Goal: Contribute content

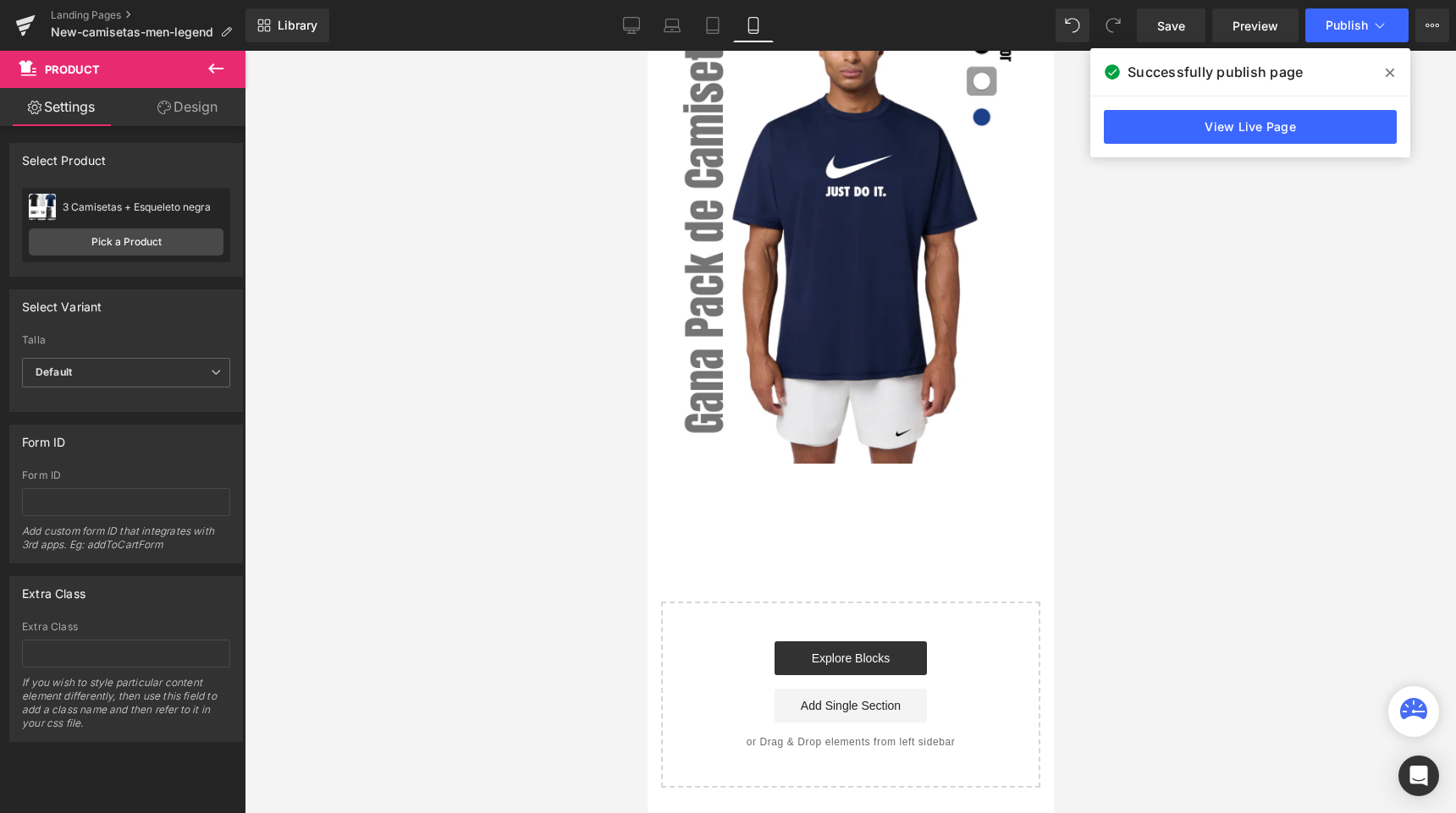
click at [1388, 74] on icon at bounding box center [1389, 73] width 9 height 9
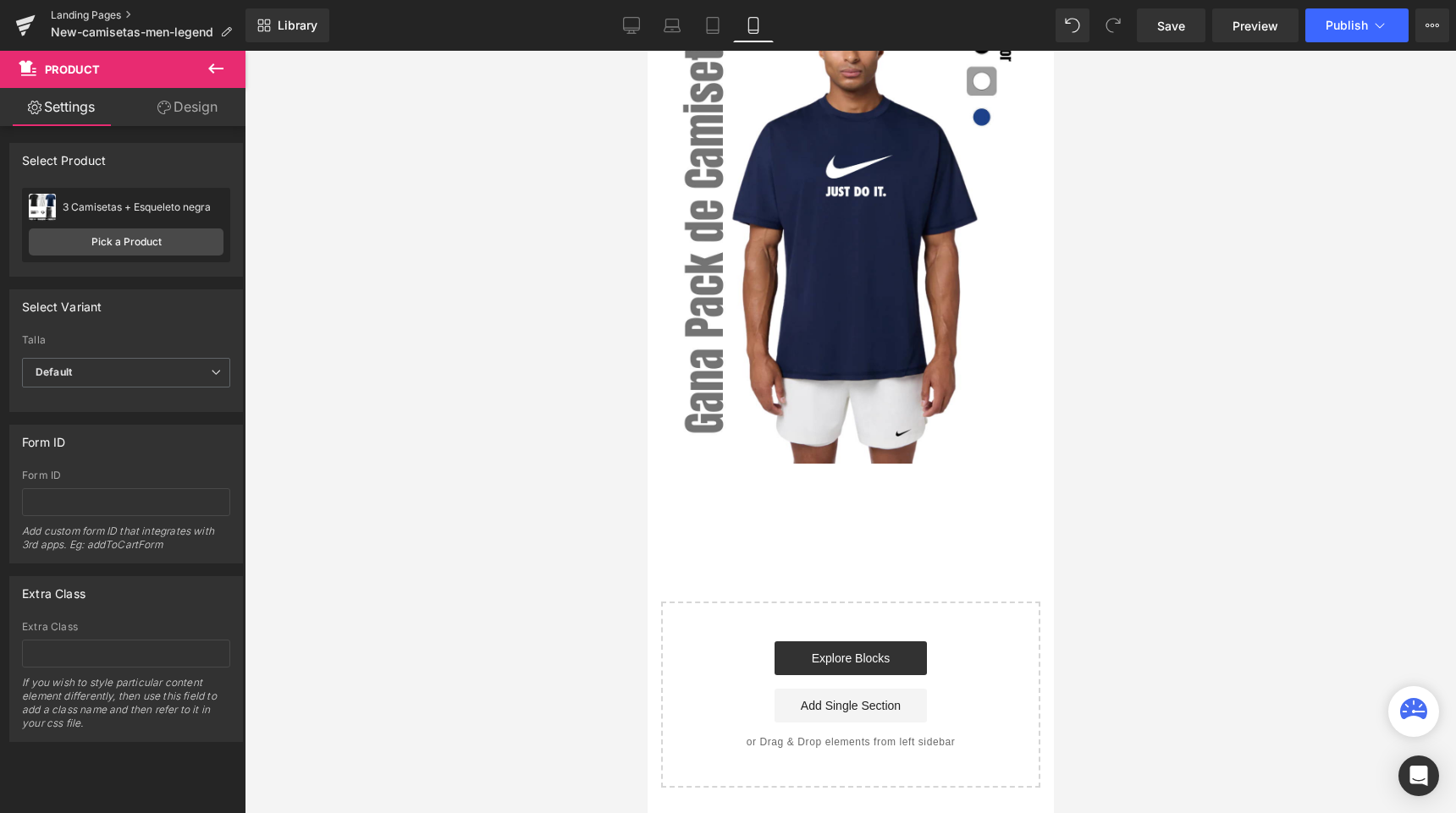
click at [68, 13] on link "Landing Pages" at bounding box center [147, 15] width 195 height 14
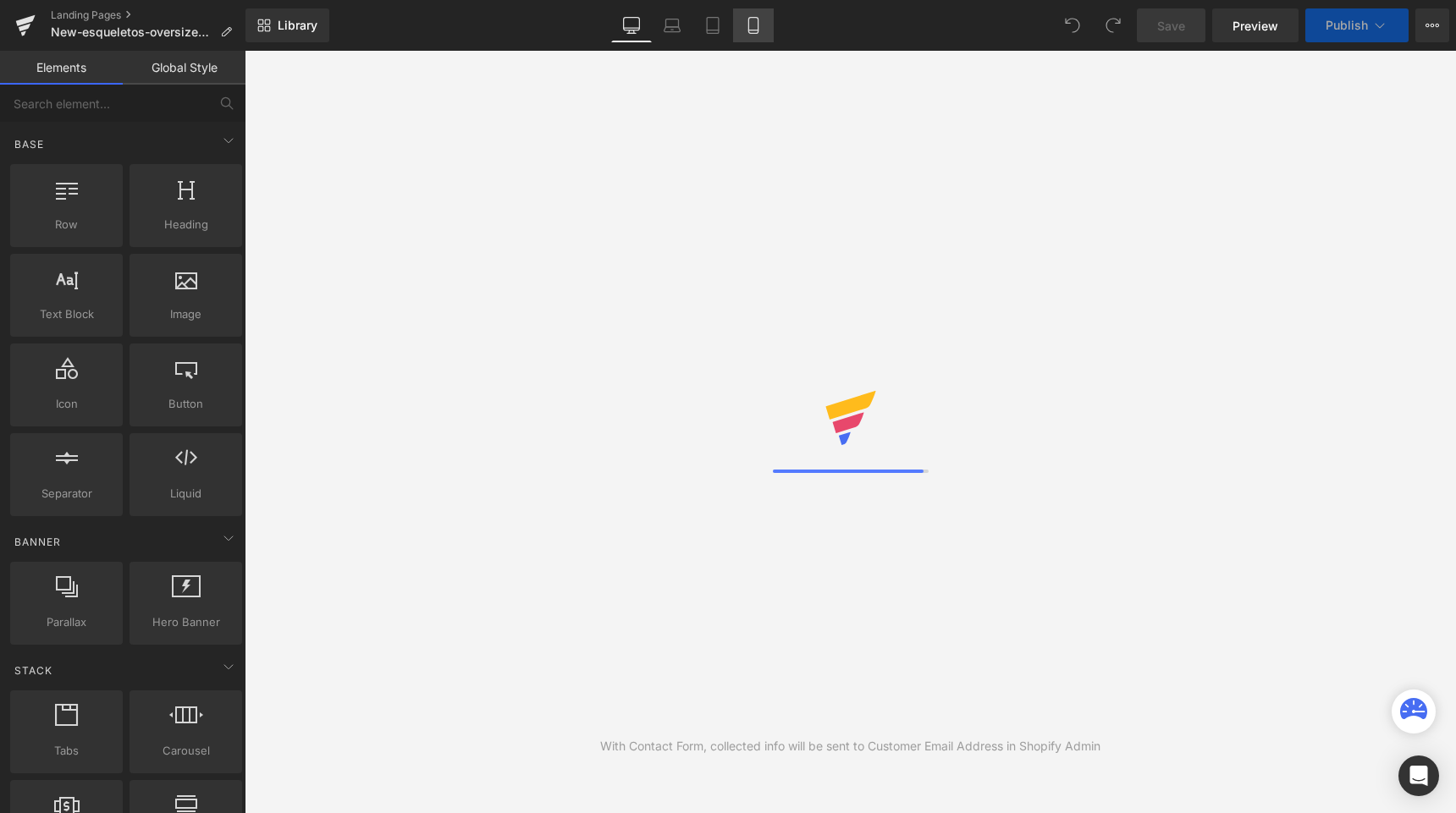
click at [754, 30] on icon at bounding box center [753, 30] width 10 height 0
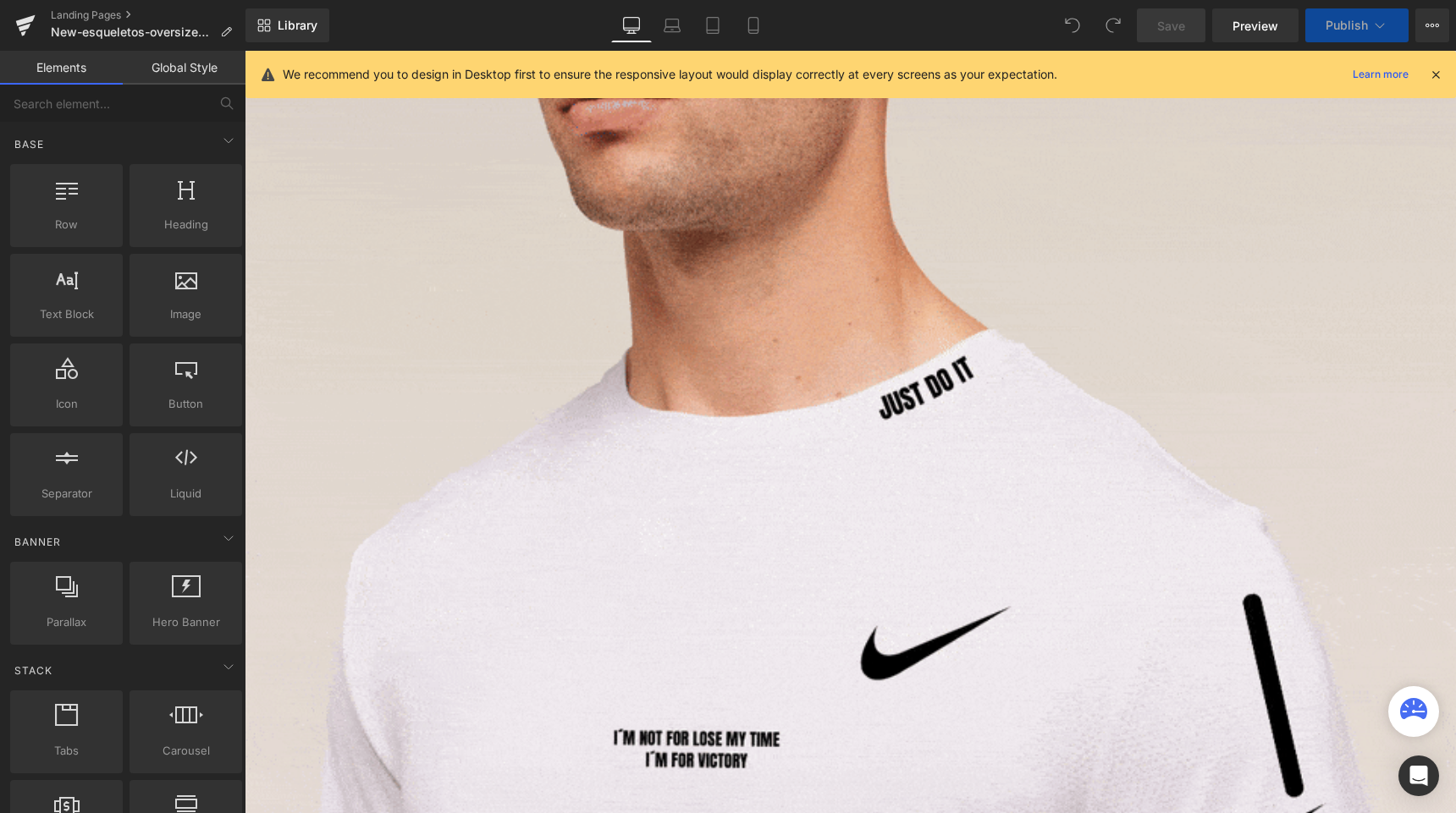
click at [1433, 74] on icon at bounding box center [1436, 75] width 15 height 15
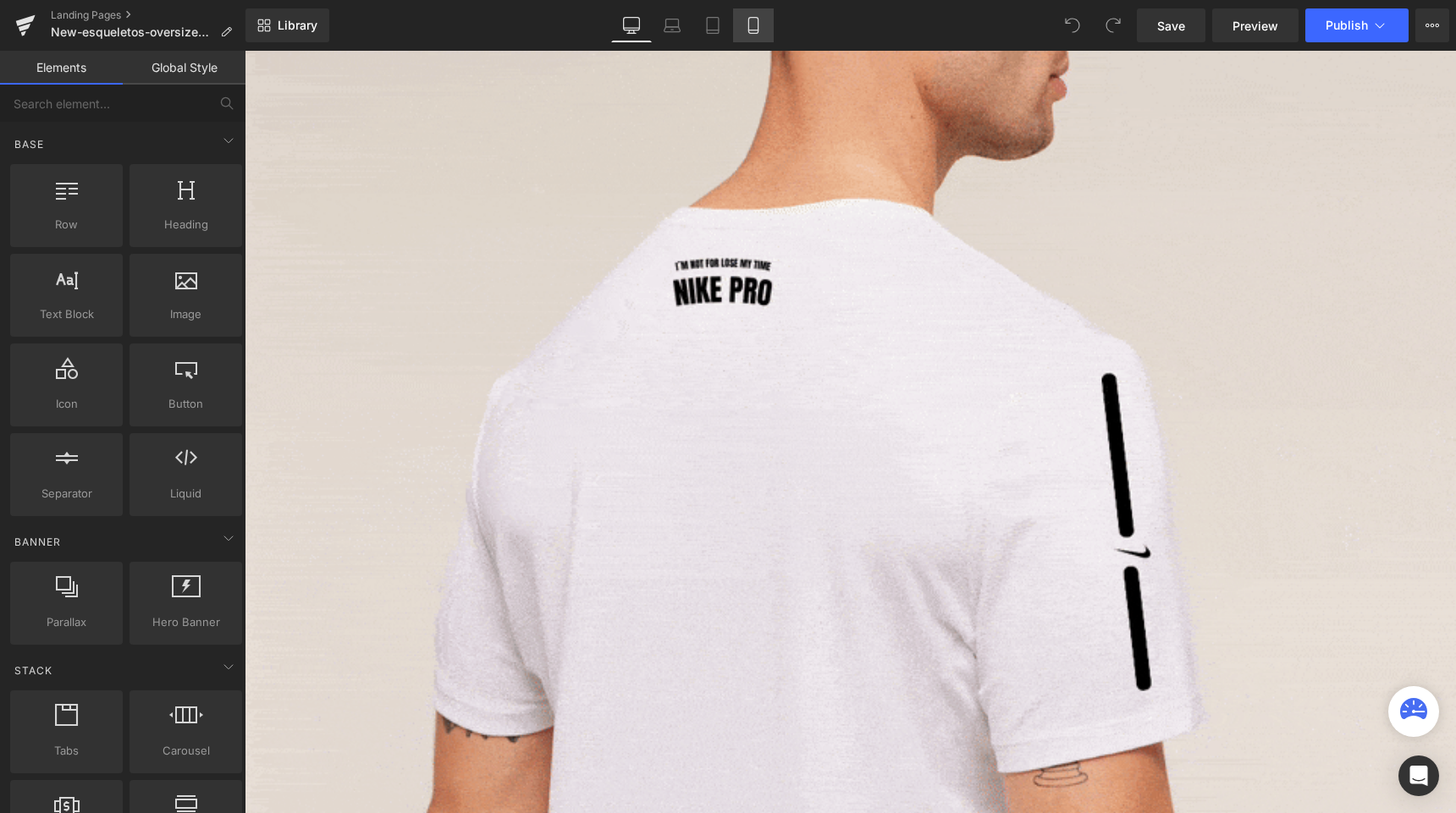
click at [760, 27] on icon at bounding box center [752, 24] width 16 height 16
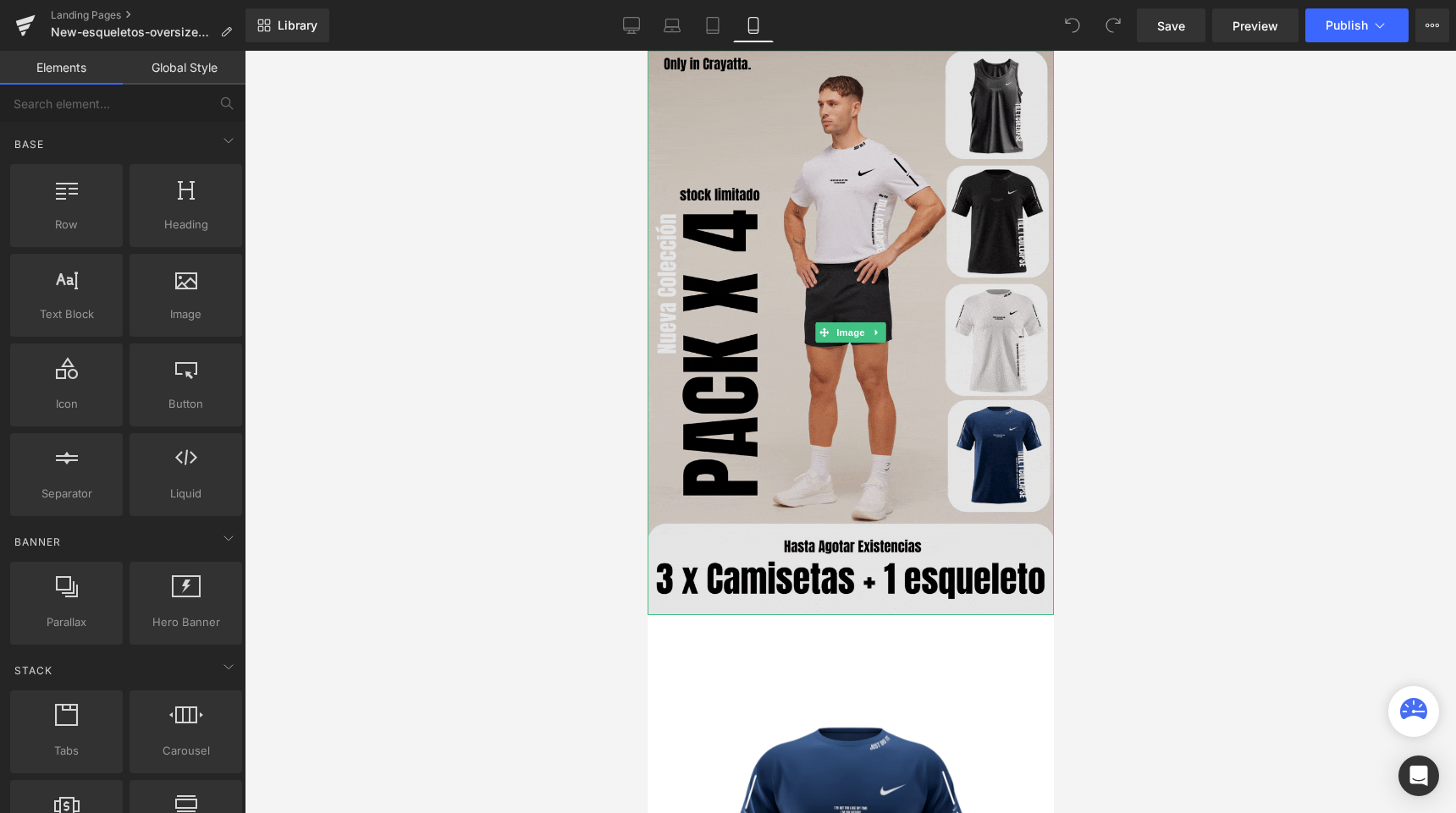
click at [700, 193] on img at bounding box center [850, 332] width 407 height 564
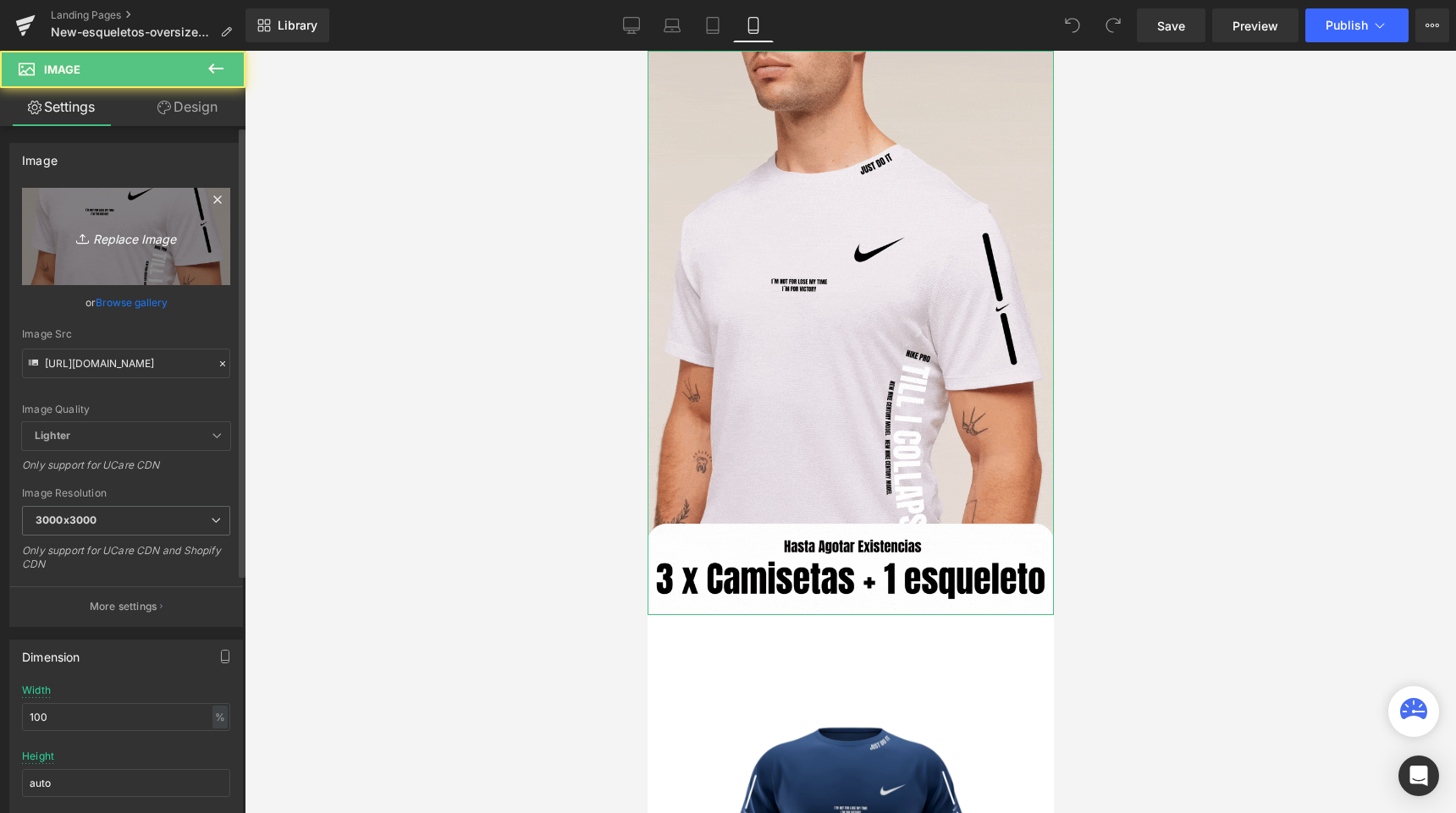
click at [93, 248] on link "Replace Image" at bounding box center [126, 236] width 208 height 98
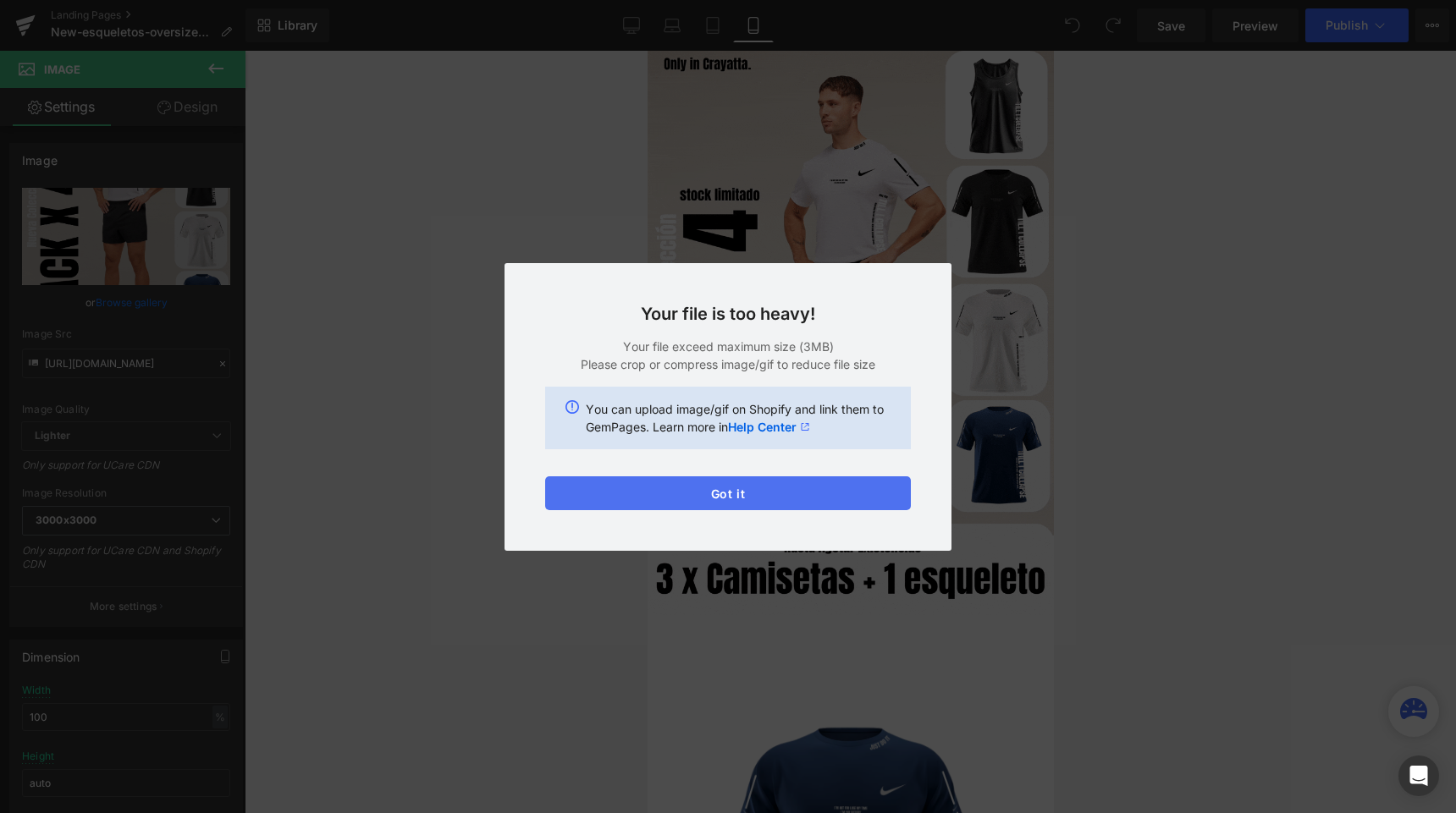
click at [785, 495] on button "Got it" at bounding box center [728, 493] width 366 height 34
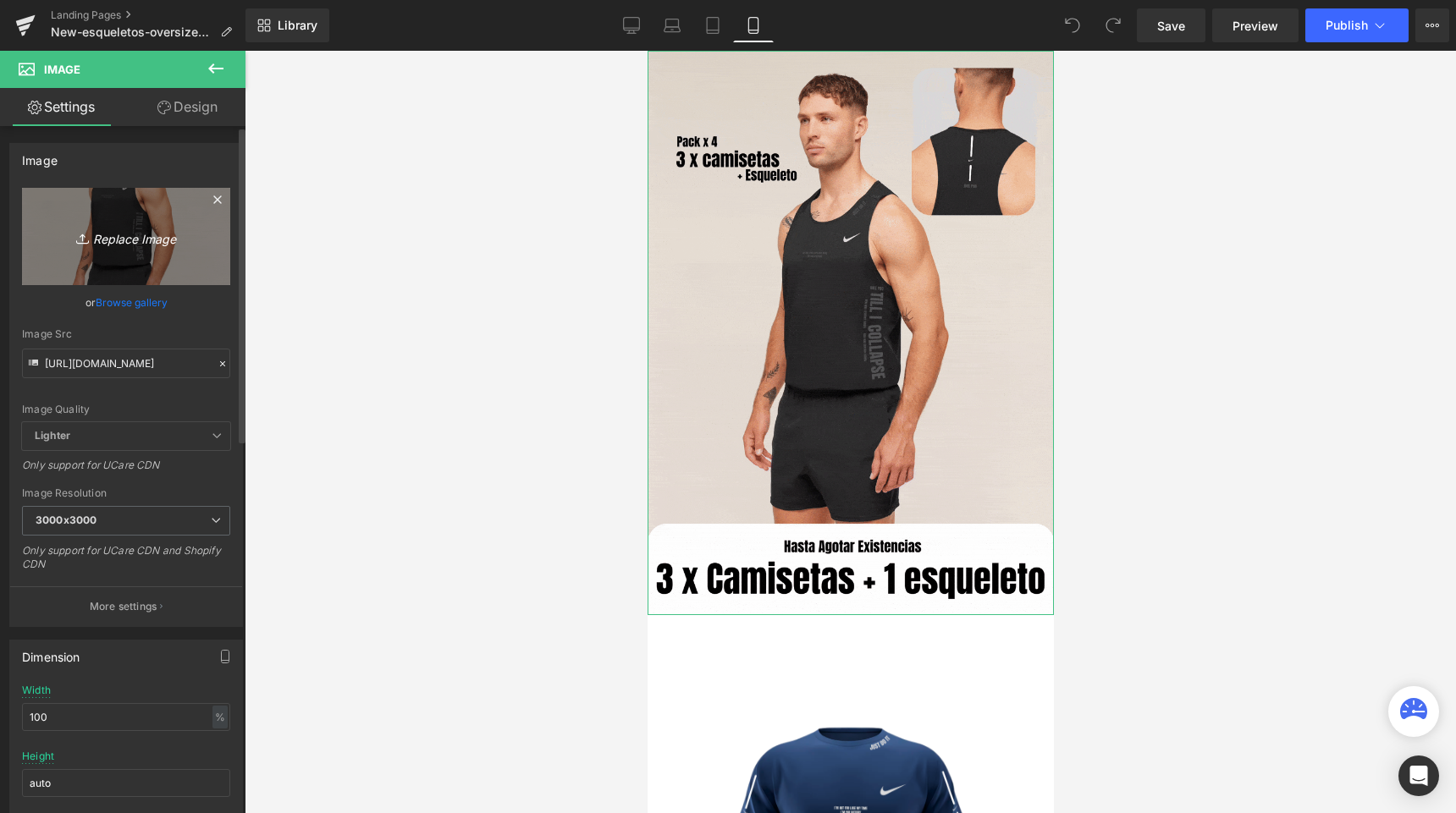
click at [151, 214] on link "Replace Image" at bounding box center [126, 236] width 208 height 98
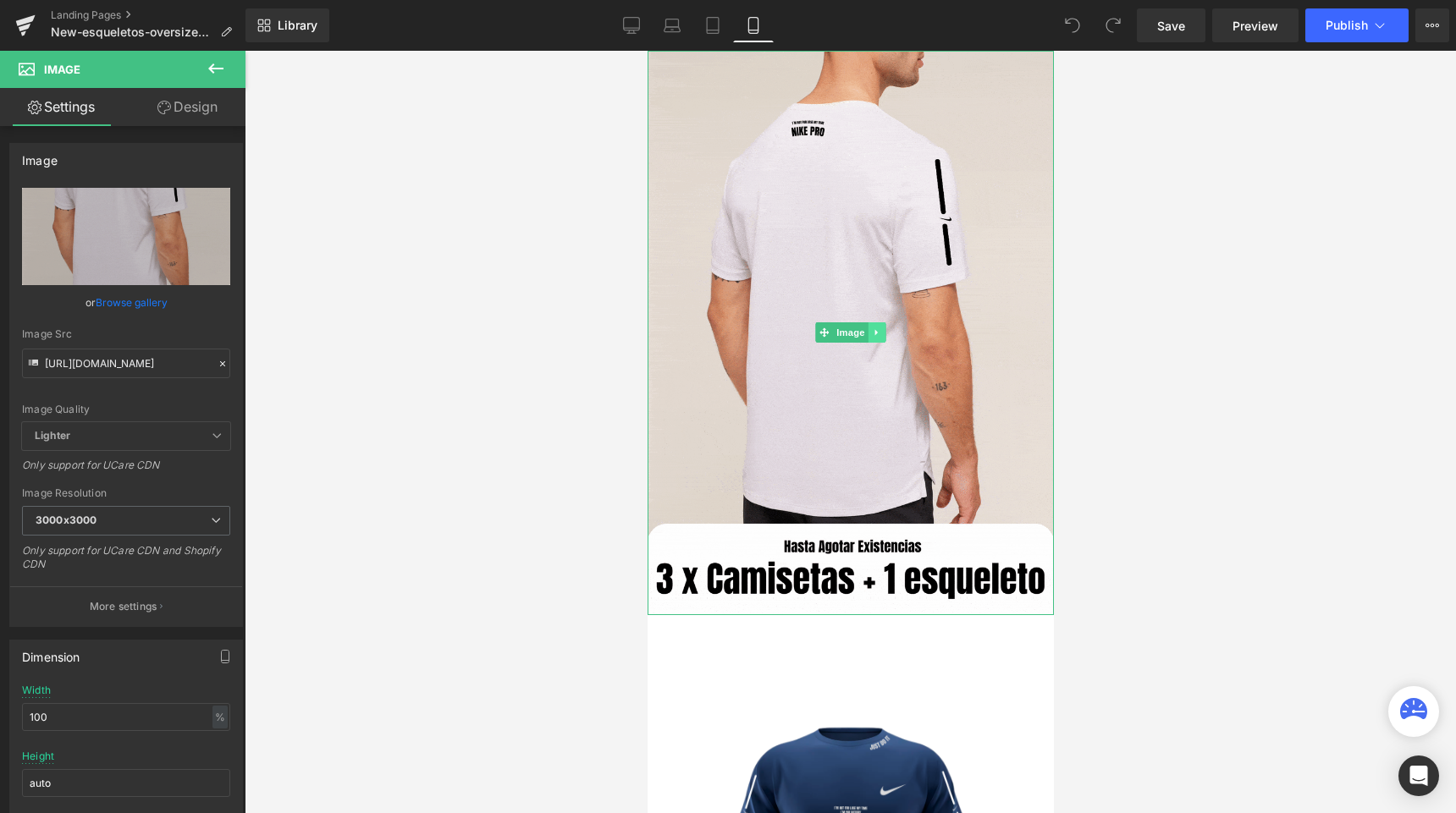
click at [869, 324] on link at bounding box center [876, 332] width 17 height 20
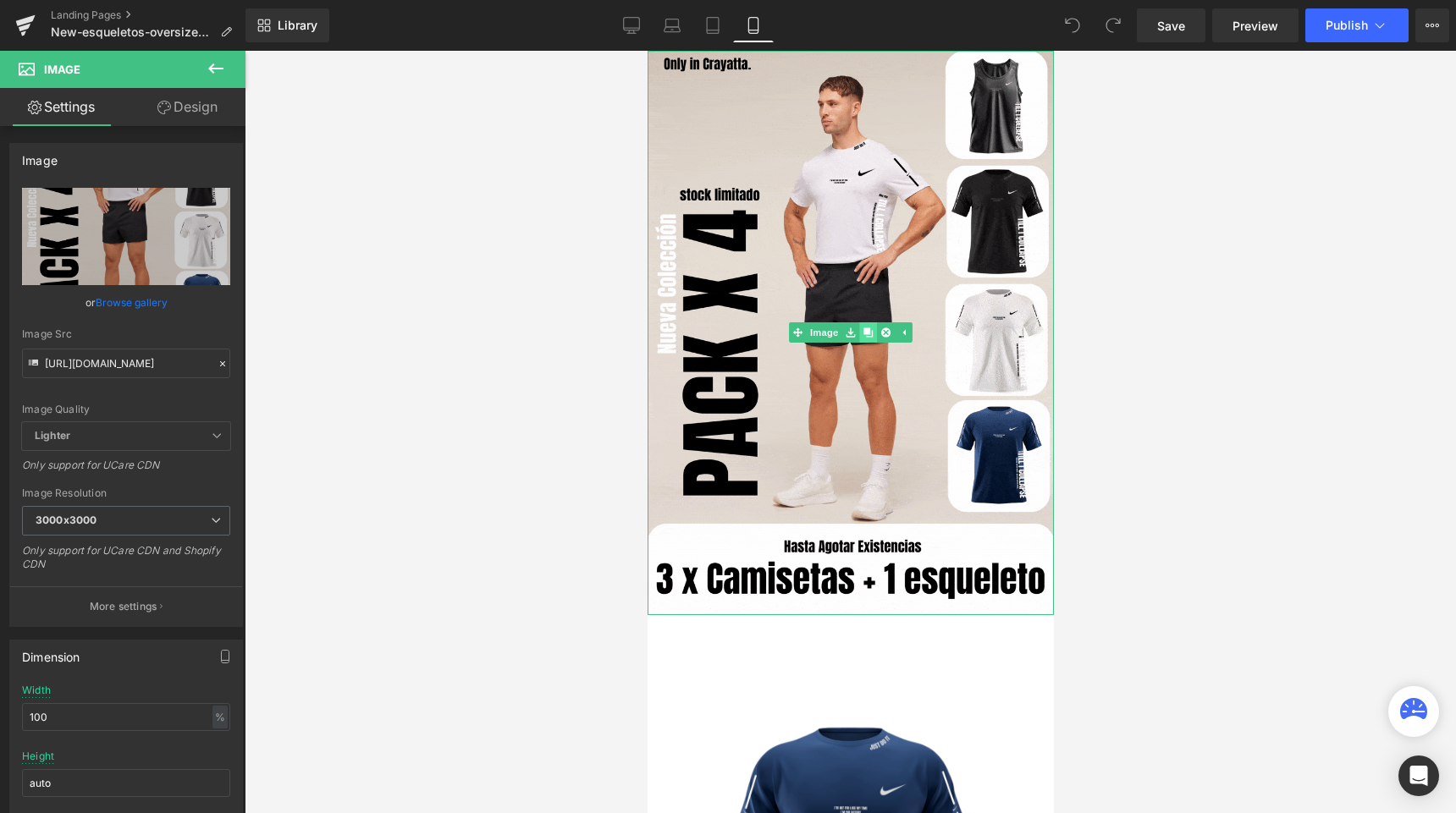
click at [864, 334] on icon at bounding box center [867, 333] width 10 height 10
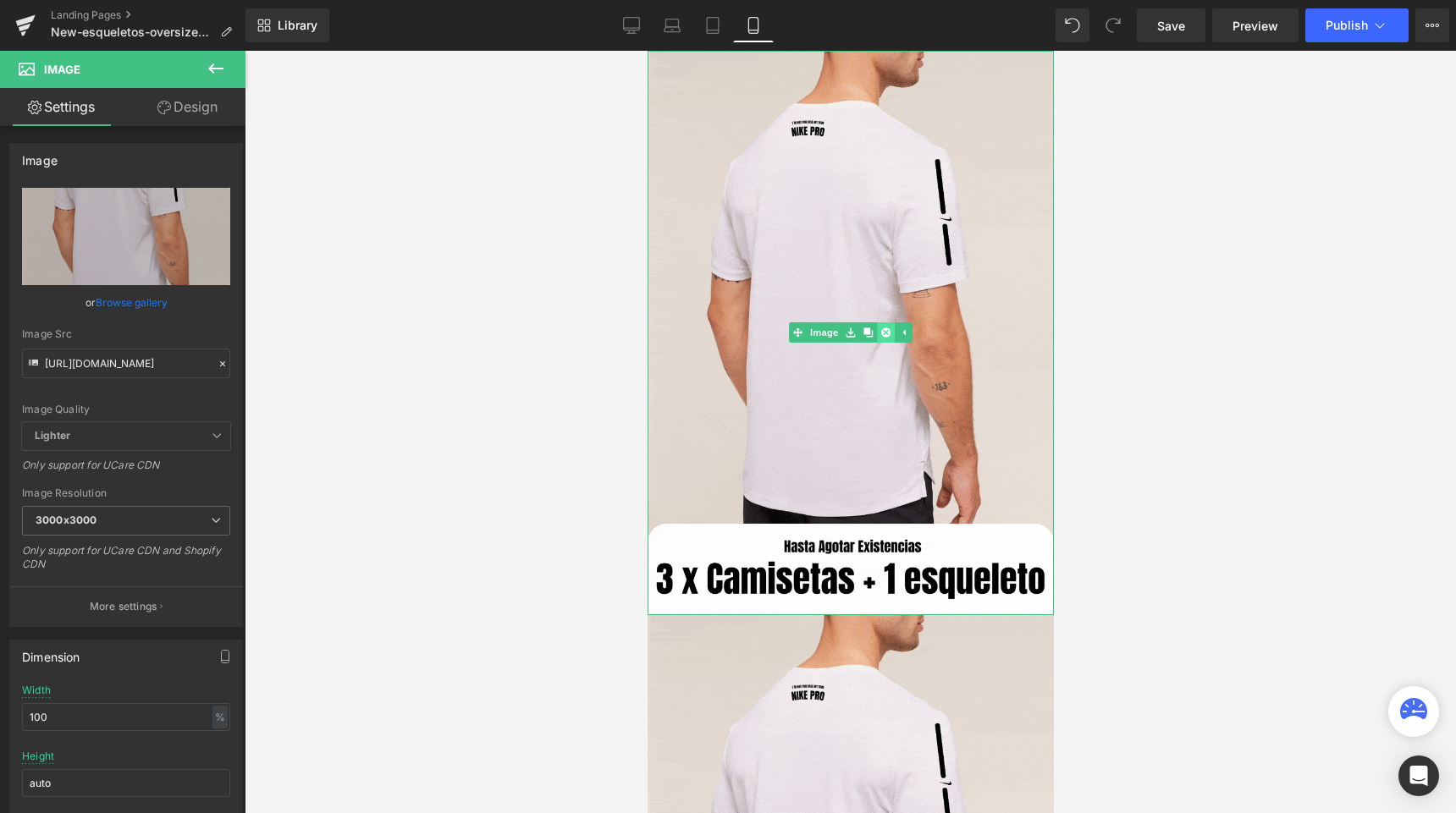
click at [882, 323] on link at bounding box center [885, 332] width 17 height 20
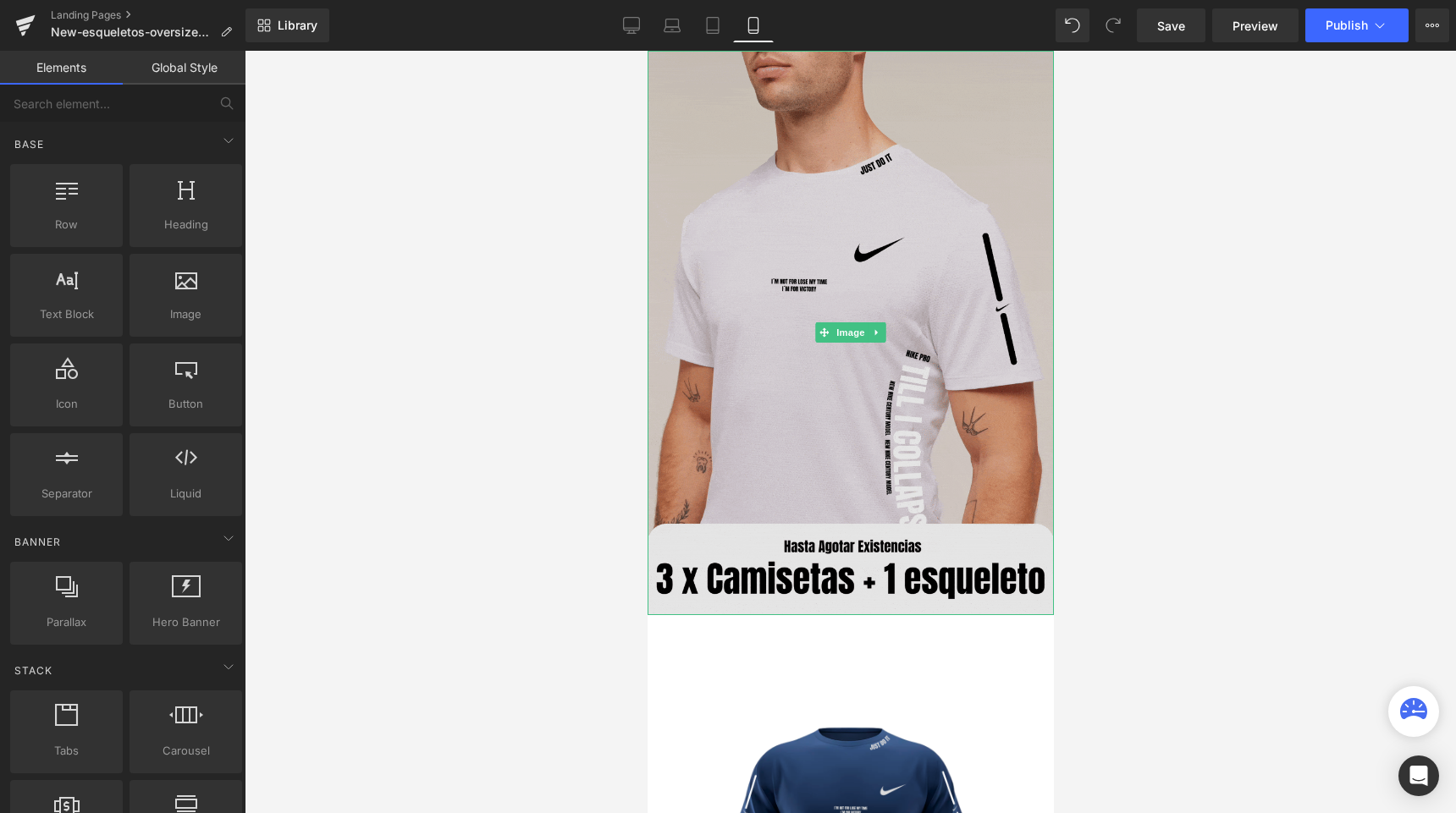
click at [808, 276] on img at bounding box center [850, 332] width 407 height 564
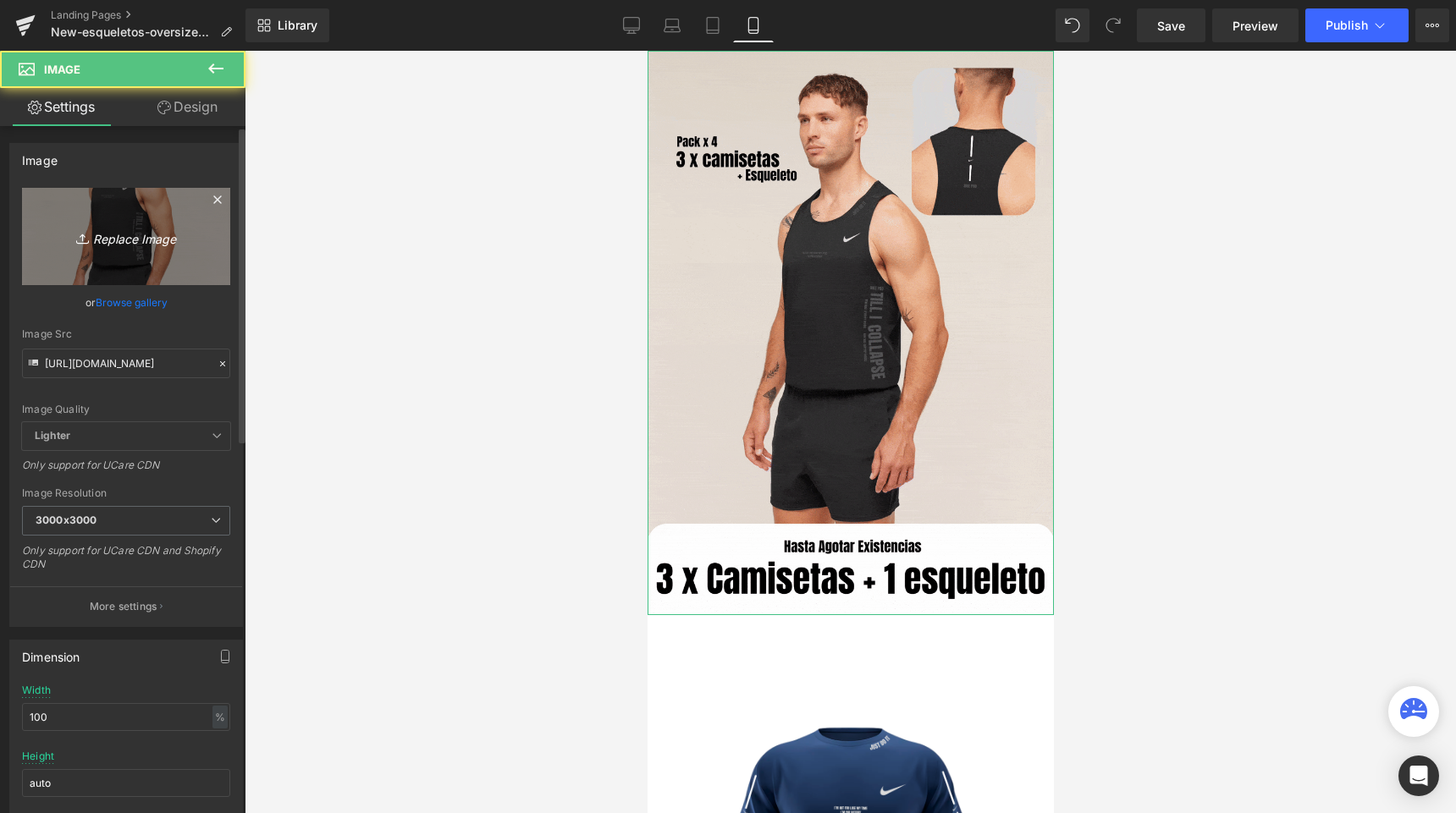
click at [105, 232] on icon "Replace Image" at bounding box center [126, 236] width 136 height 21
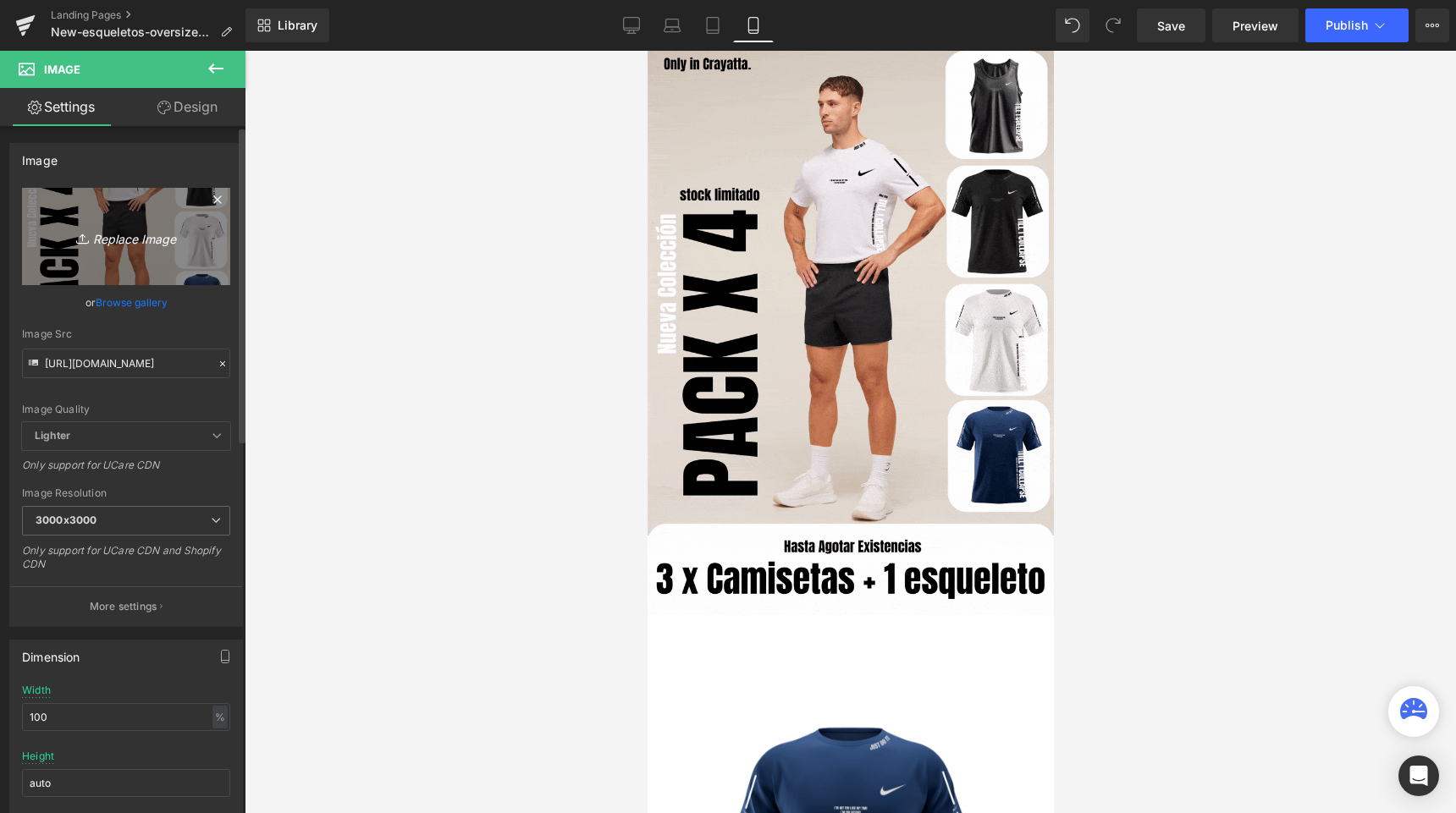
type input "C:\fakepath\Primera Sección.gif"
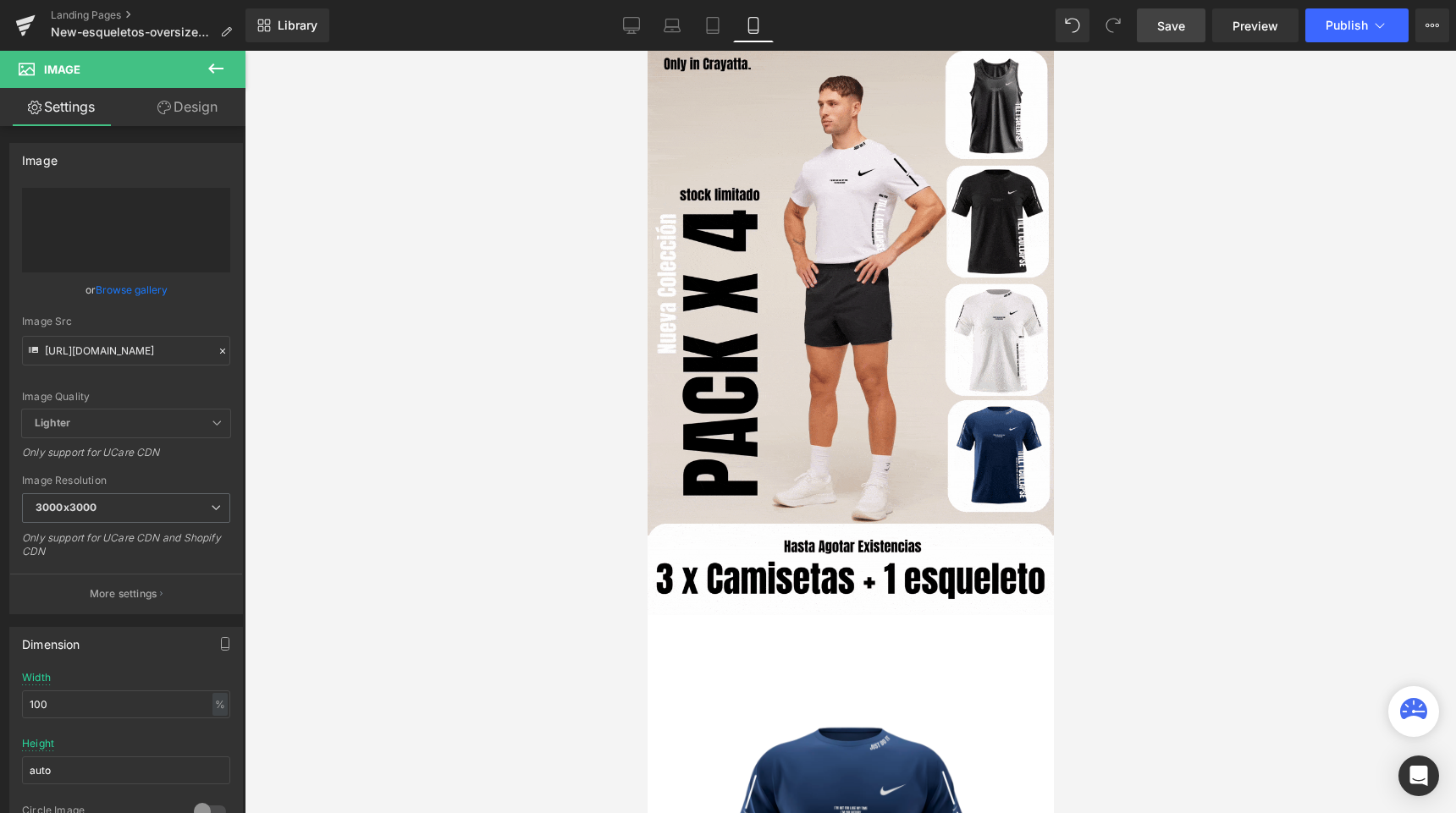
type input "https://ucarecdn.com/26da5a49-9947-4d91-b0bd-d1f90e6dacdf/Primera%20Seccio%CC%8…"
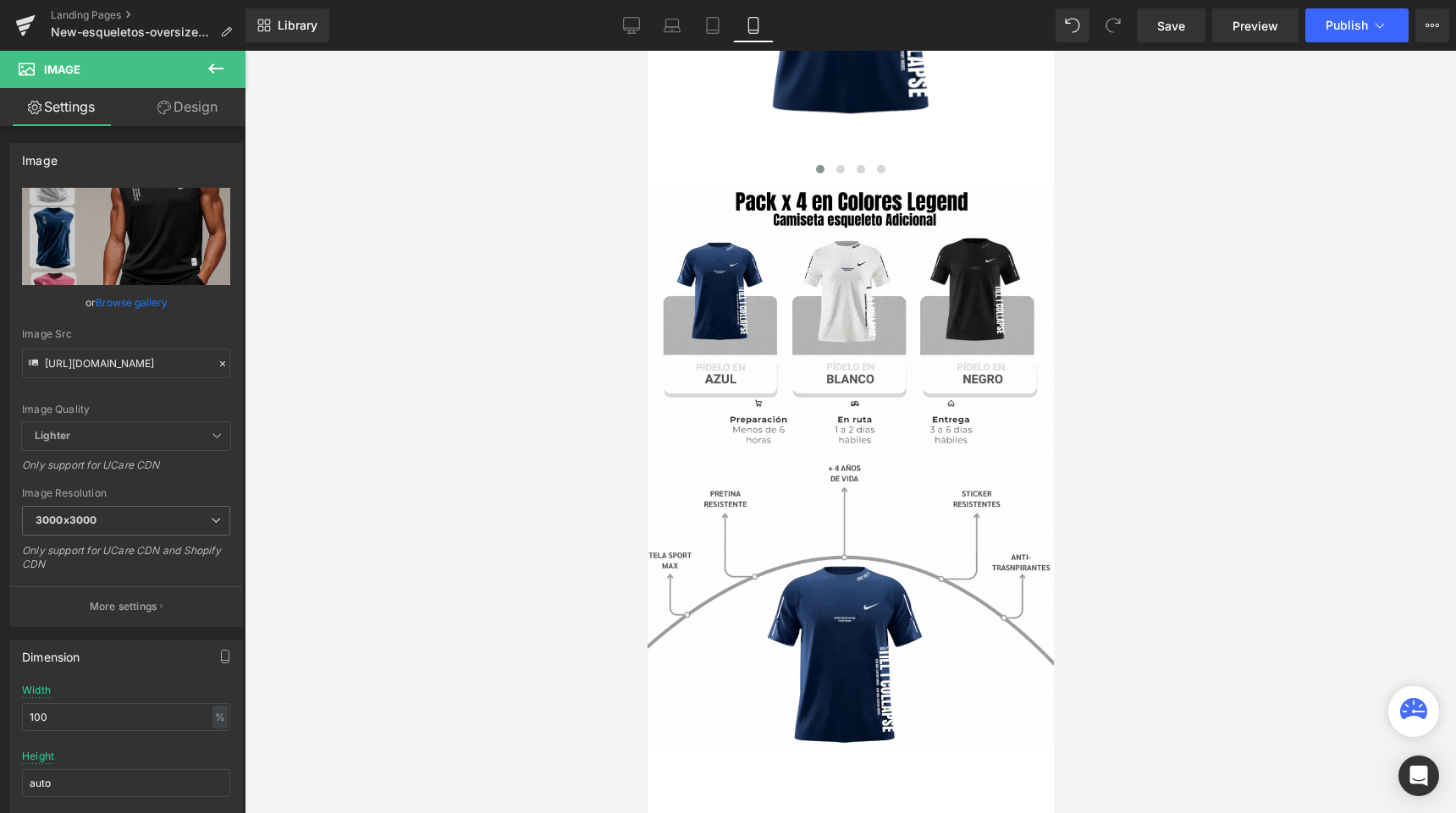
scroll to position [899, 0]
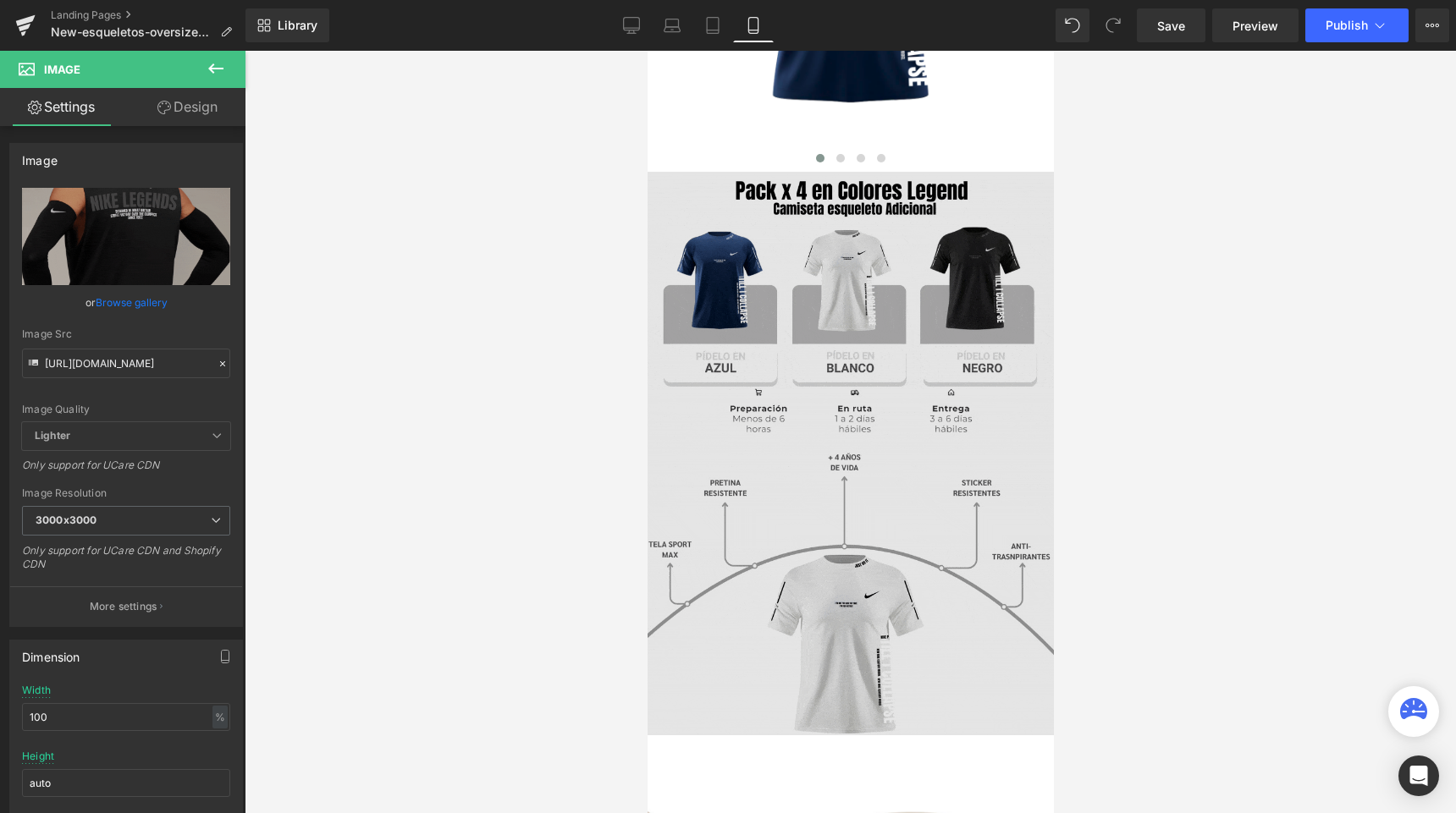
click at [818, 356] on img at bounding box center [850, 453] width 407 height 564
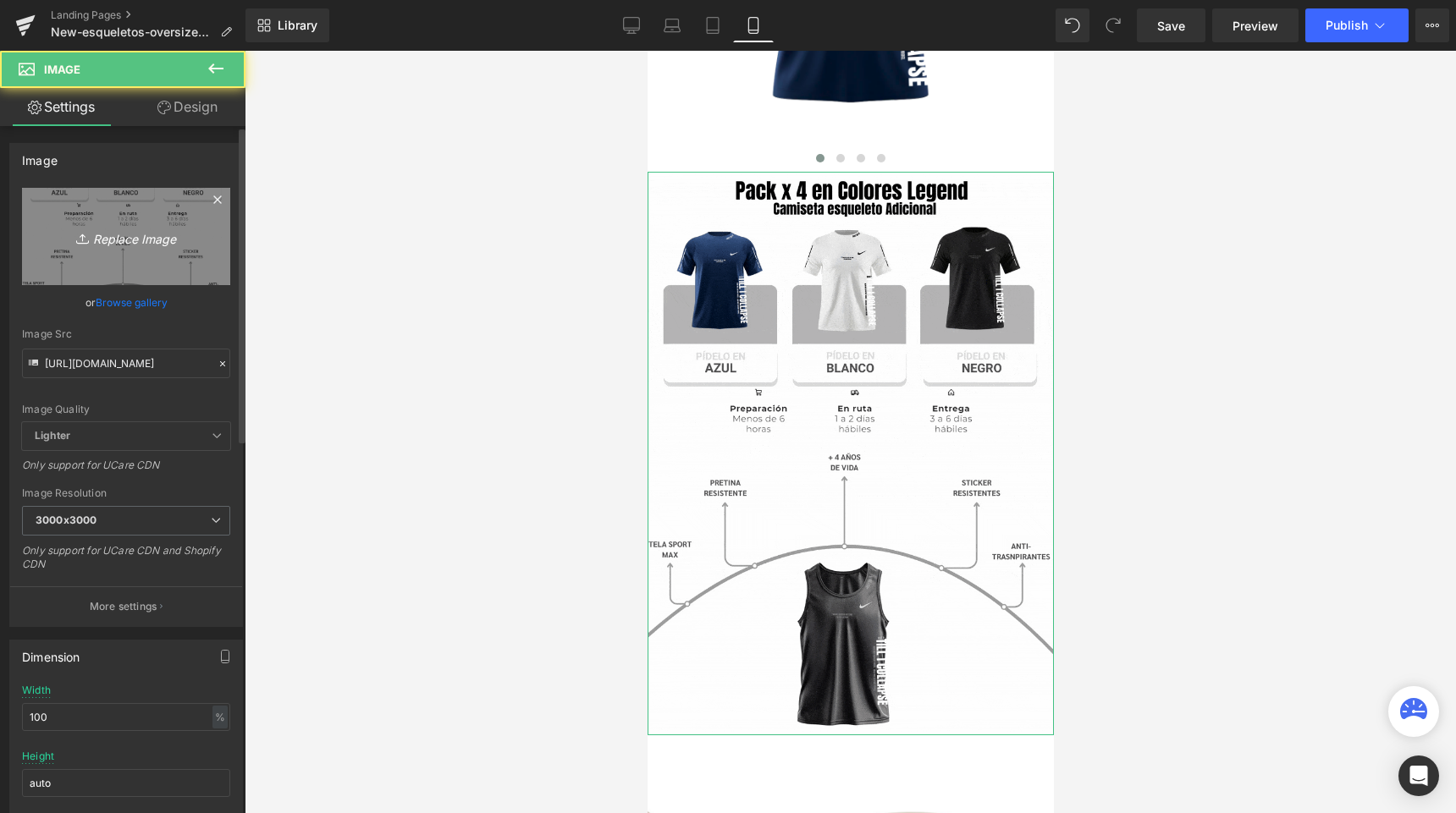
click at [154, 250] on link "Replace Image" at bounding box center [126, 236] width 208 height 98
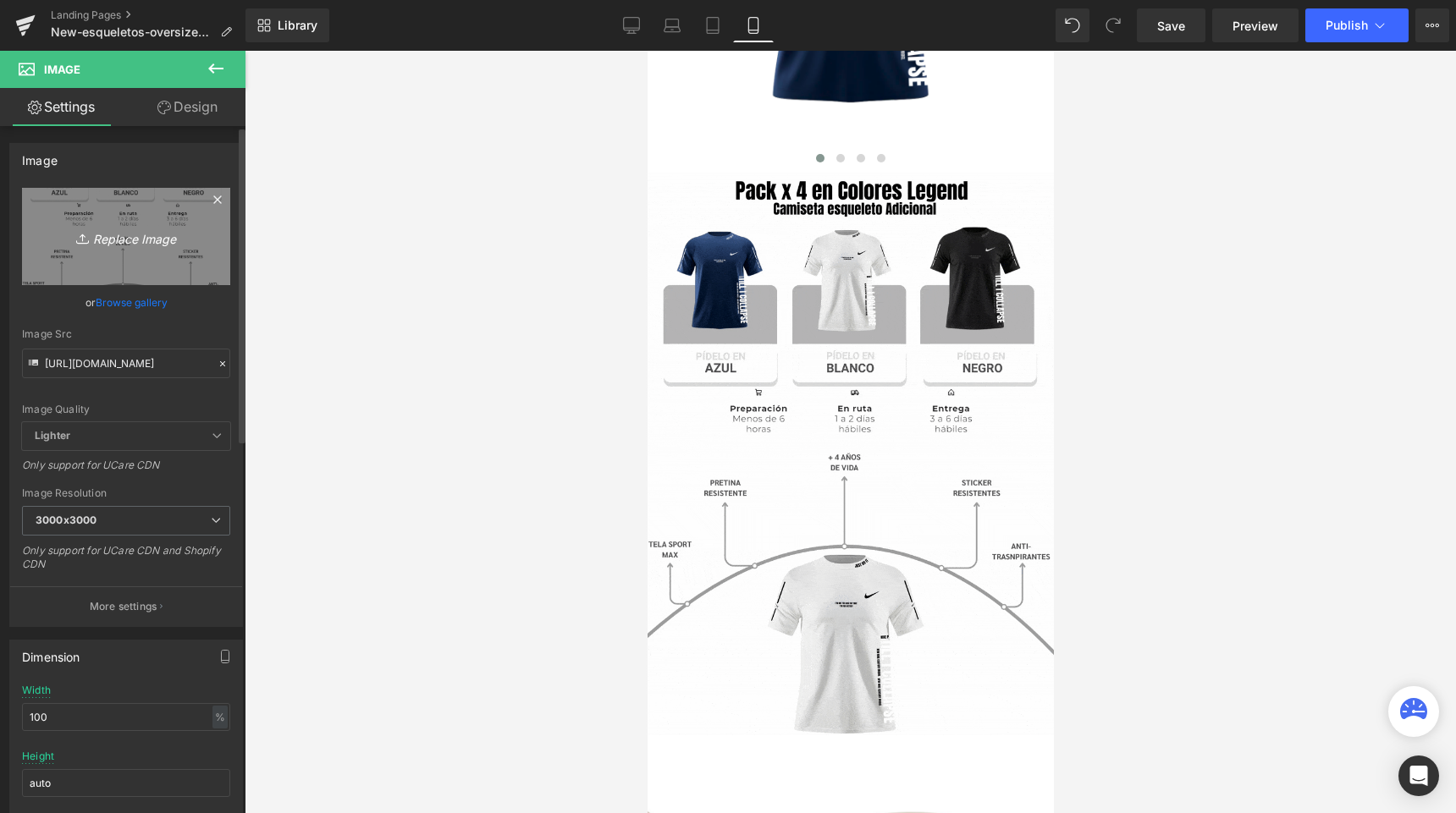
type input "C:\fakepath\Segunda Sección.gif"
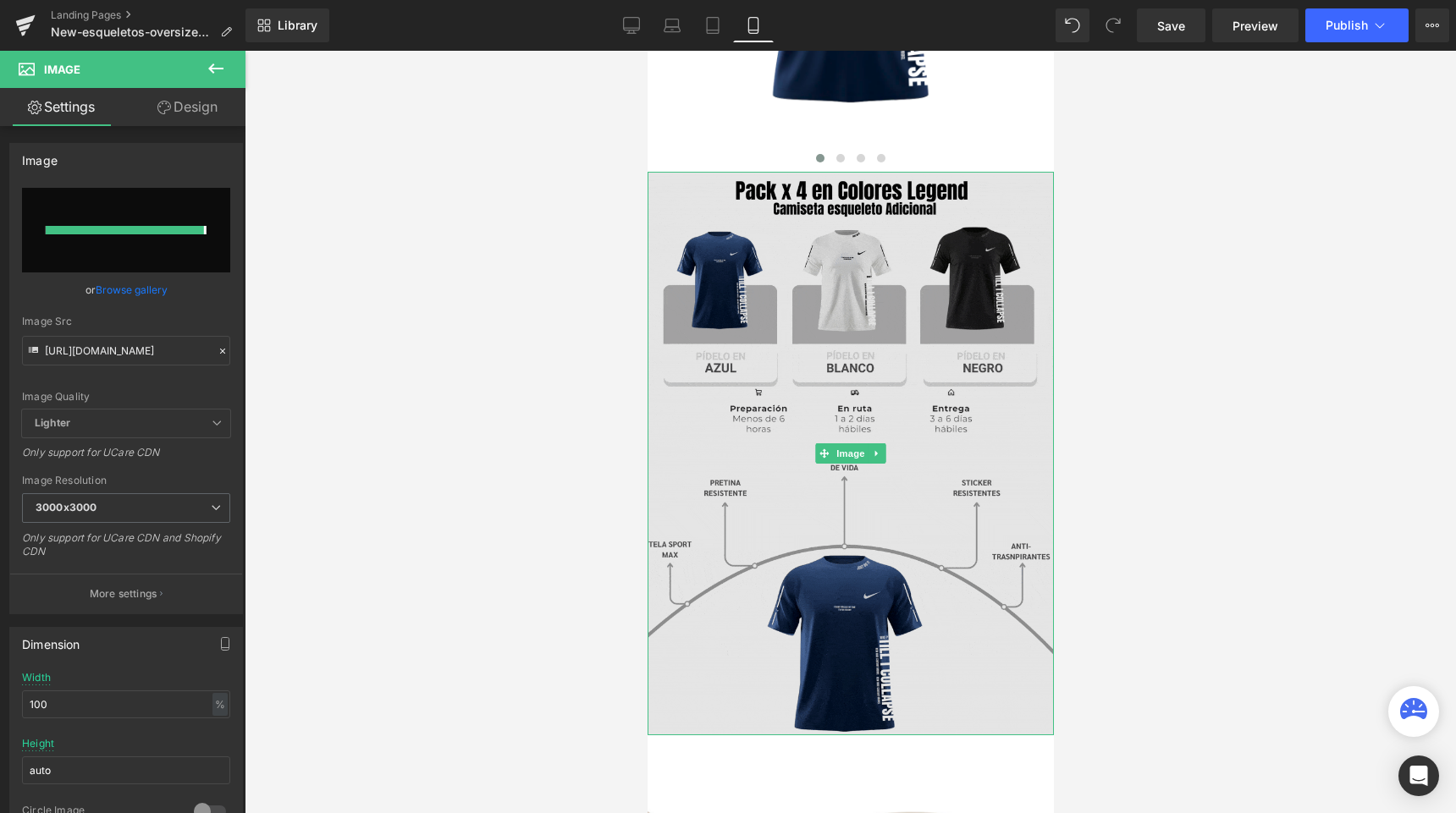
type input "https://ucarecdn.com/08df4cb5-f30e-4a72-adf6-3c053e2fa36b/Segunda%20Seccio%CC%8…"
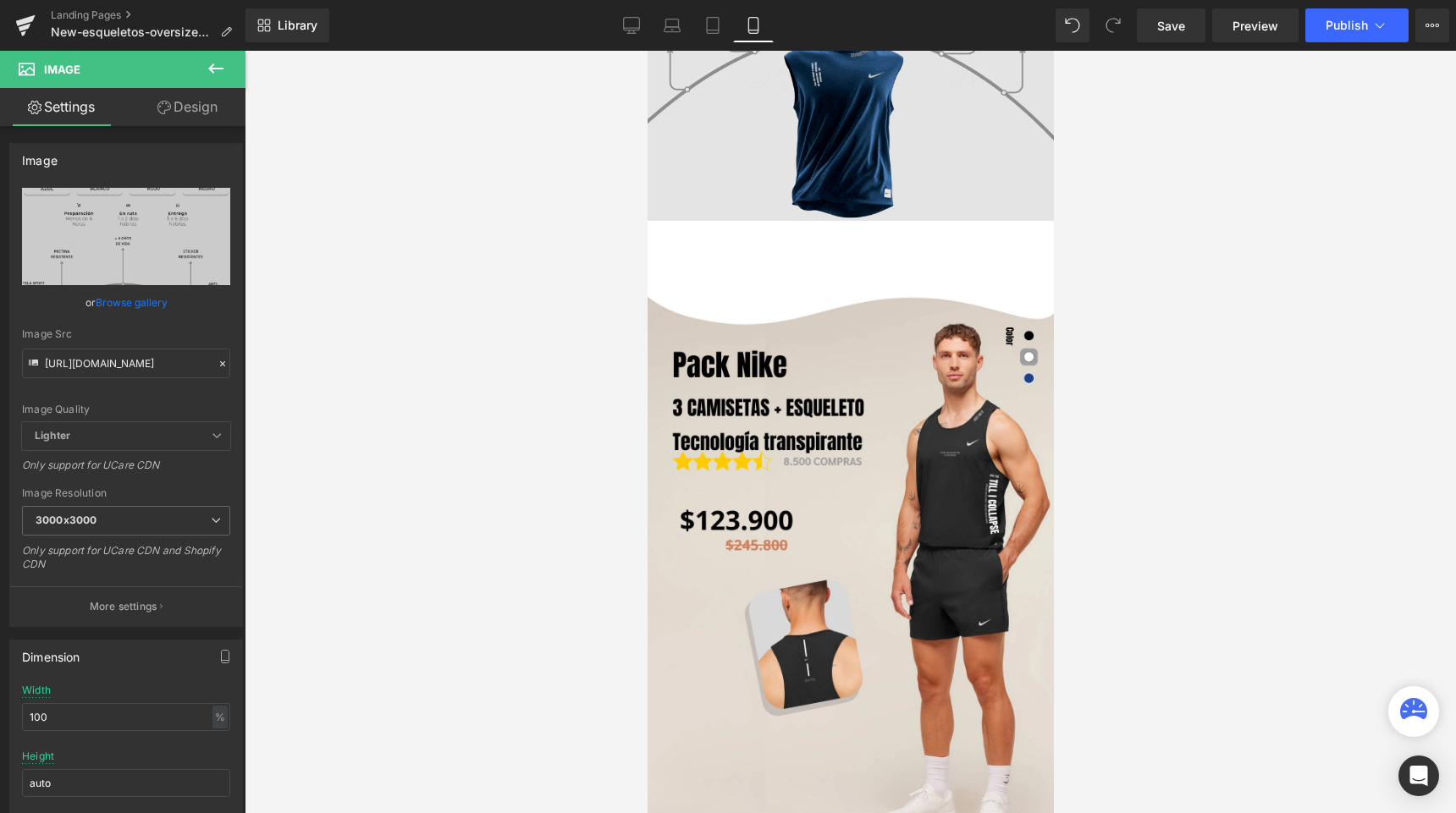
scroll to position [1431, 0]
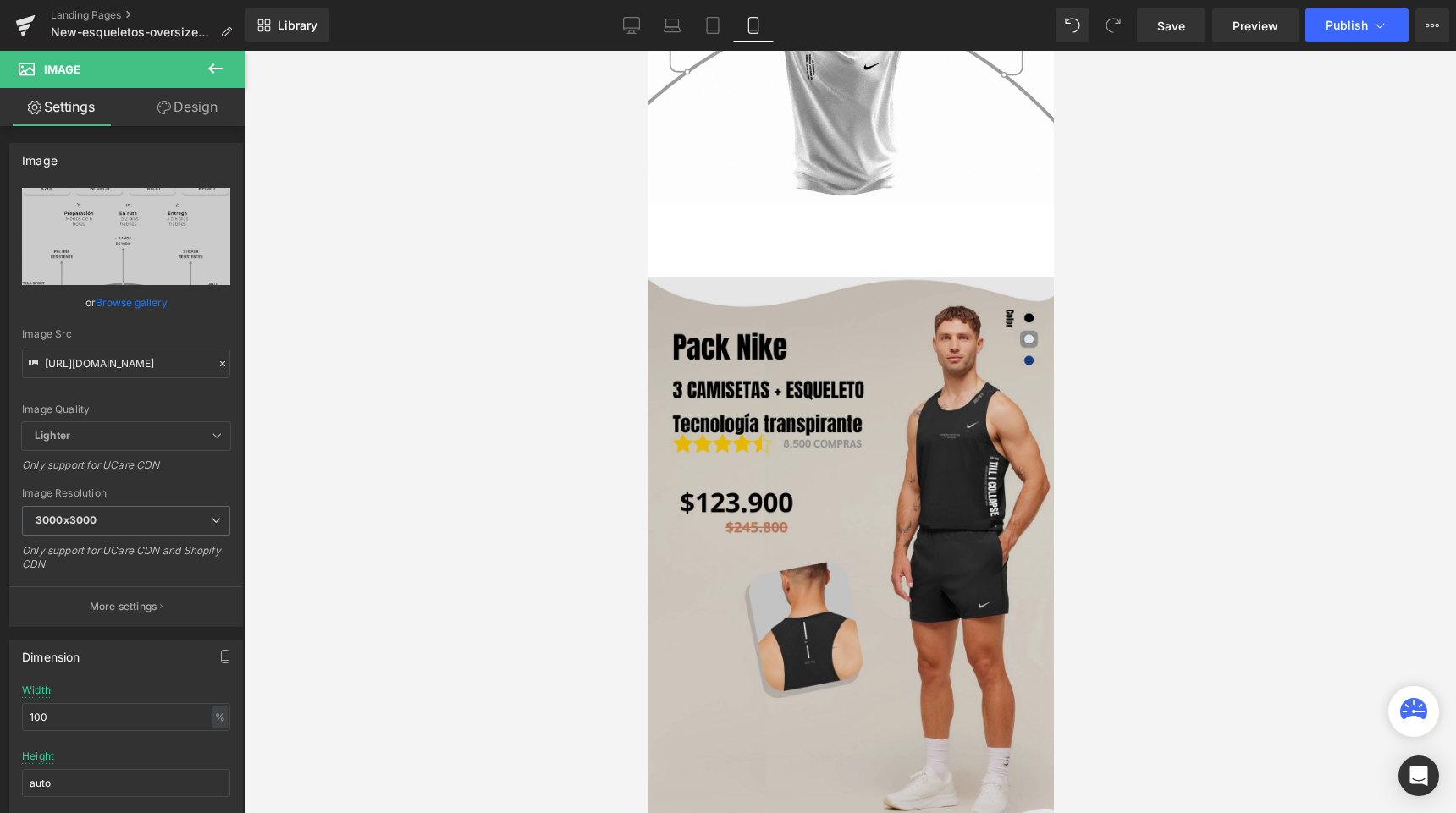
click at [886, 467] on img at bounding box center [850, 558] width 407 height 564
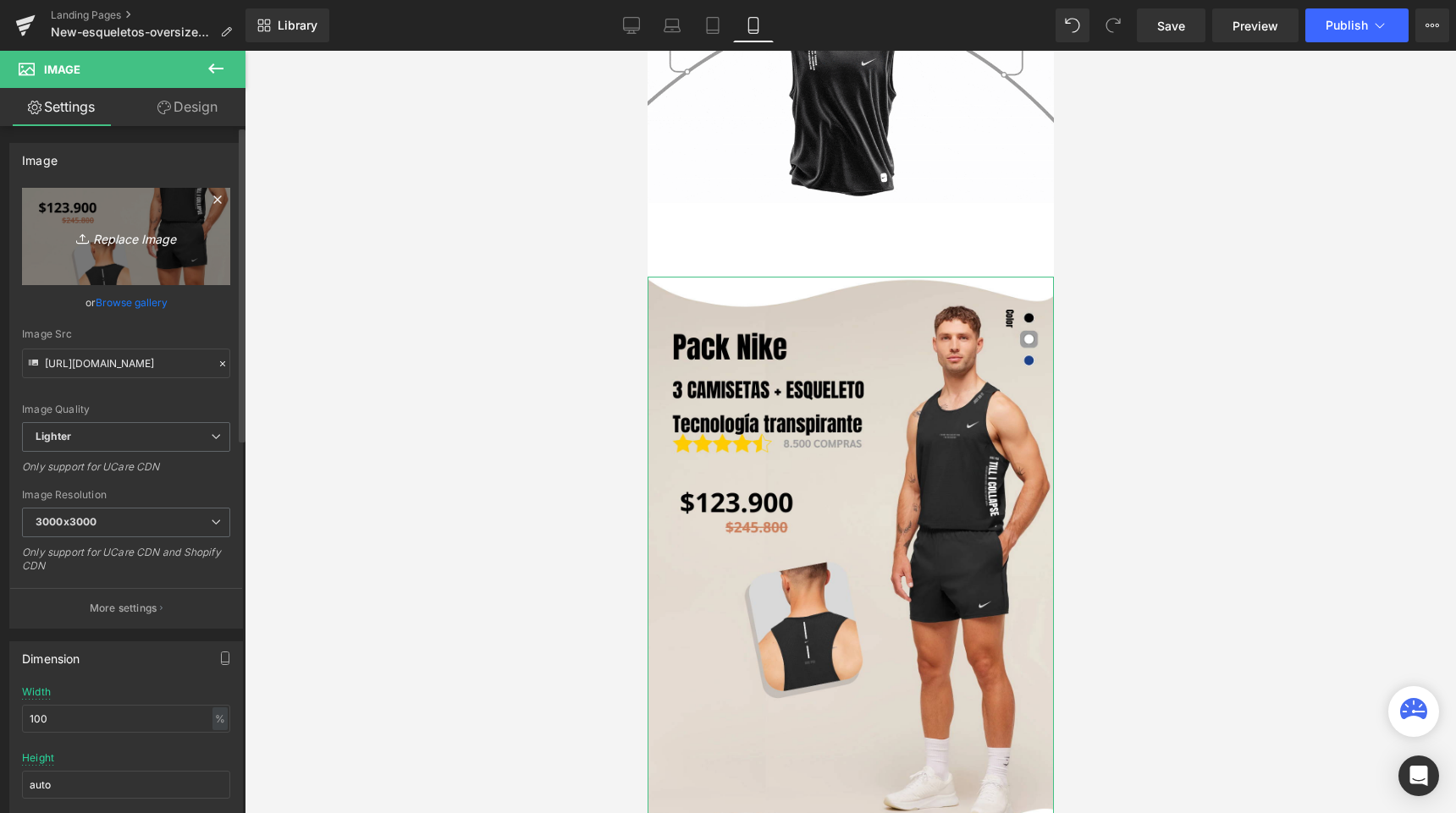
click at [165, 246] on icon "Replace Image" at bounding box center [126, 236] width 136 height 21
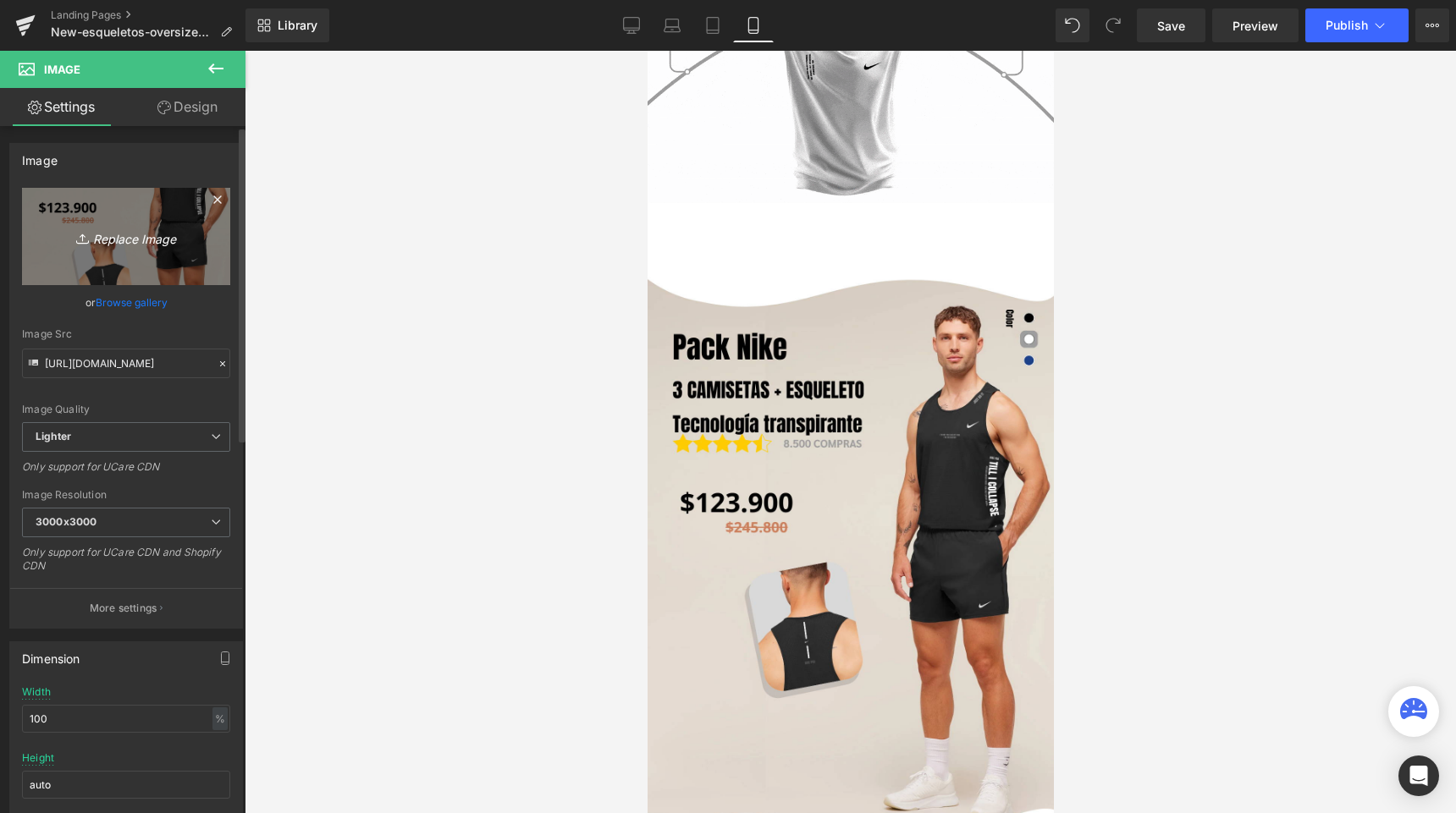
type input "C:\fakepath\9.png"
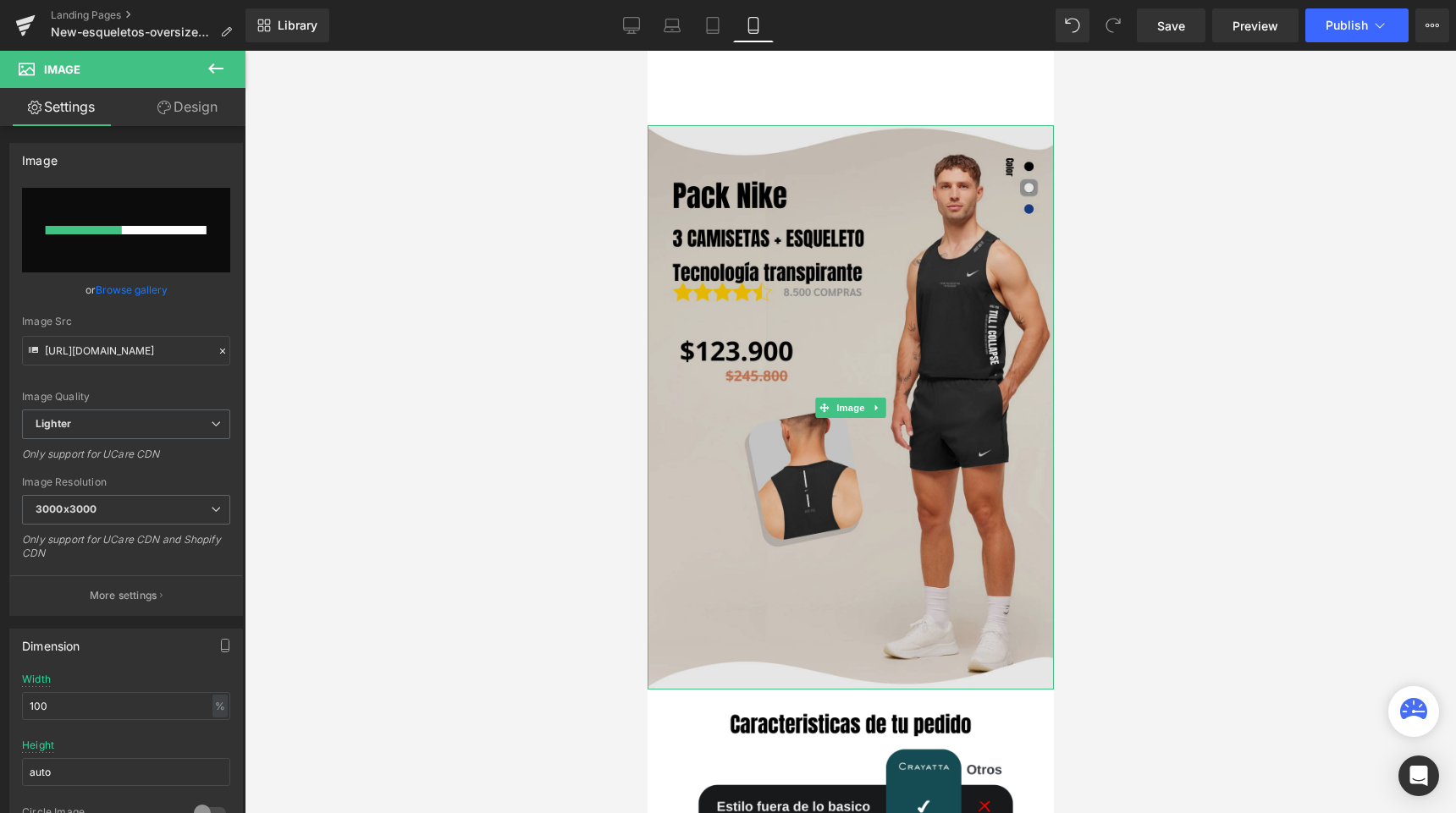
scroll to position [1586, 0]
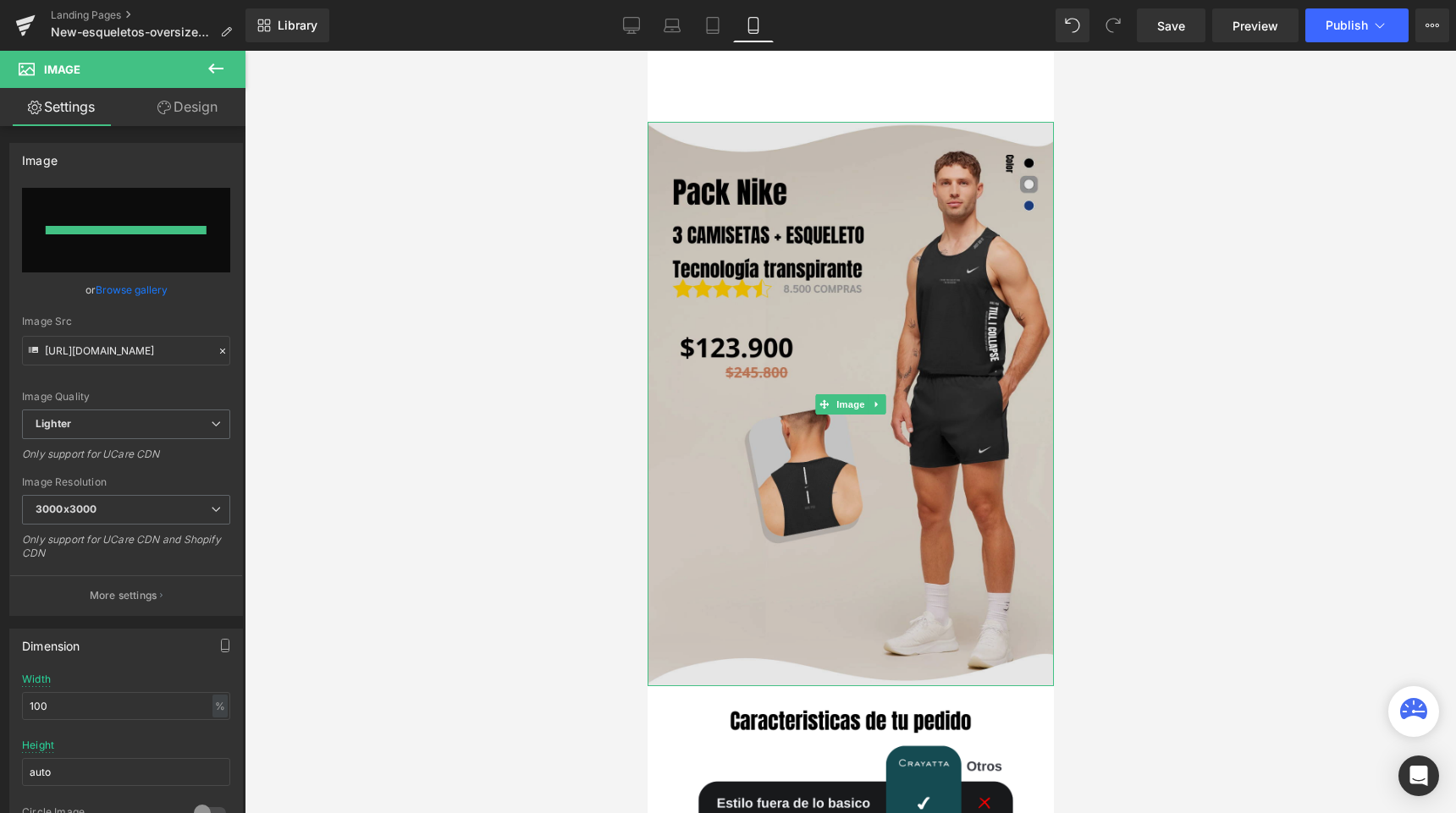
type input "https://ucarecdn.com/88c30bff-1029-448d-abfa-a64574905d9b/-/format/auto/-/previ…"
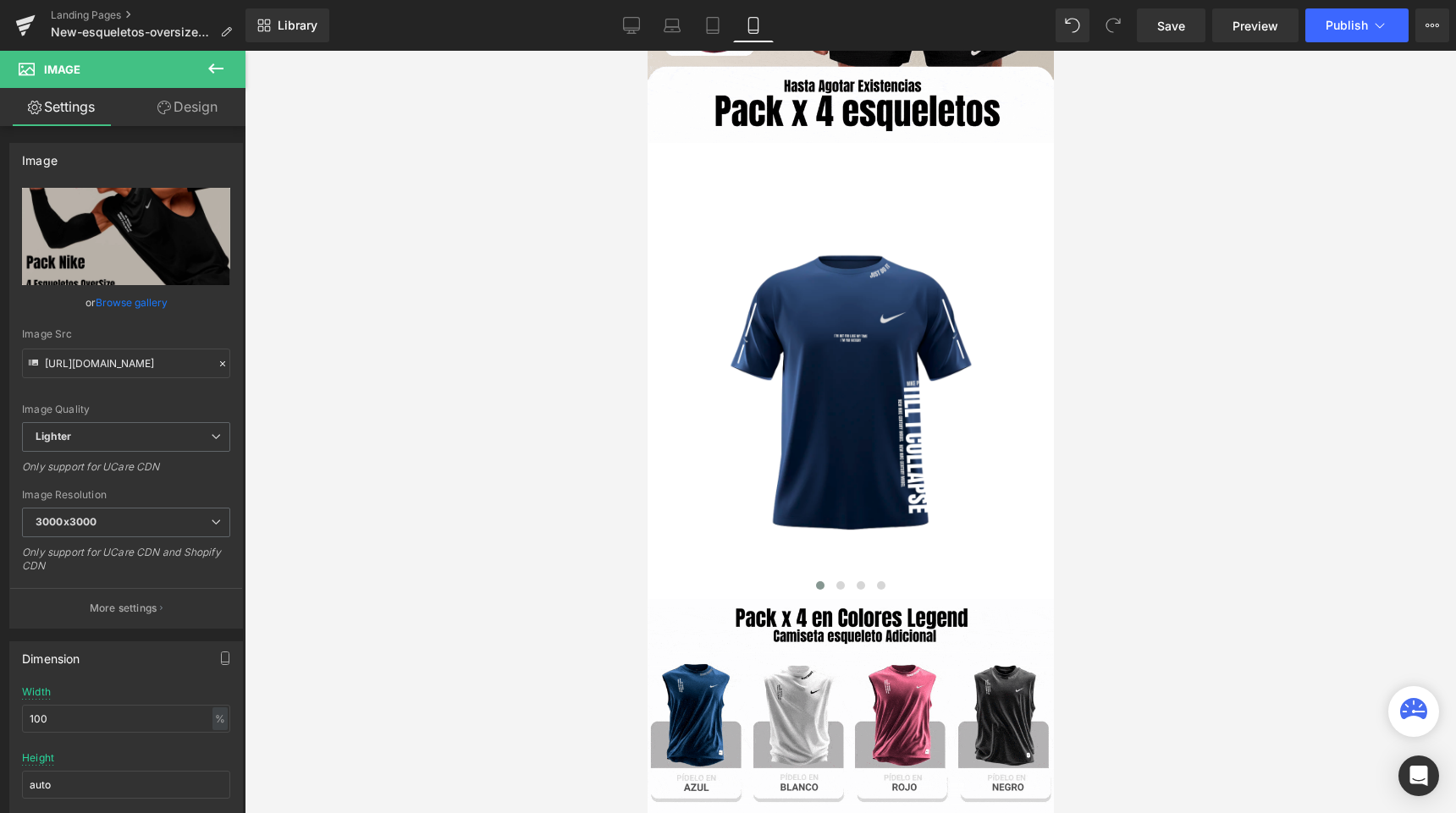
scroll to position [481, 0]
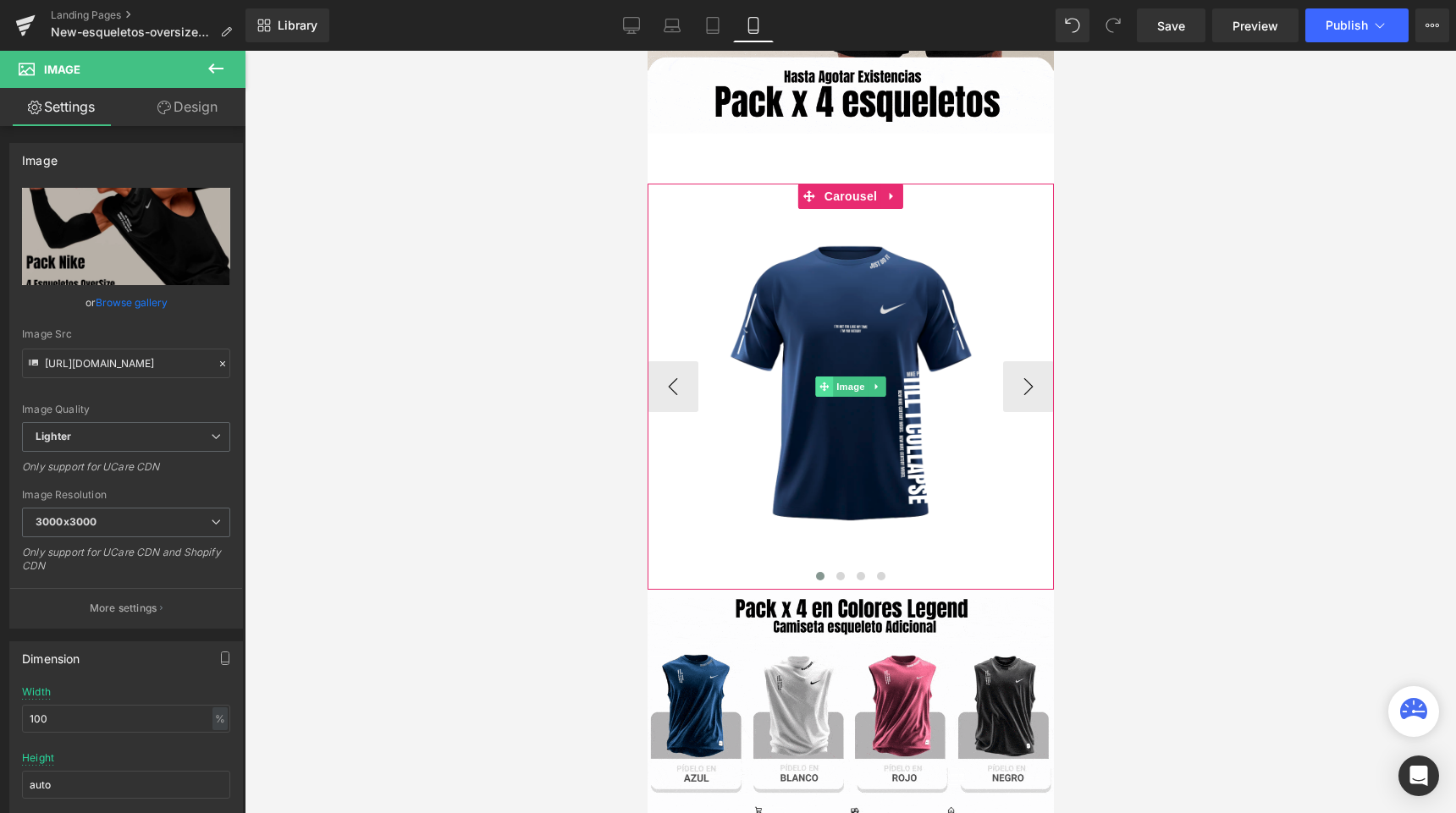
click at [823, 391] on span at bounding box center [823, 386] width 17 height 20
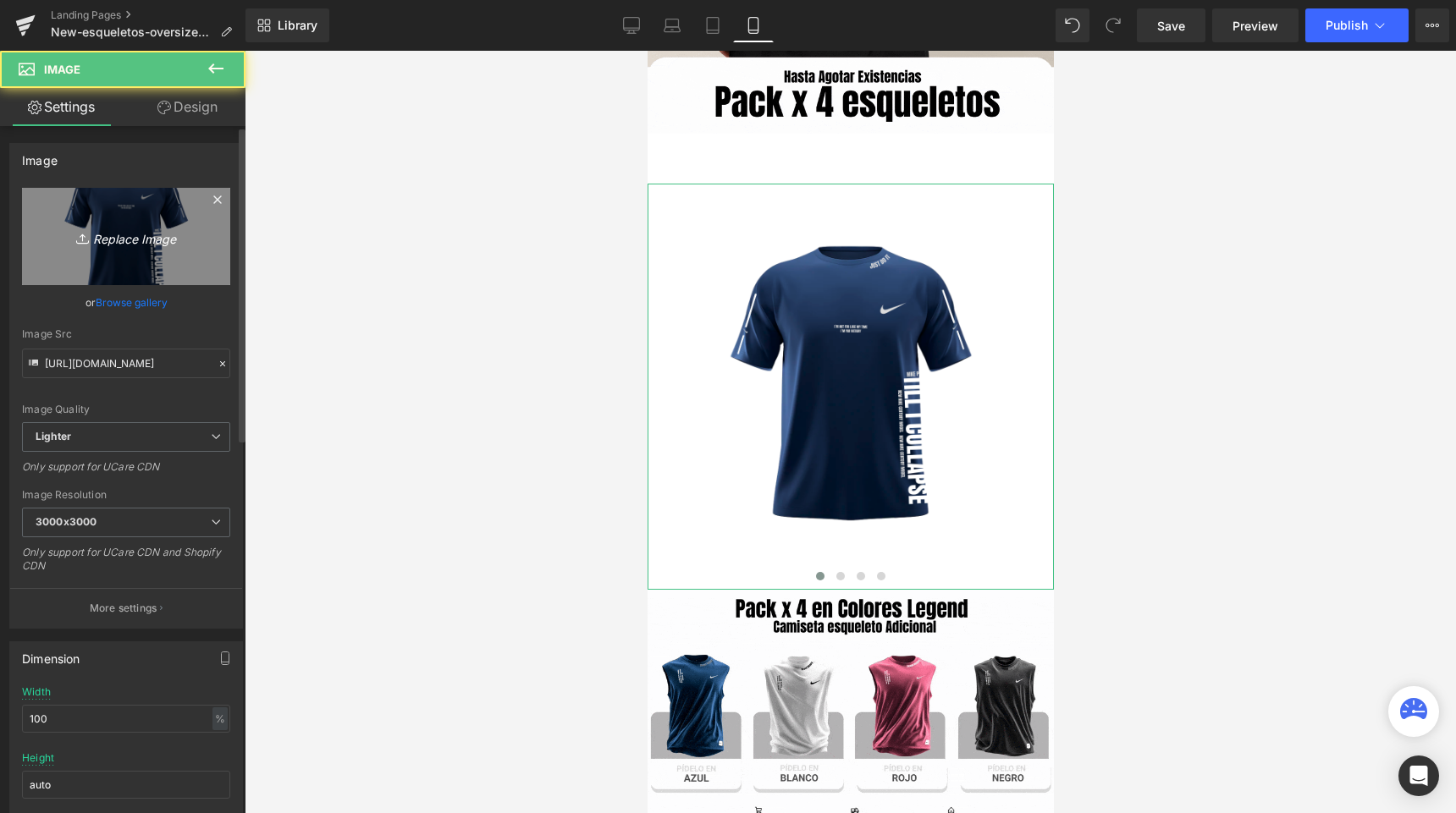
click at [145, 240] on icon "Replace Image" at bounding box center [126, 236] width 136 height 21
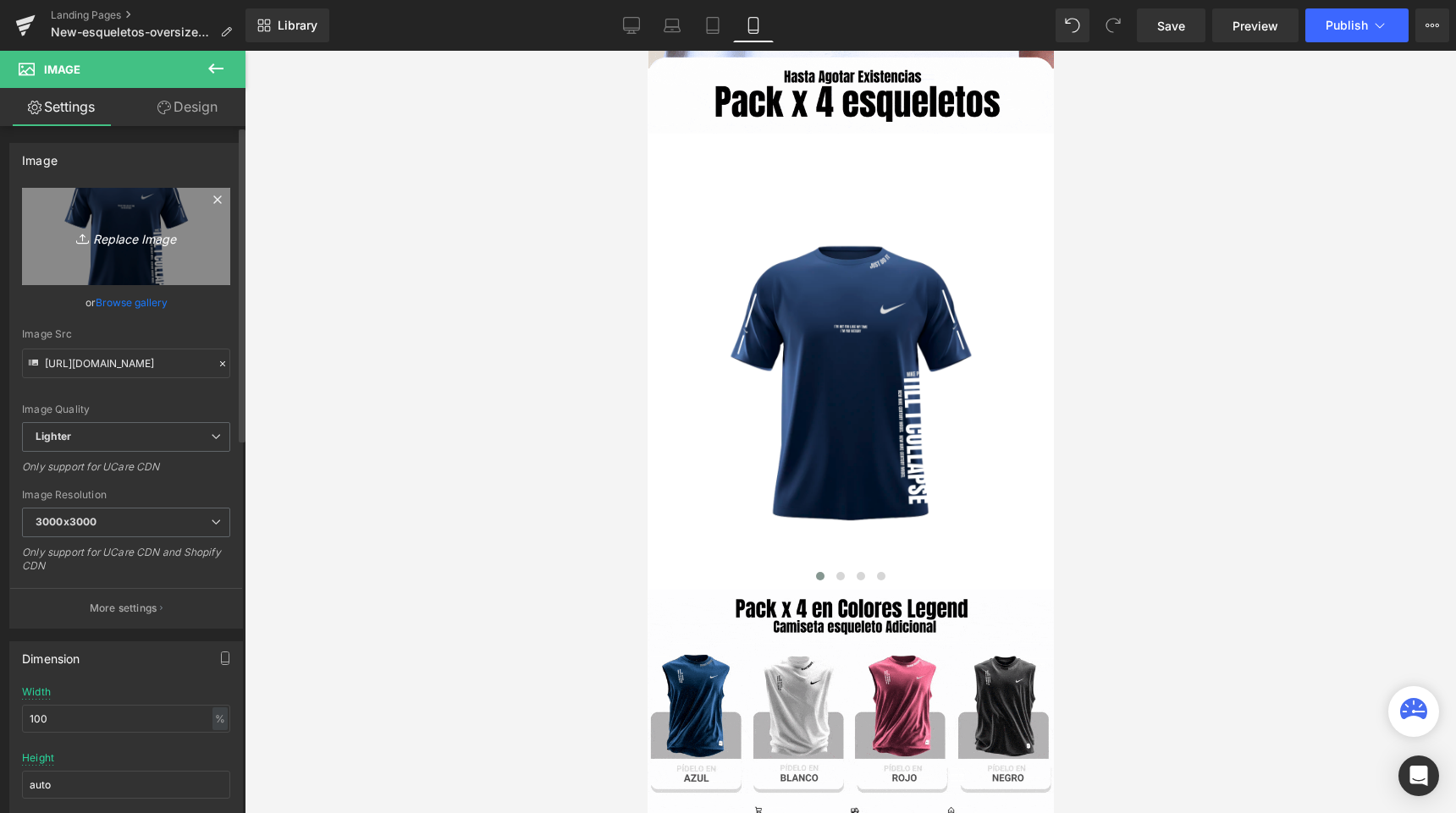
click at [171, 243] on icon "Replace Image" at bounding box center [126, 236] width 136 height 21
type input "C:\fakepath\17.png"
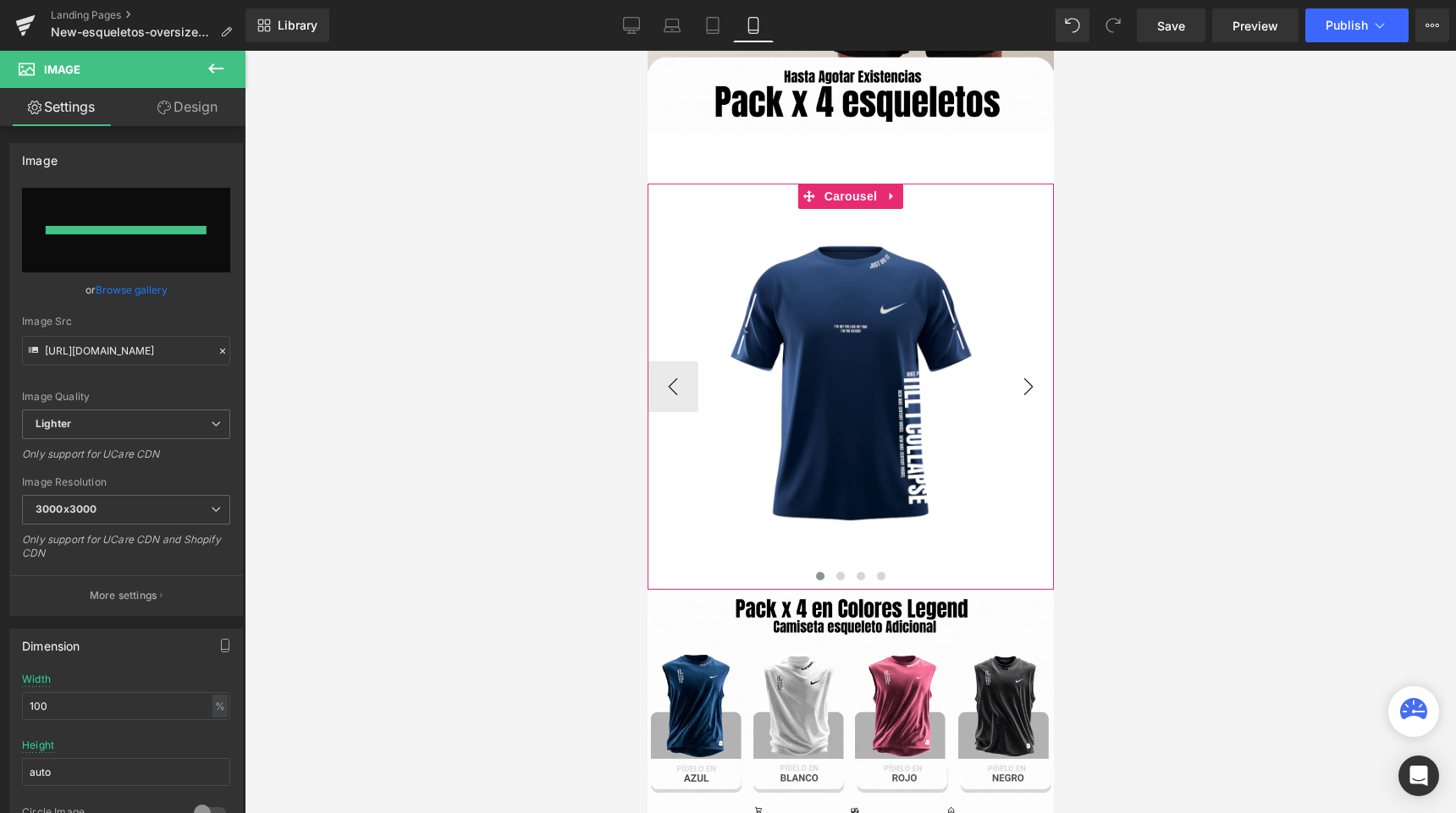
type input "https://ucarecdn.com/1e00f9bb-ad0c-4a35-8829-81308249212e/-/format/auto/-/previ…"
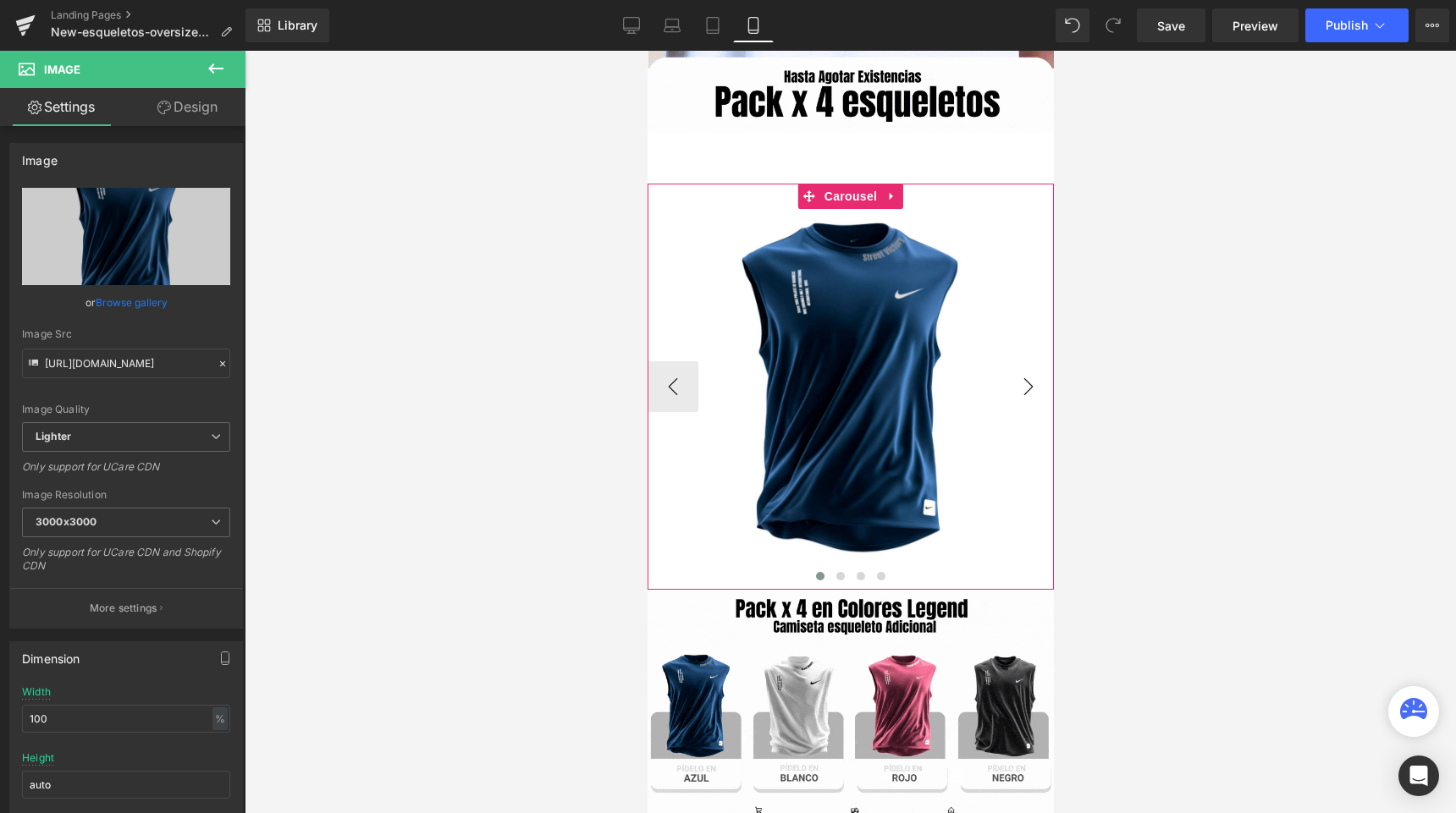
click at [1026, 387] on button "›" at bounding box center [1027, 386] width 50 height 50
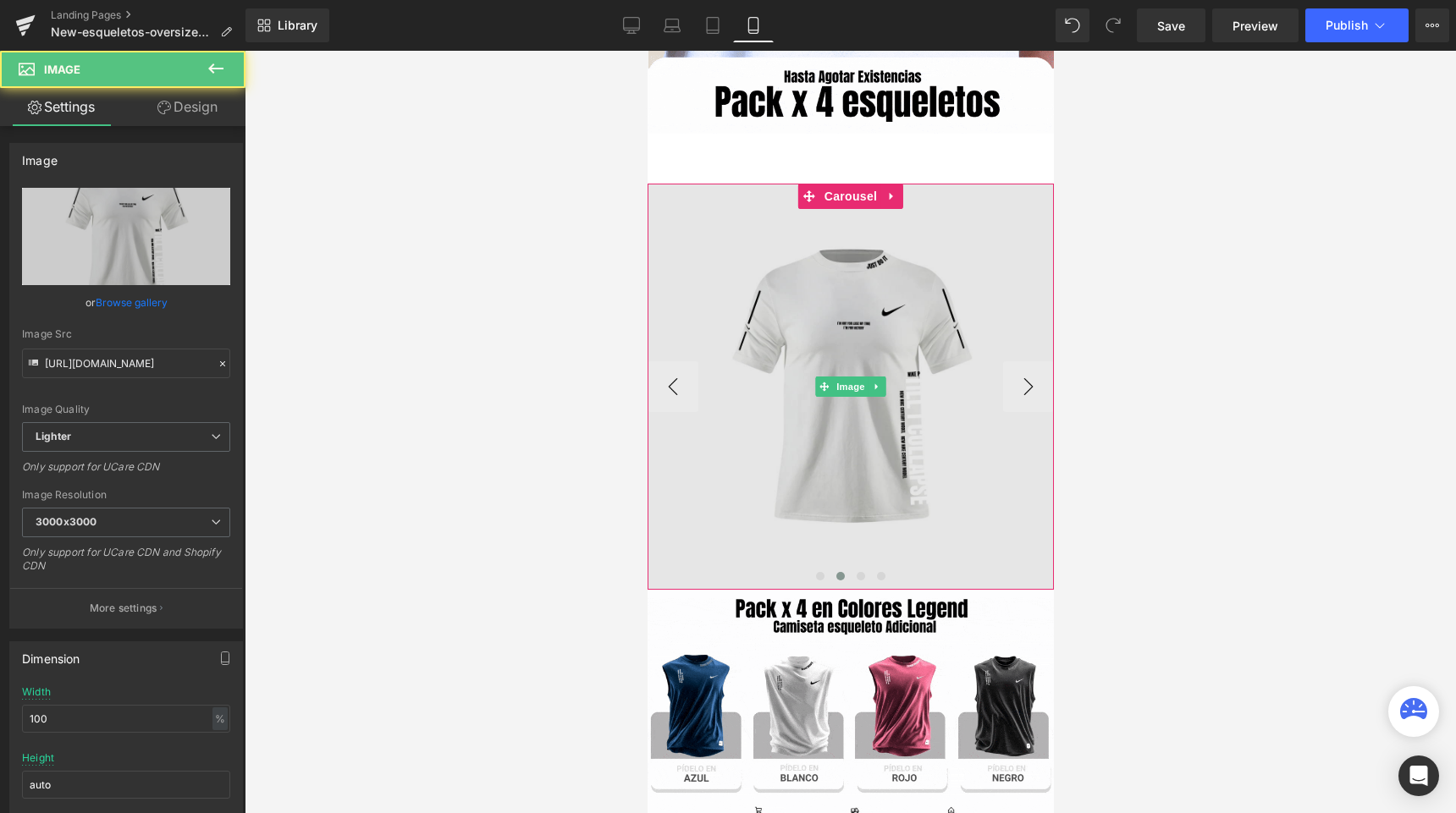
click at [867, 347] on img at bounding box center [850, 387] width 407 height 406
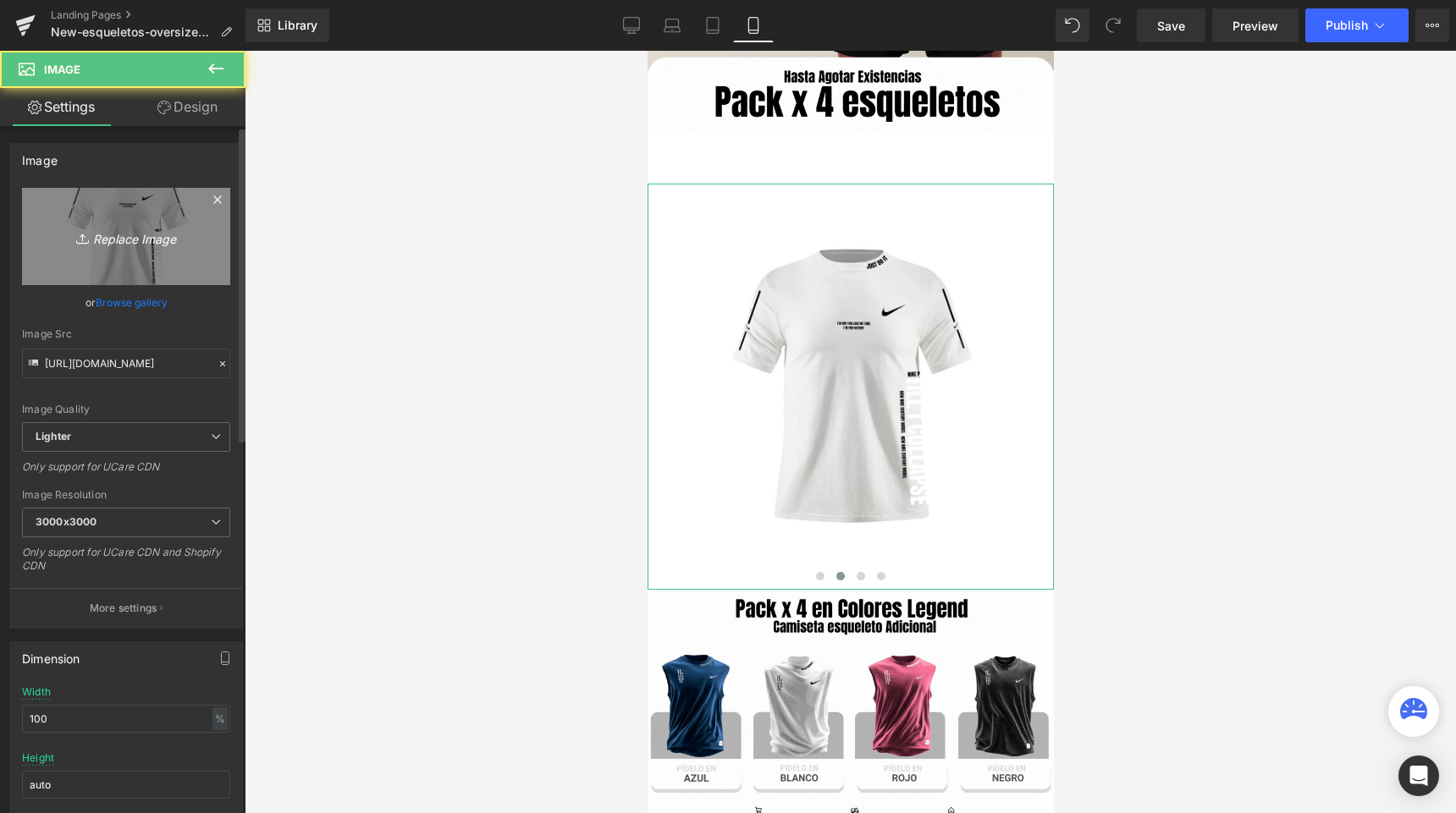
click at [177, 250] on link "Replace Image" at bounding box center [126, 236] width 208 height 98
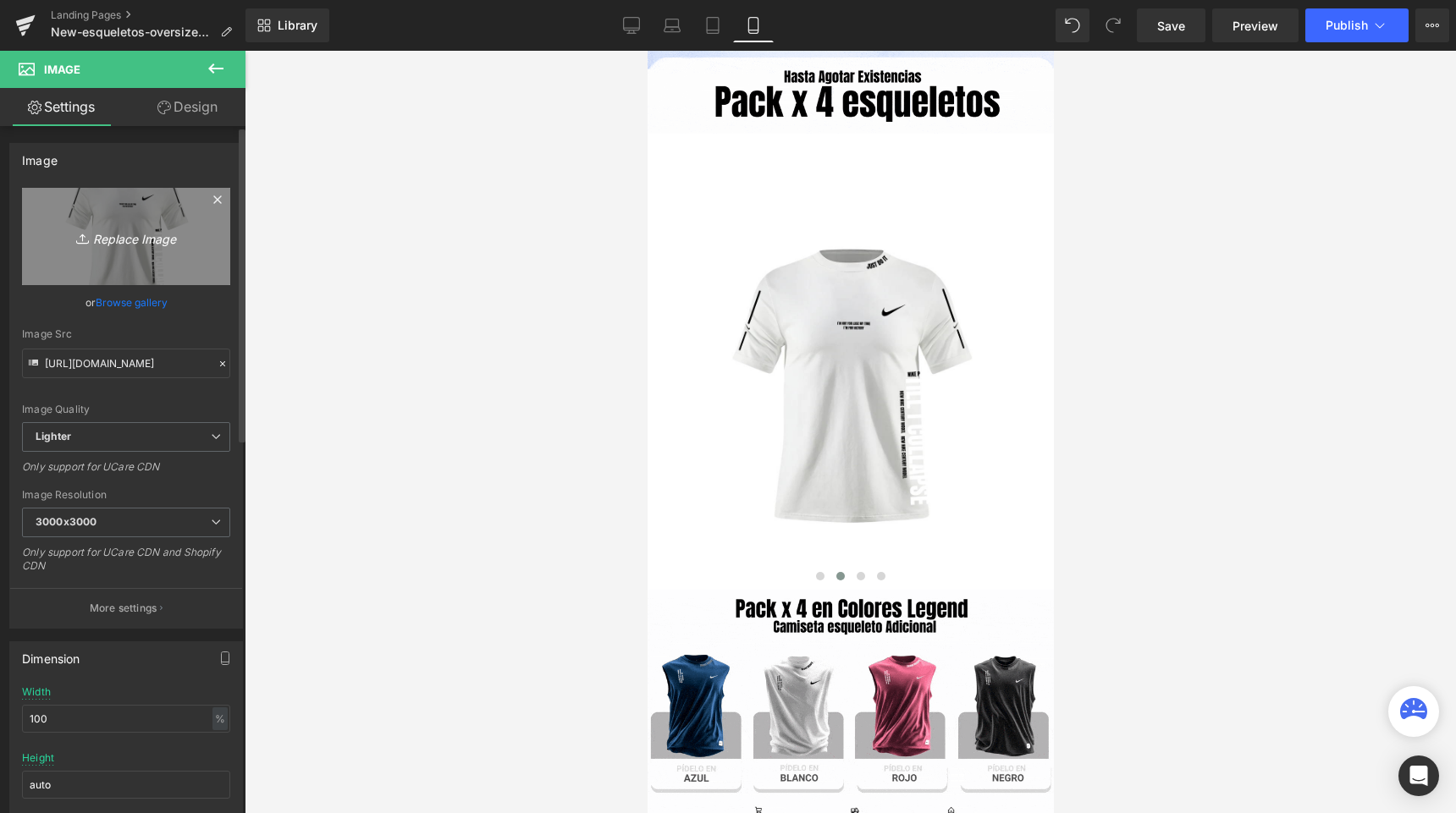
type input "C:\fakepath\16.png"
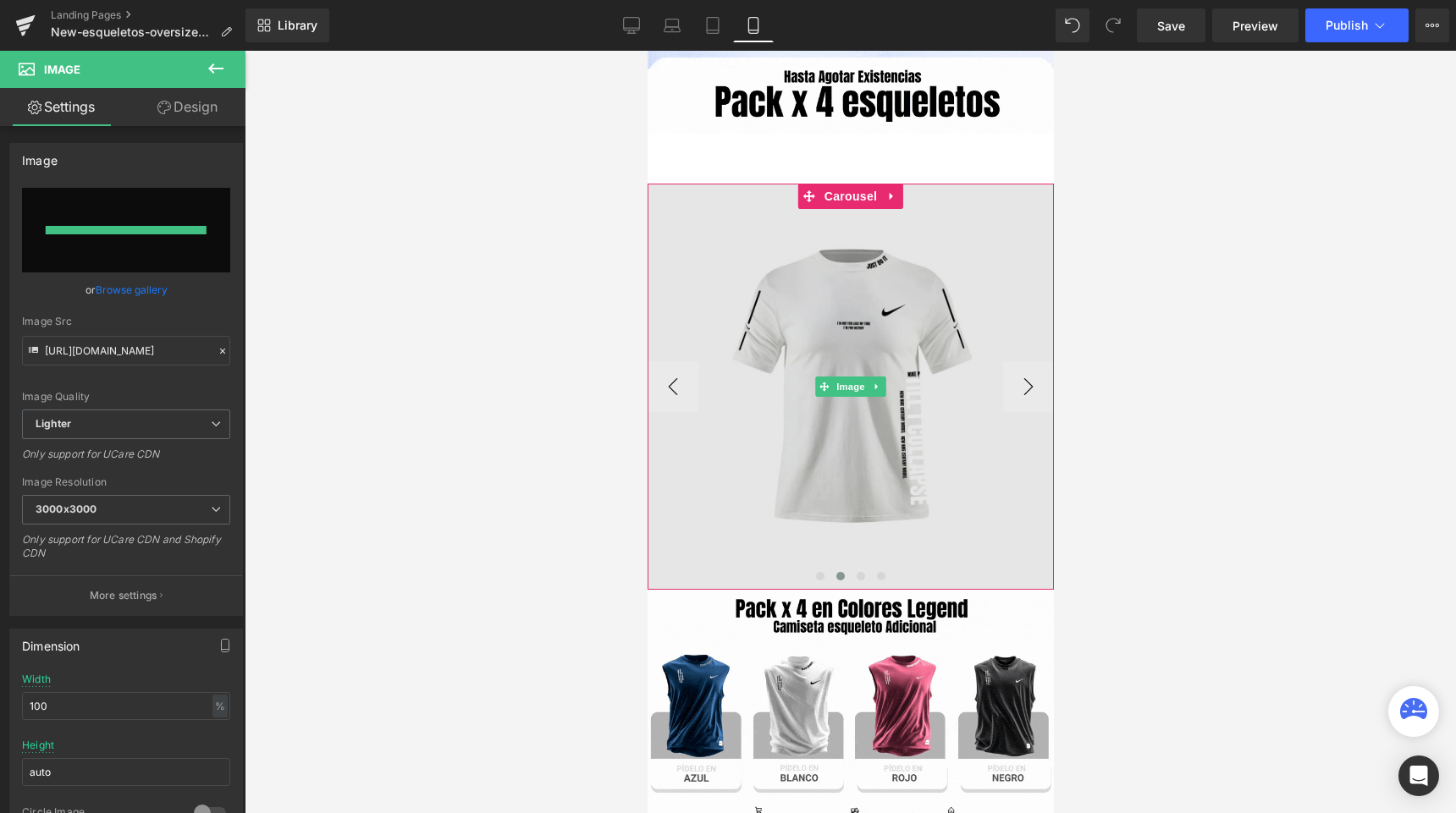
type input "https://ucarecdn.com/cec3489c-55c2-4520-a55c-69b273646465/-/format/auto/-/previ…"
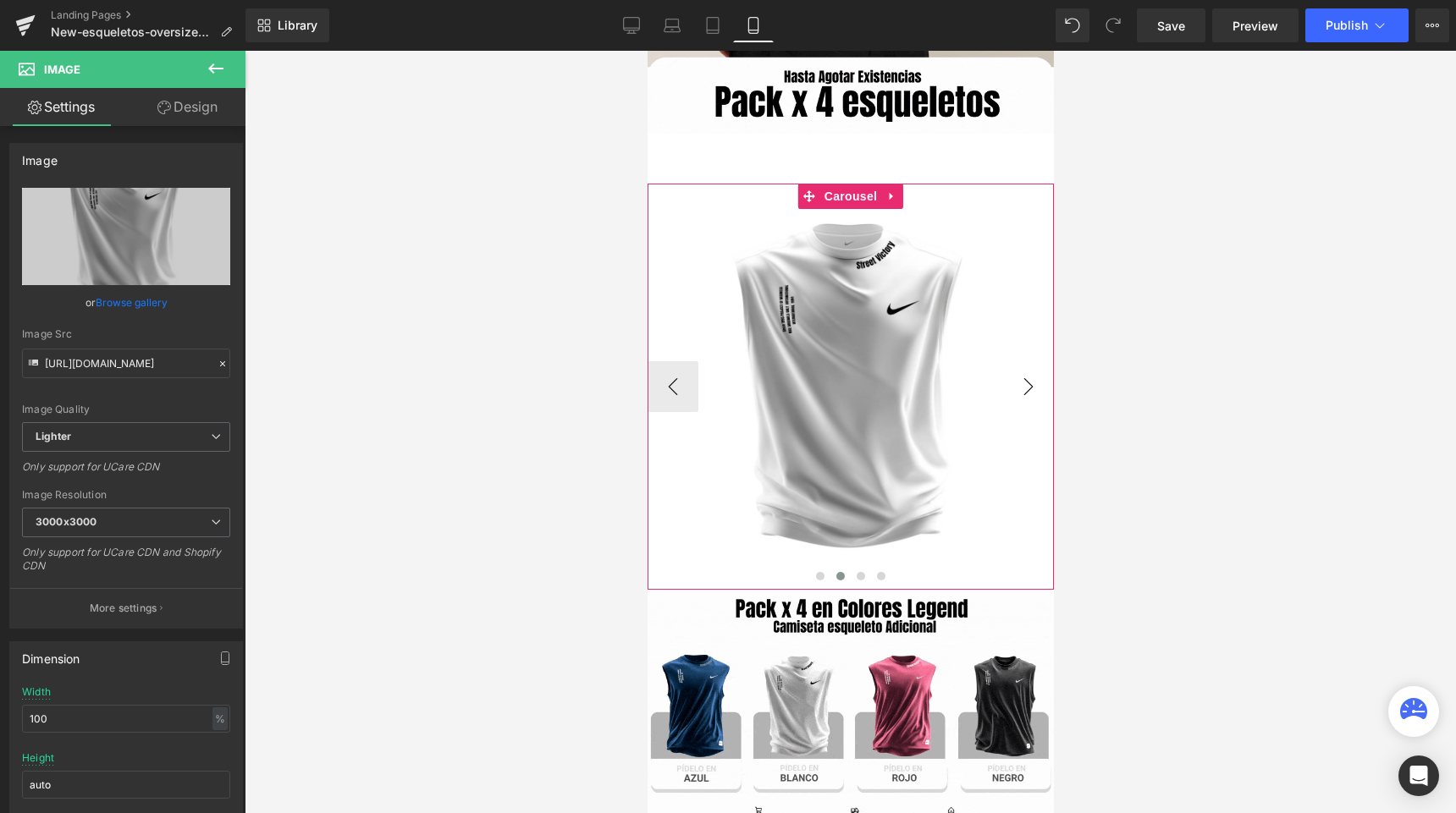
click at [1021, 388] on button "›" at bounding box center [1027, 386] width 50 height 50
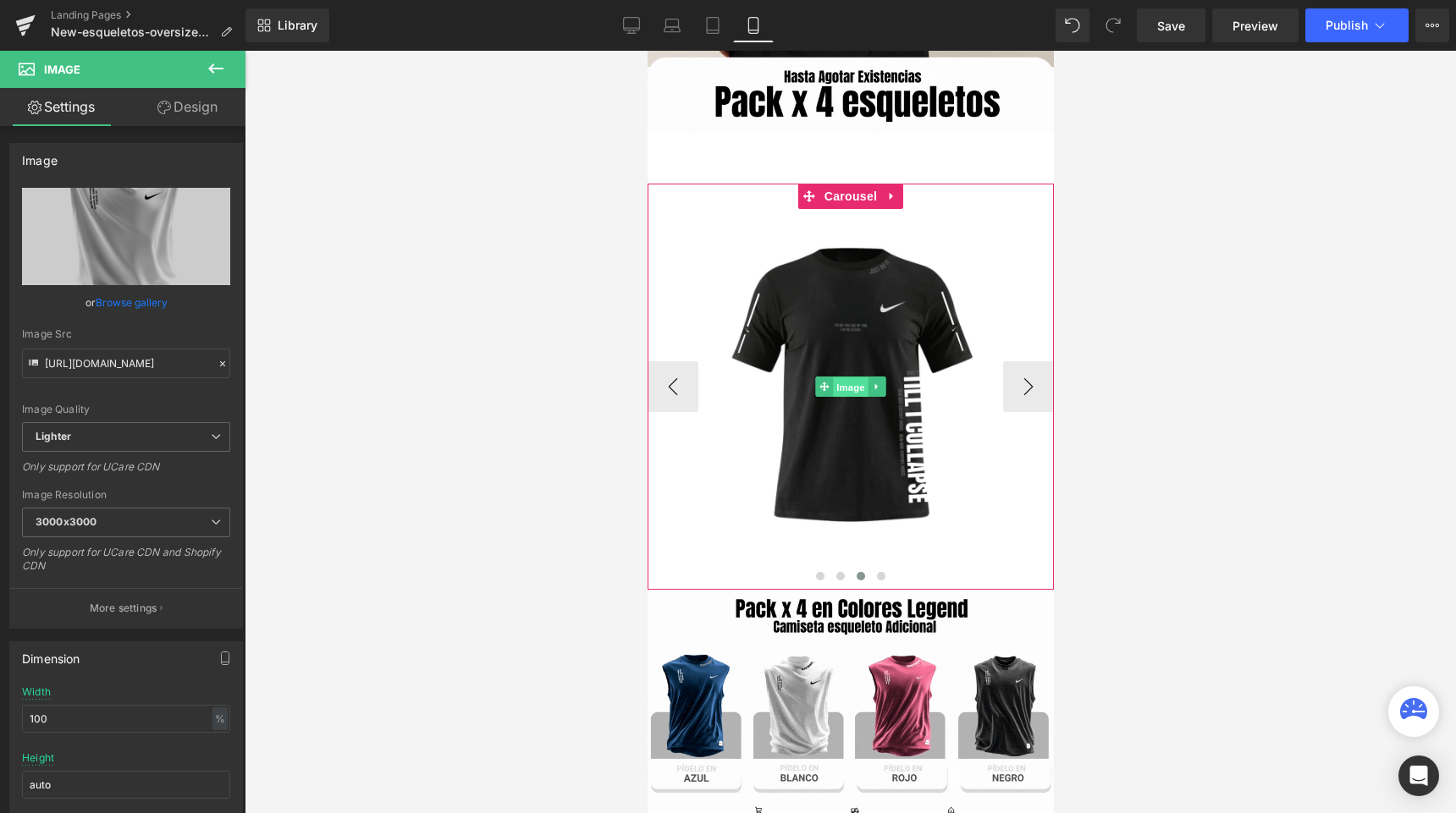
click at [855, 385] on span "Image" at bounding box center [849, 386] width 36 height 20
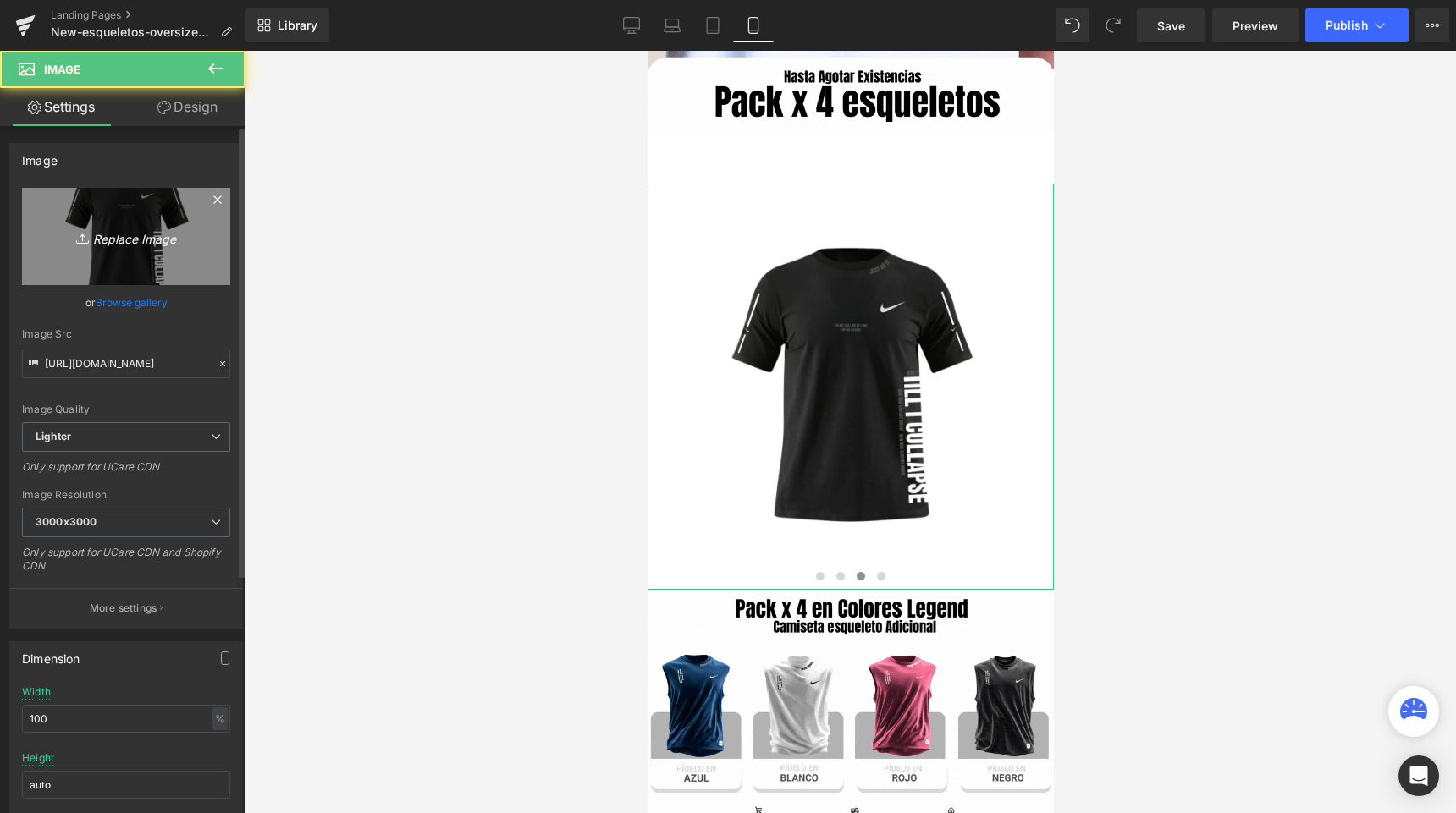
click at [155, 235] on icon "Replace Image" at bounding box center [126, 236] width 136 height 21
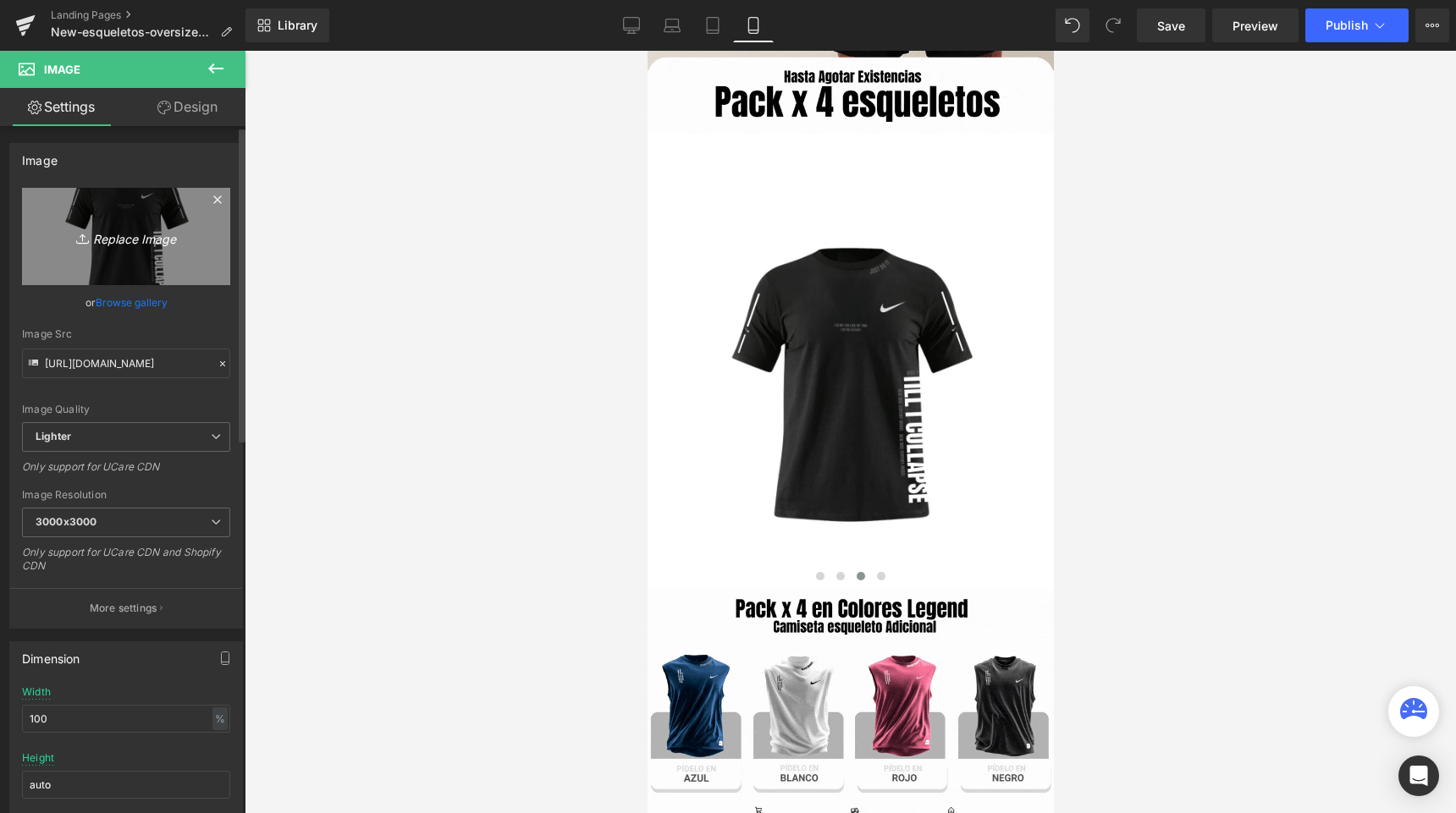
type input "C:\fakepath\15.png"
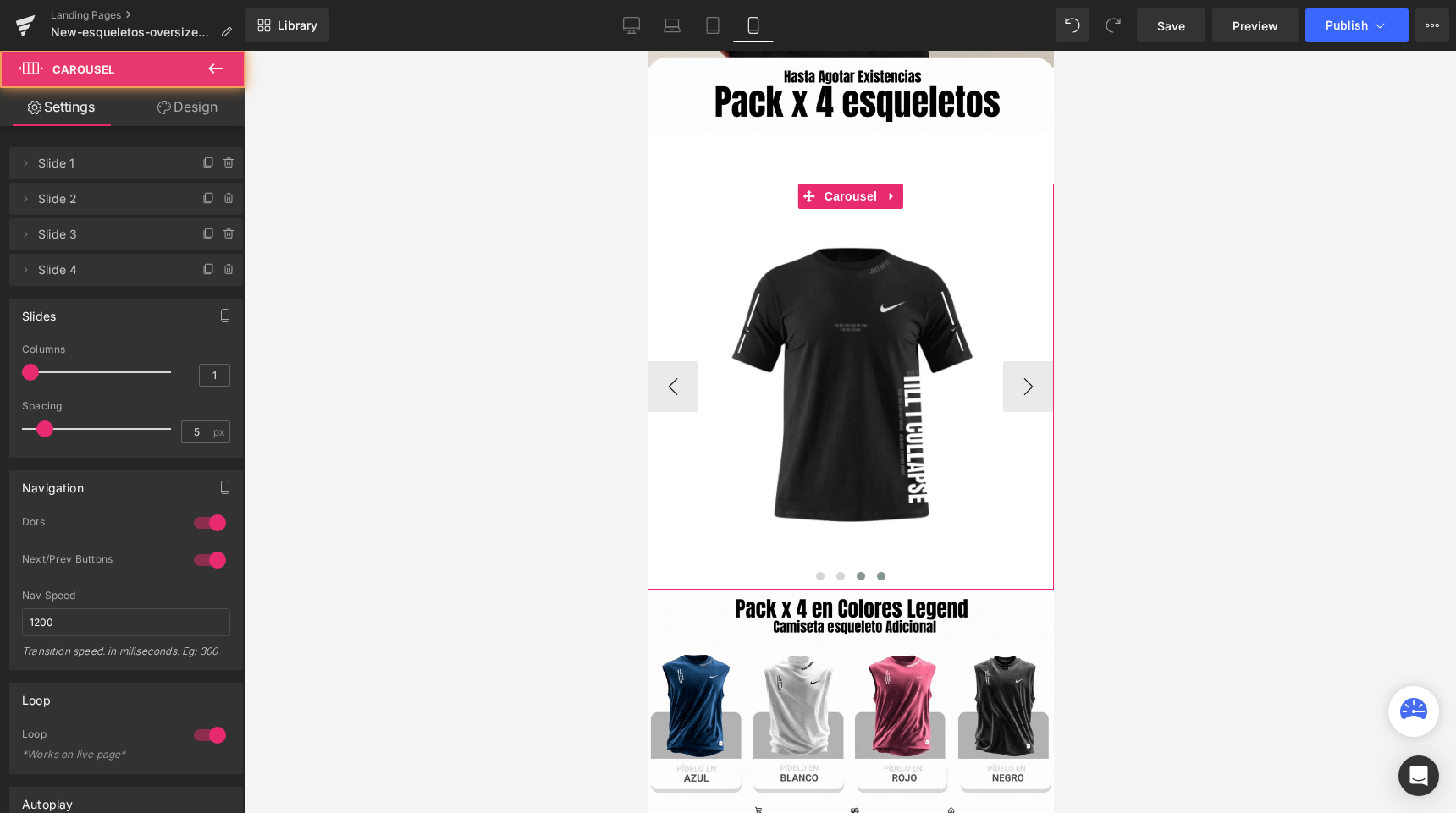
click at [880, 572] on span at bounding box center [880, 576] width 9 height 9
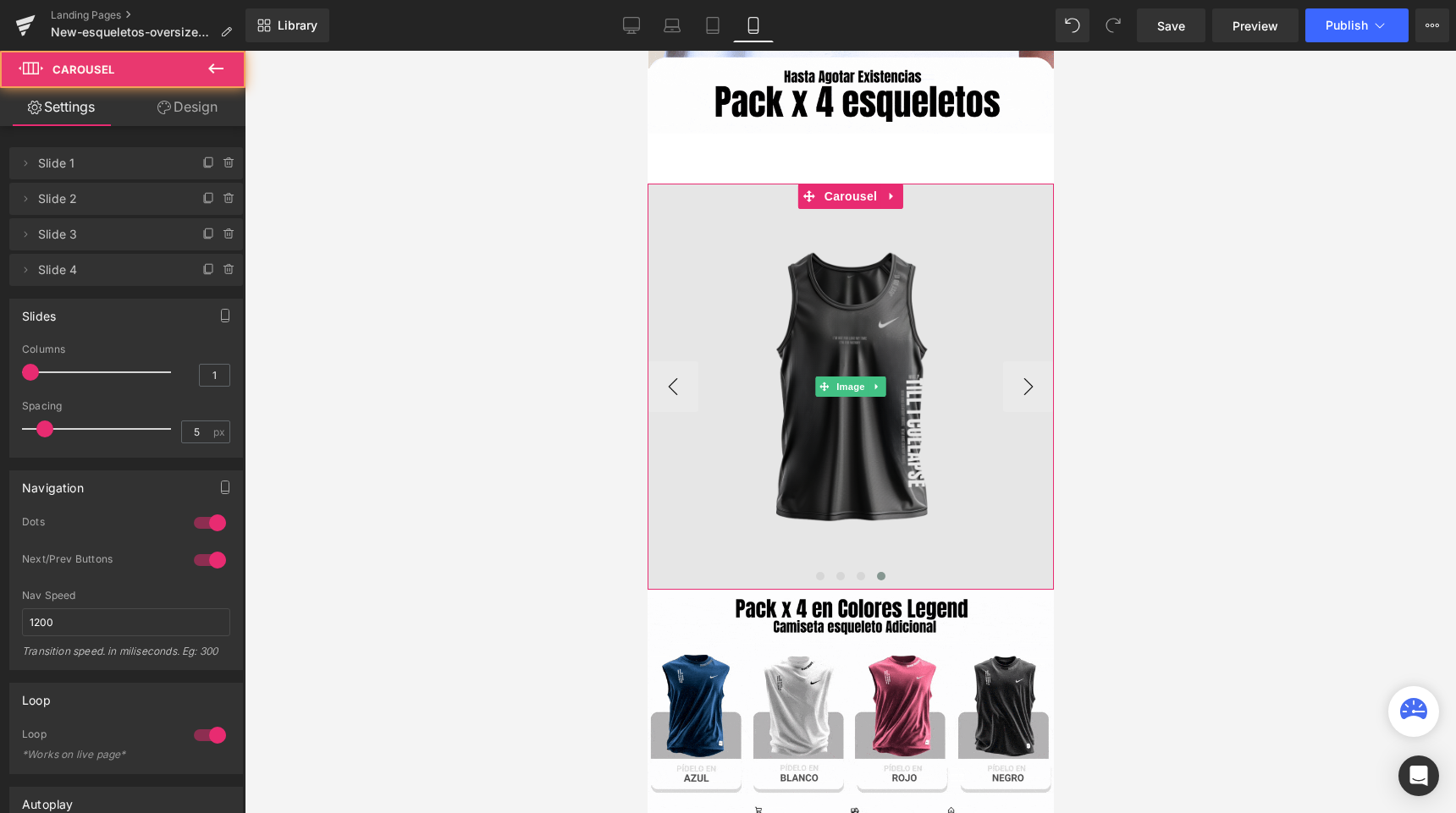
click at [842, 403] on img at bounding box center [850, 387] width 407 height 406
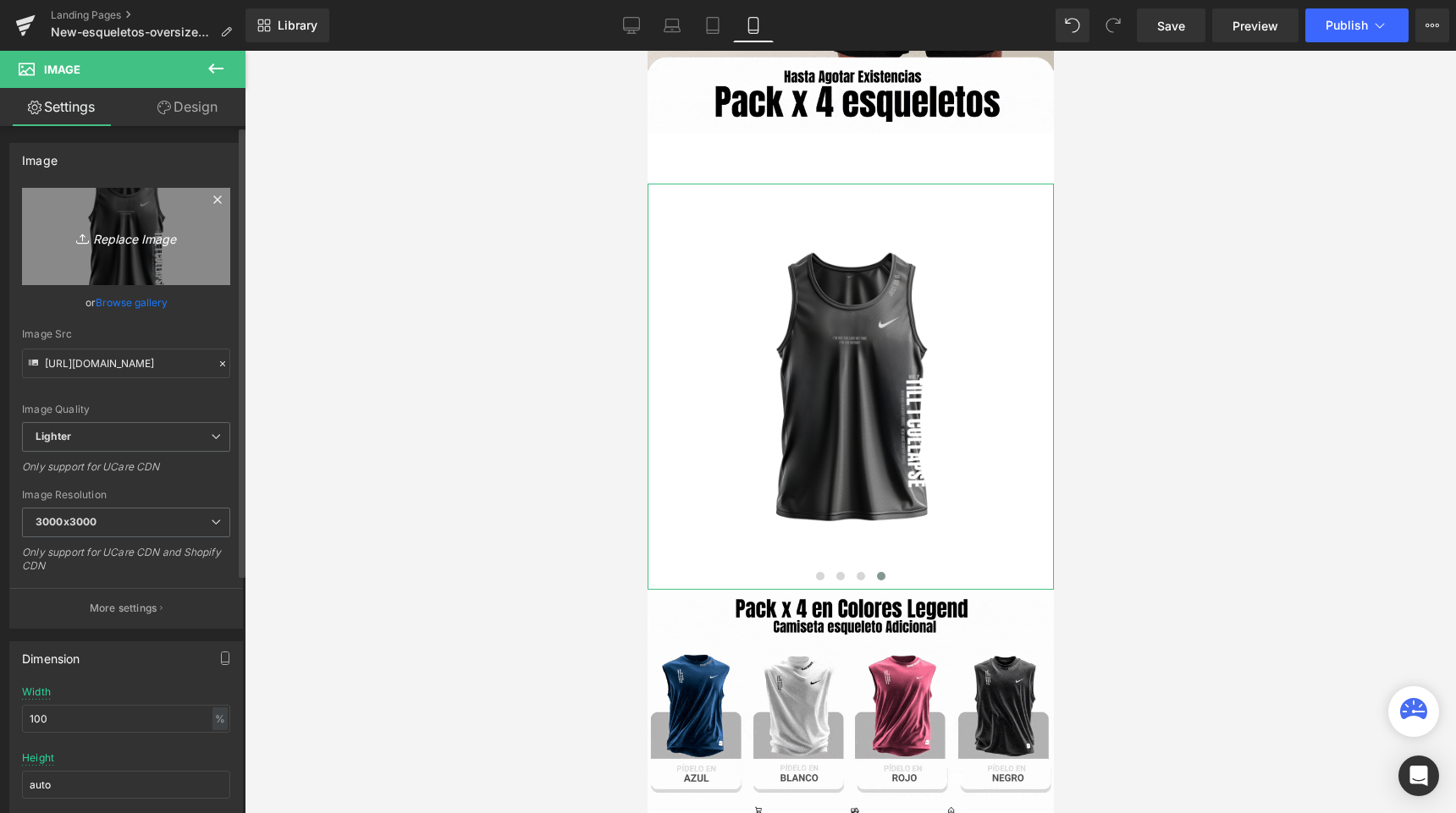
click at [155, 239] on icon "Replace Image" at bounding box center [126, 236] width 136 height 21
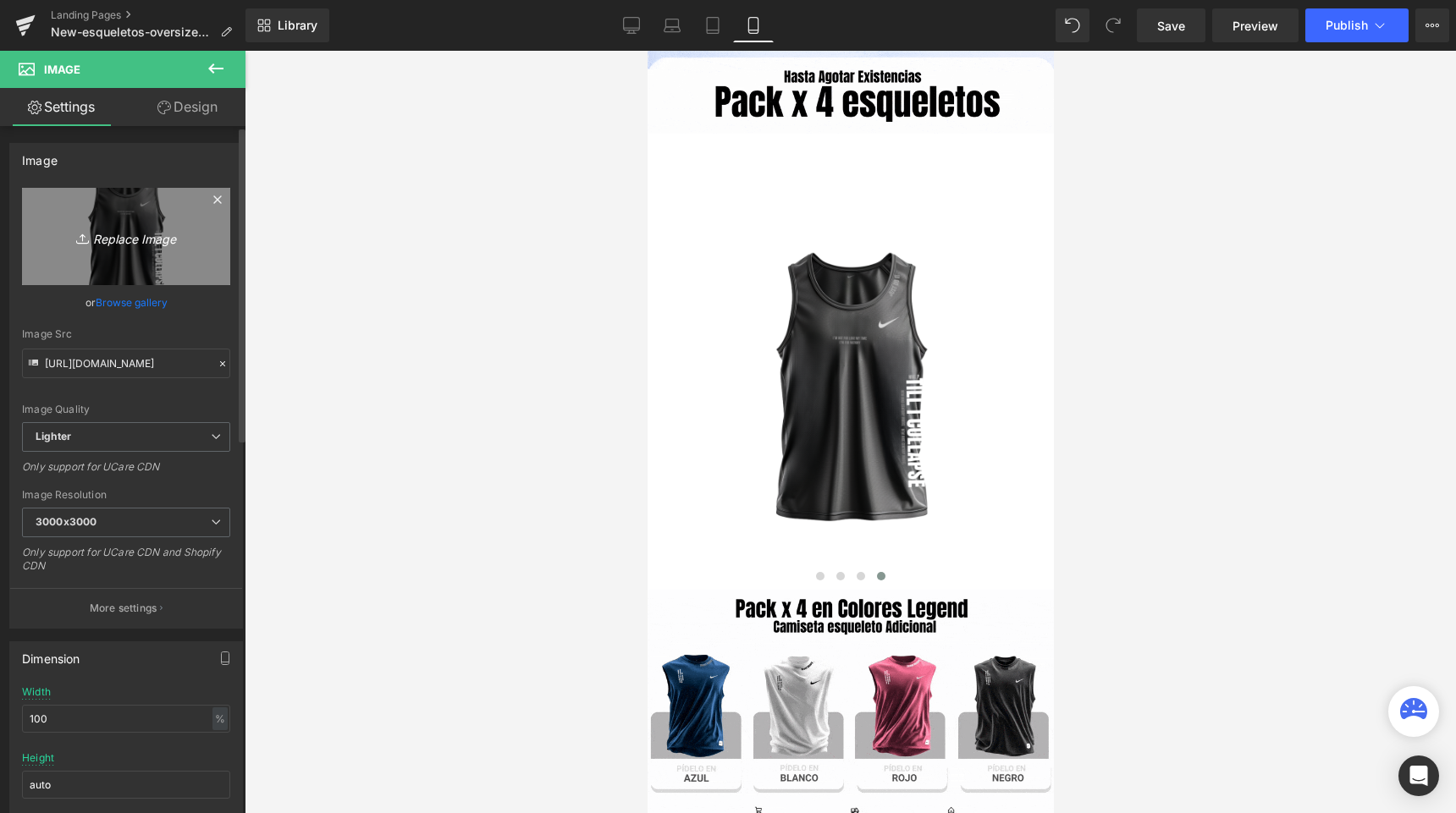
type input "C:\fakepath\18.png"
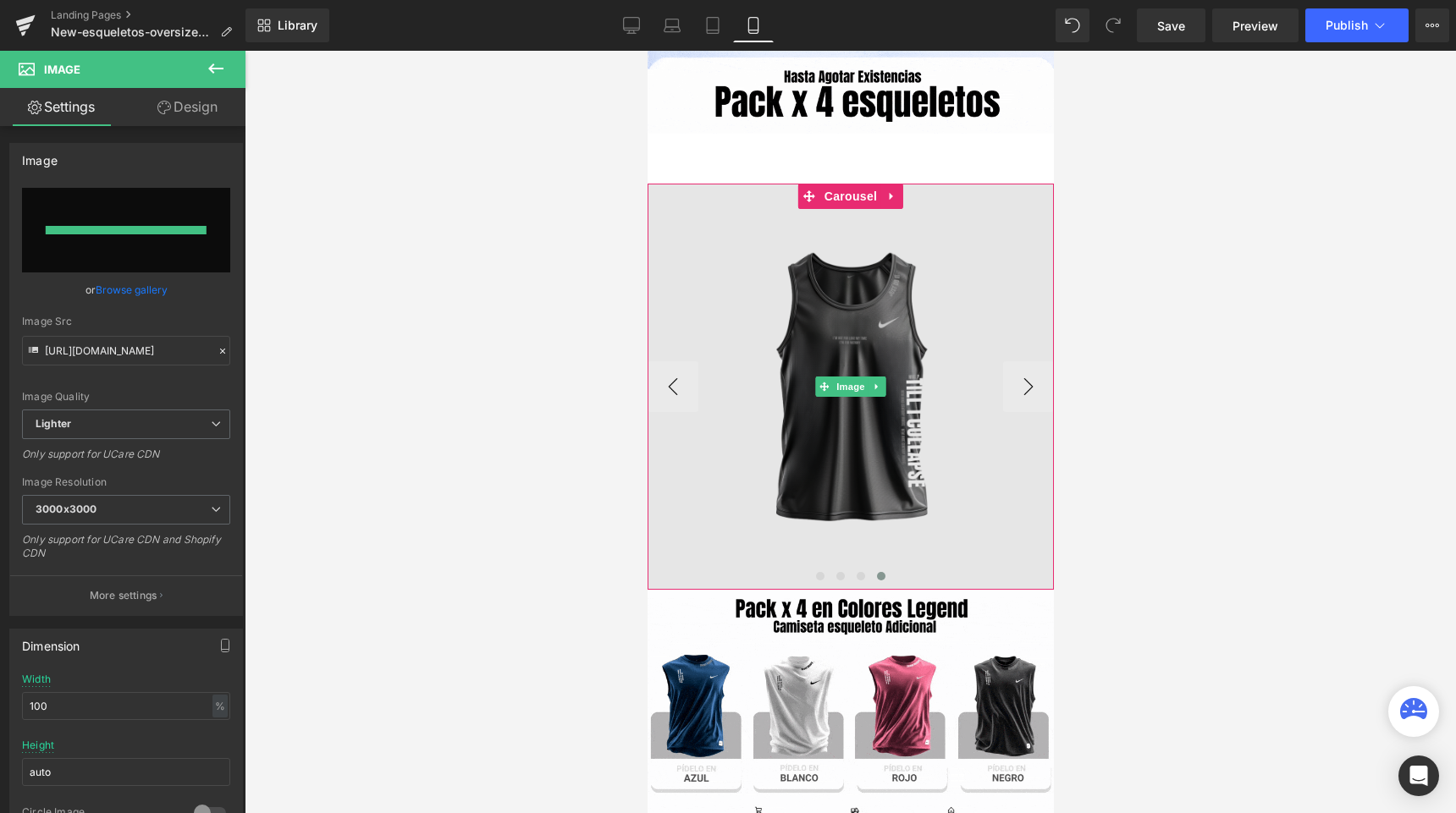
type input "https://ucarecdn.com/3362c715-0357-48bc-a797-a705b6e71dad/-/format/auto/-/previ…"
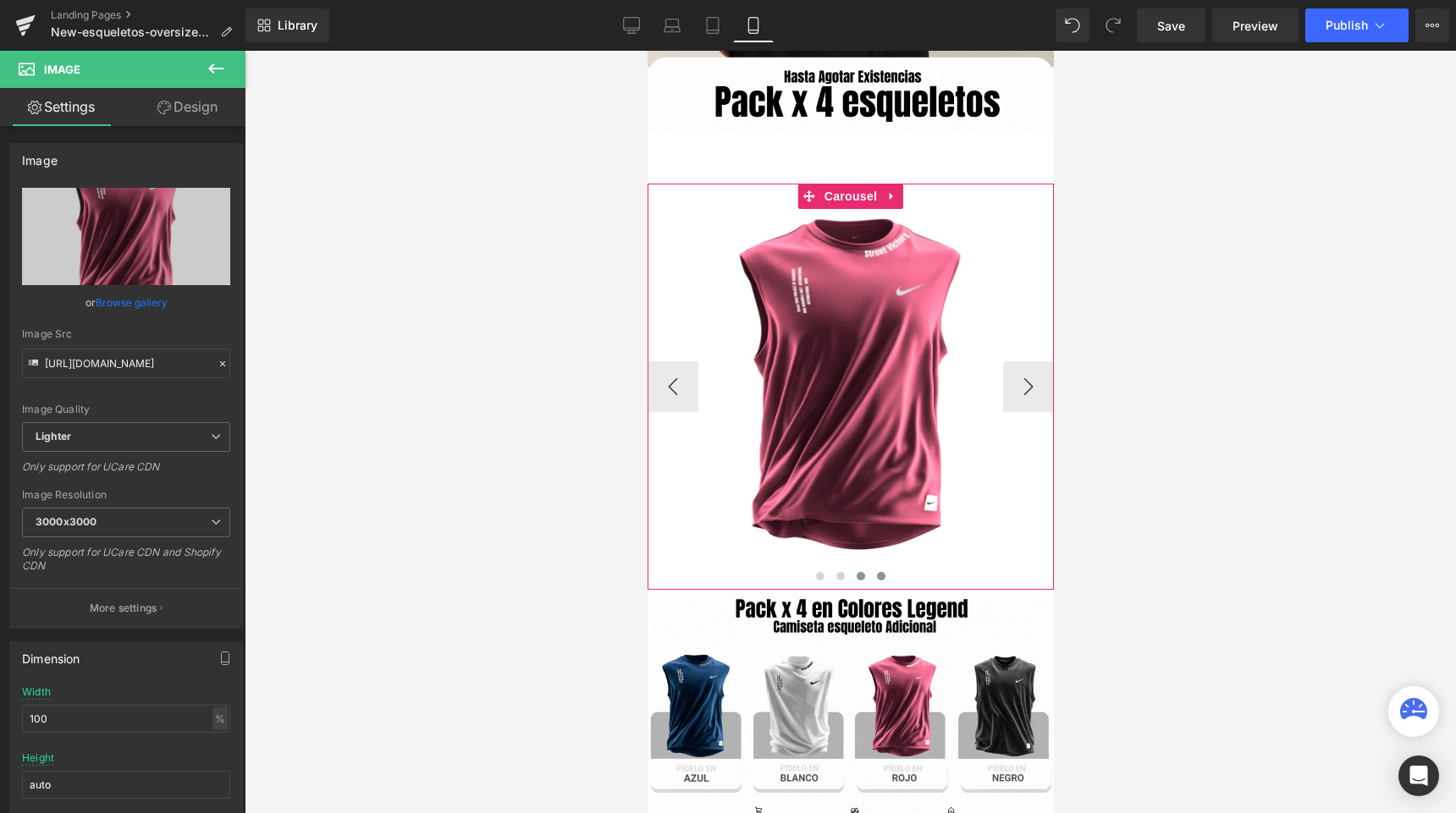
click at [858, 573] on span at bounding box center [860, 576] width 9 height 9
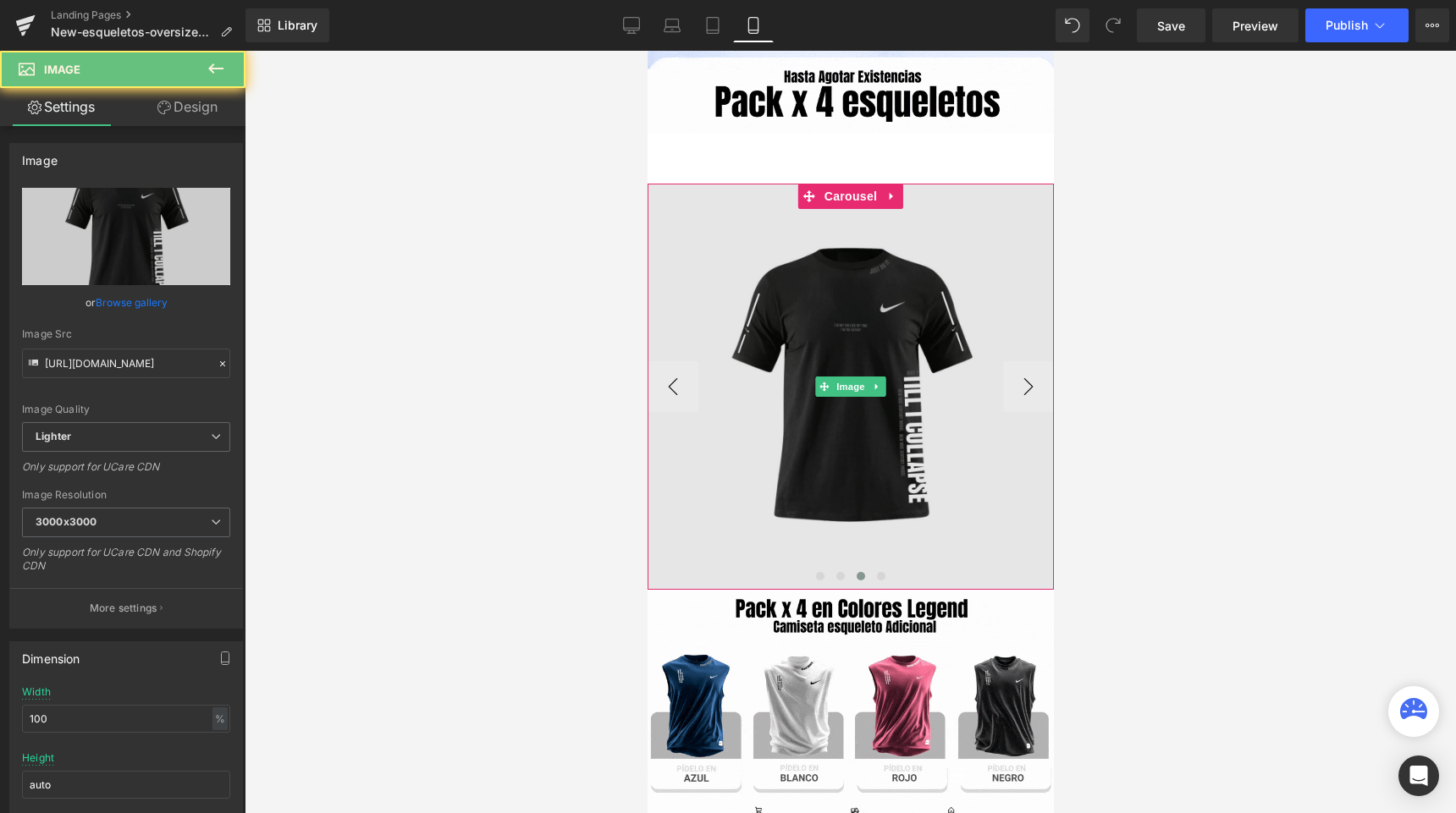
click at [824, 419] on img at bounding box center [850, 387] width 407 height 406
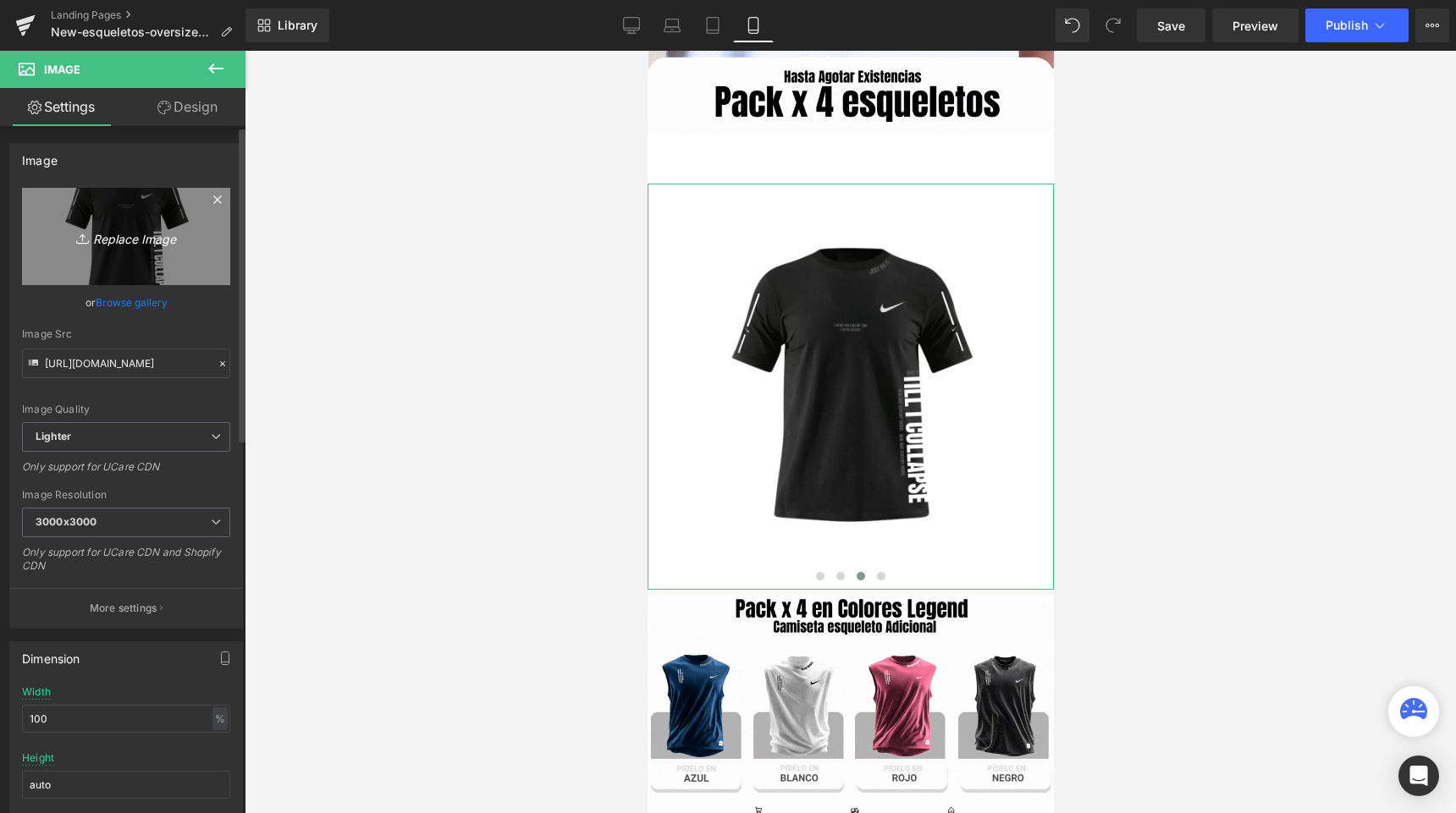
click at [124, 239] on icon "Replace Image" at bounding box center [126, 236] width 136 height 21
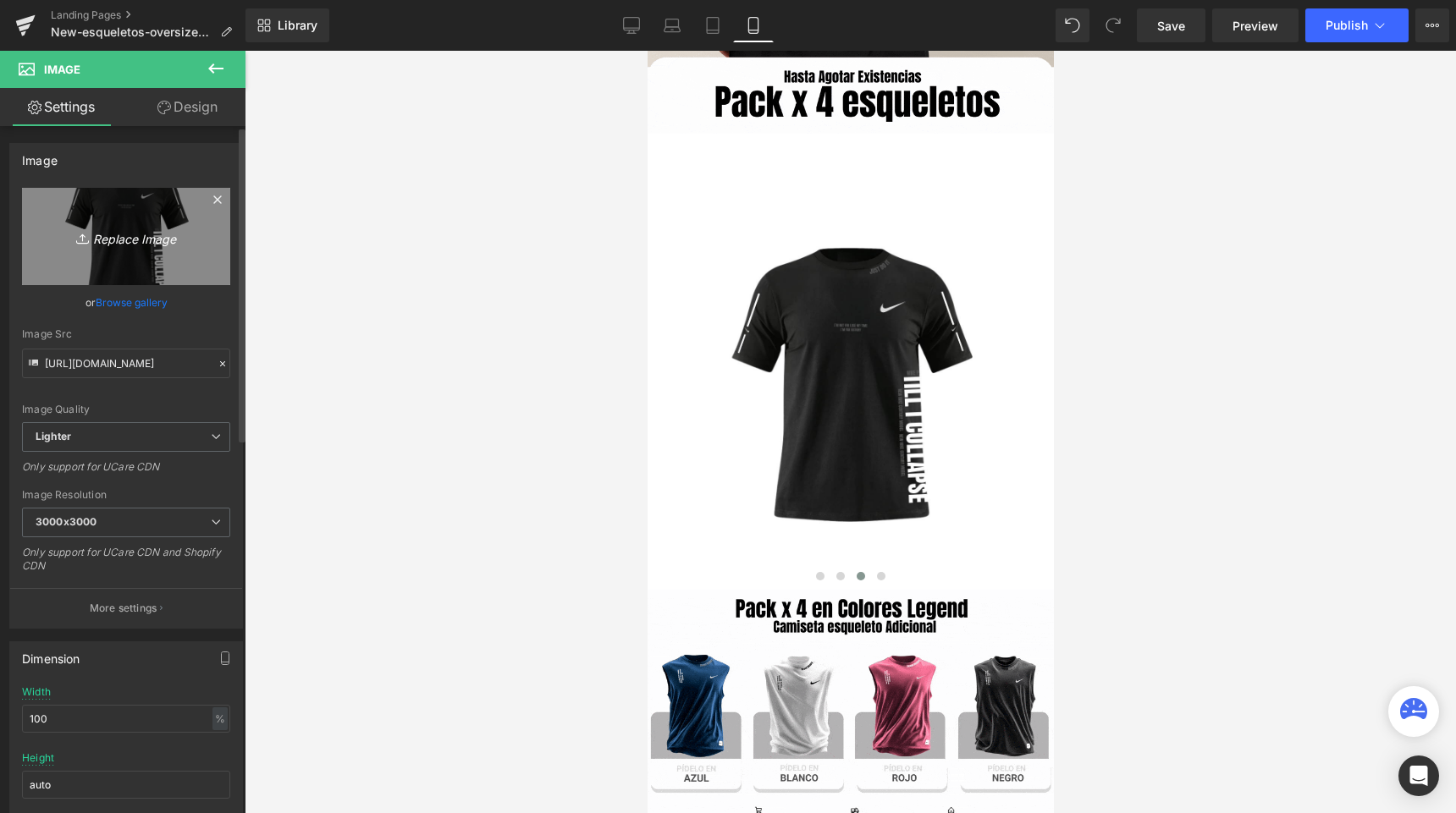
type input "C:\fakepath\15.png"
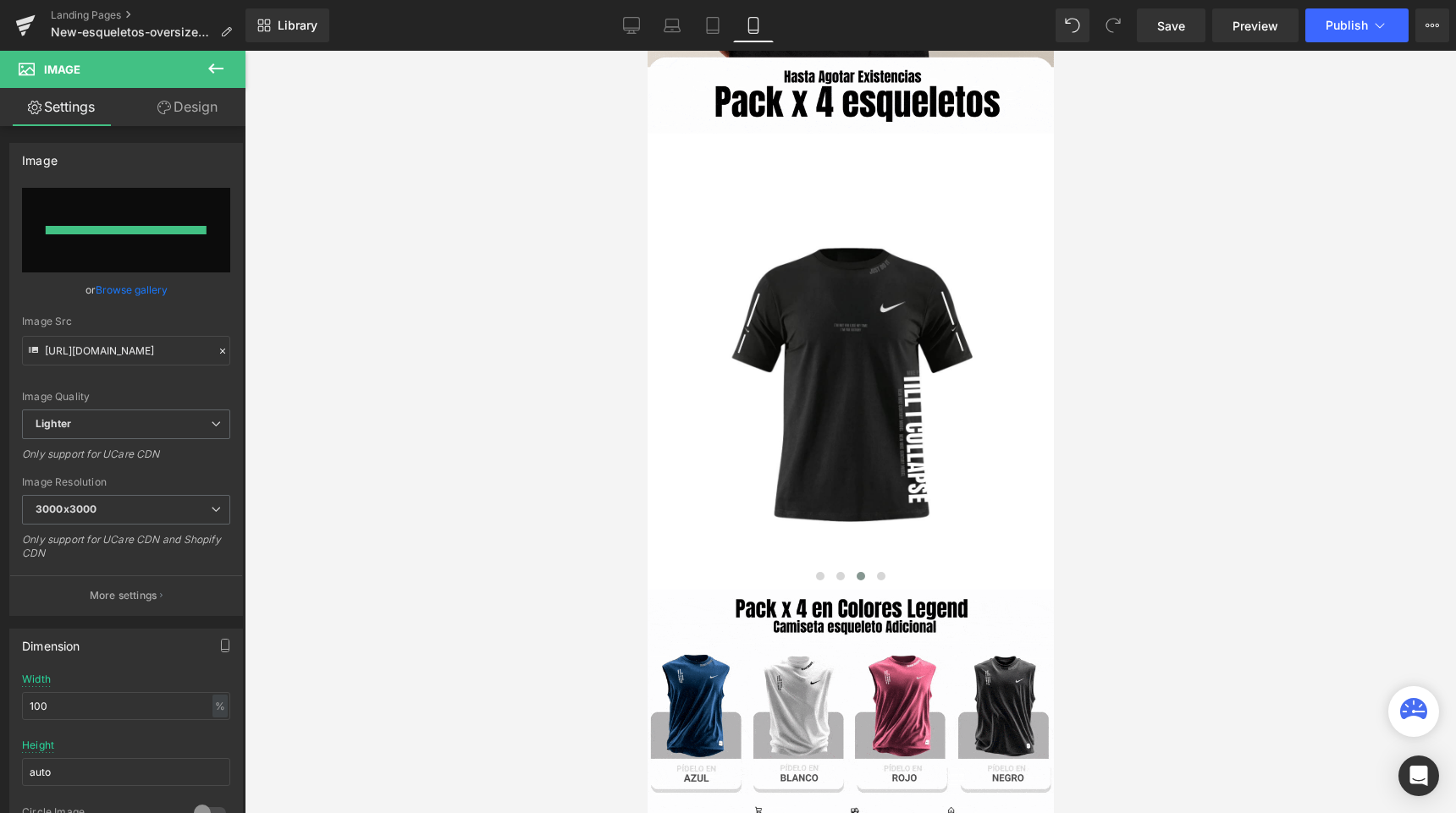
type input "https://ucarecdn.com/adb388e5-b451-4fcf-a009-f171528108c3/-/format/auto/-/previ…"
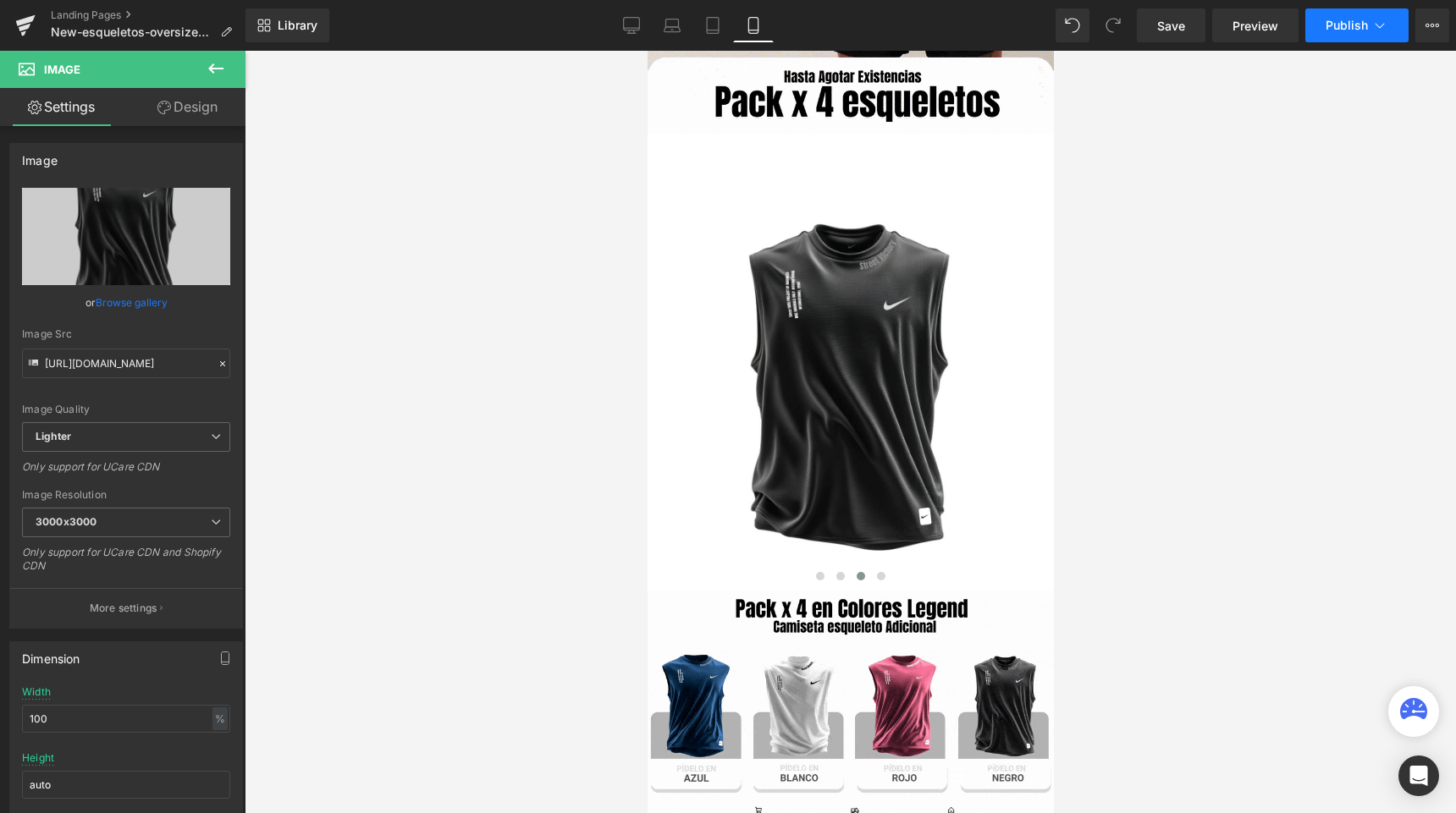
click at [1335, 35] on button "Publish" at bounding box center [1356, 25] width 104 height 34
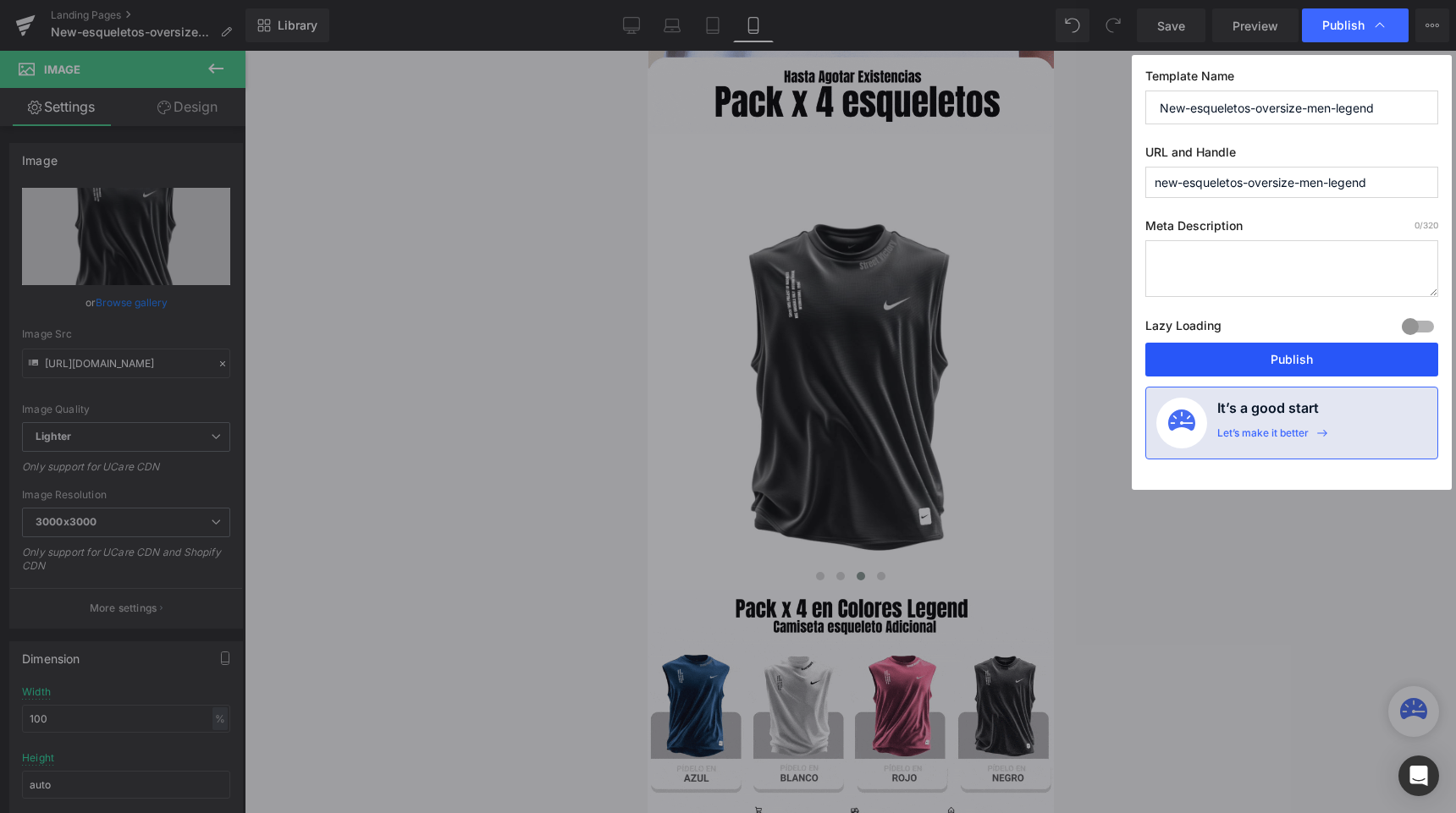
click at [1187, 353] on button "Publish" at bounding box center [1291, 359] width 293 height 34
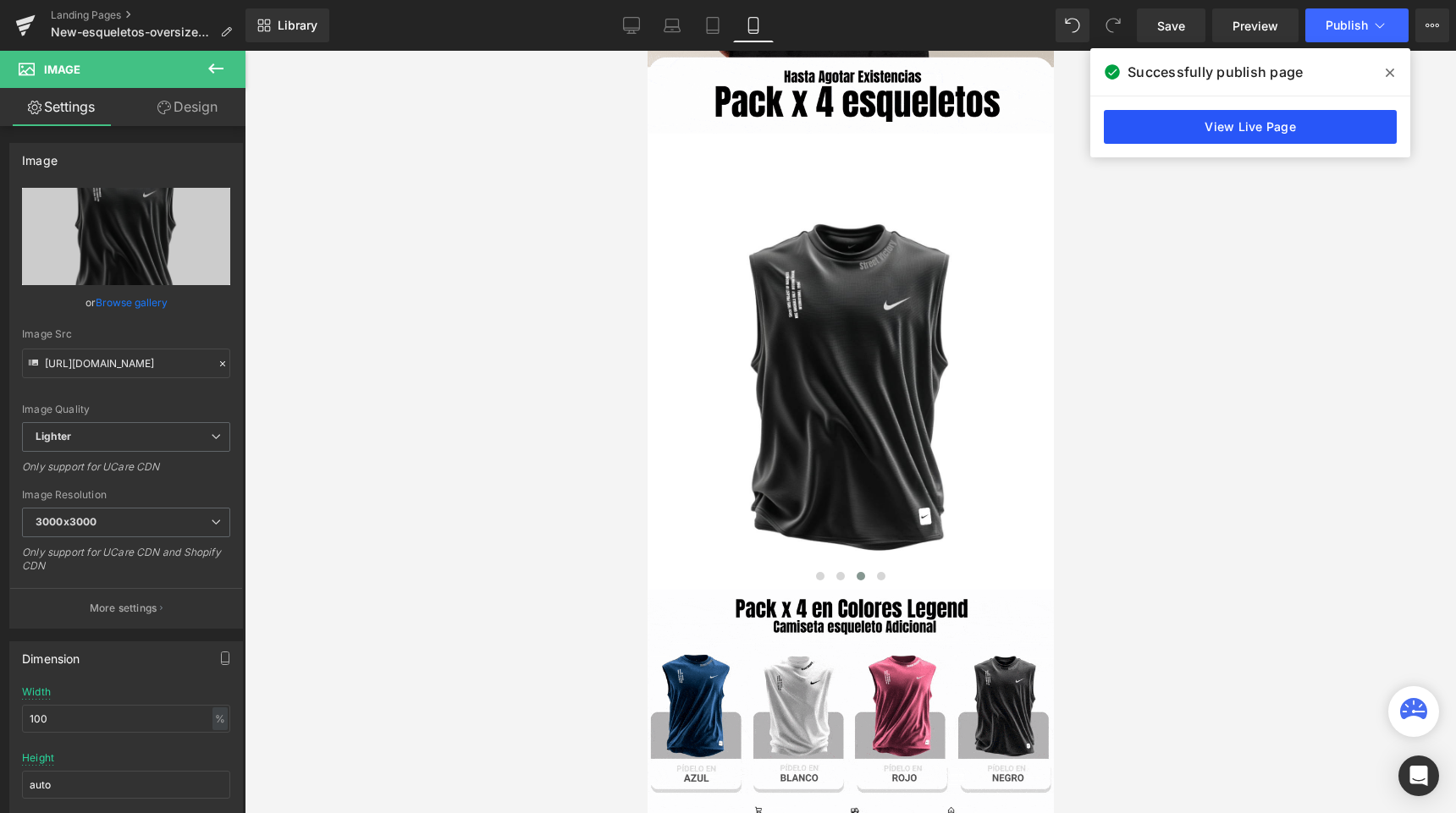
click at [1289, 123] on link "View Live Page" at bounding box center [1250, 127] width 293 height 34
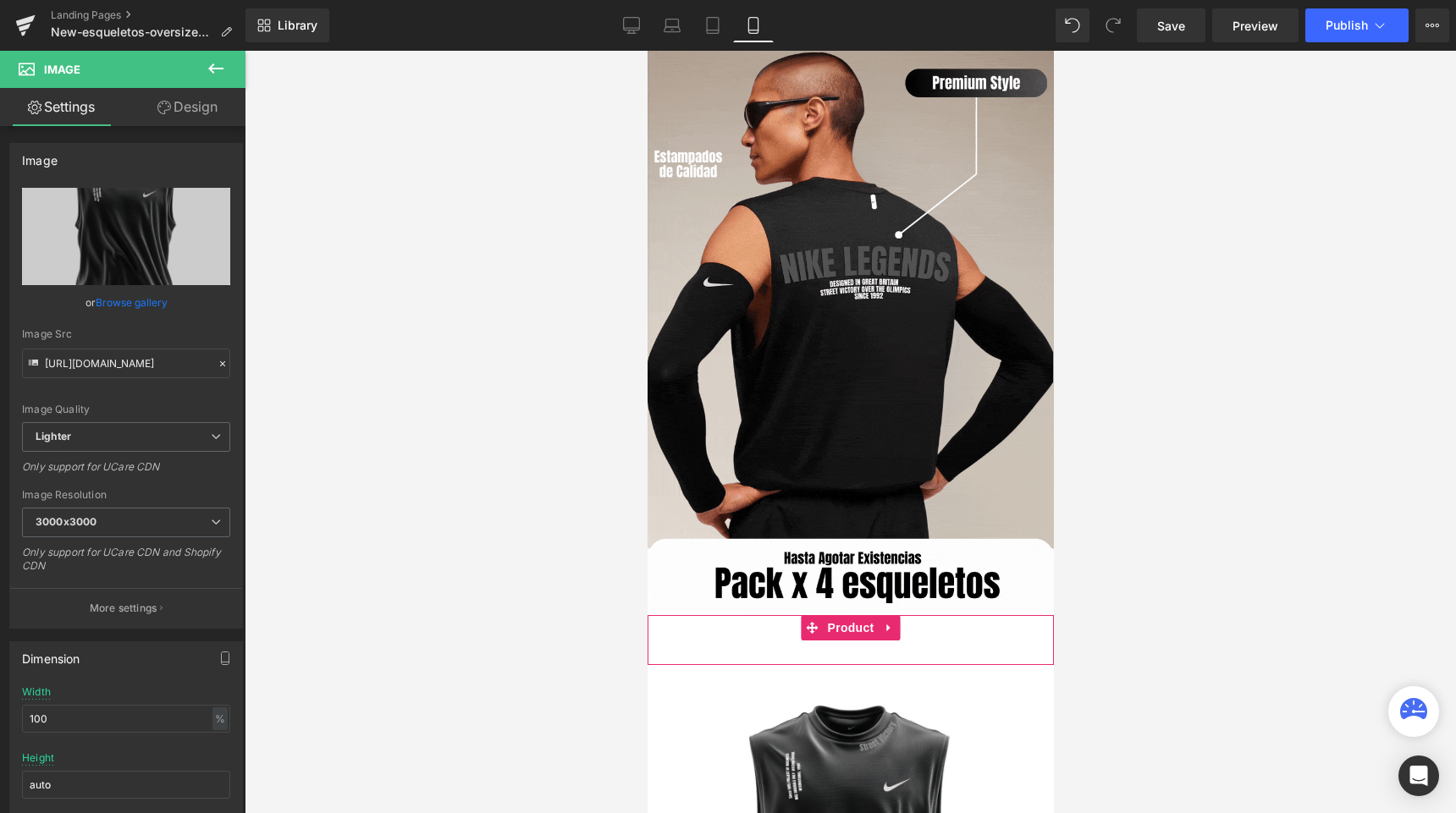
click at [778, 629] on div "Buy it now (P) Dynamic Checkout Button" at bounding box center [850, 637] width 389 height 43
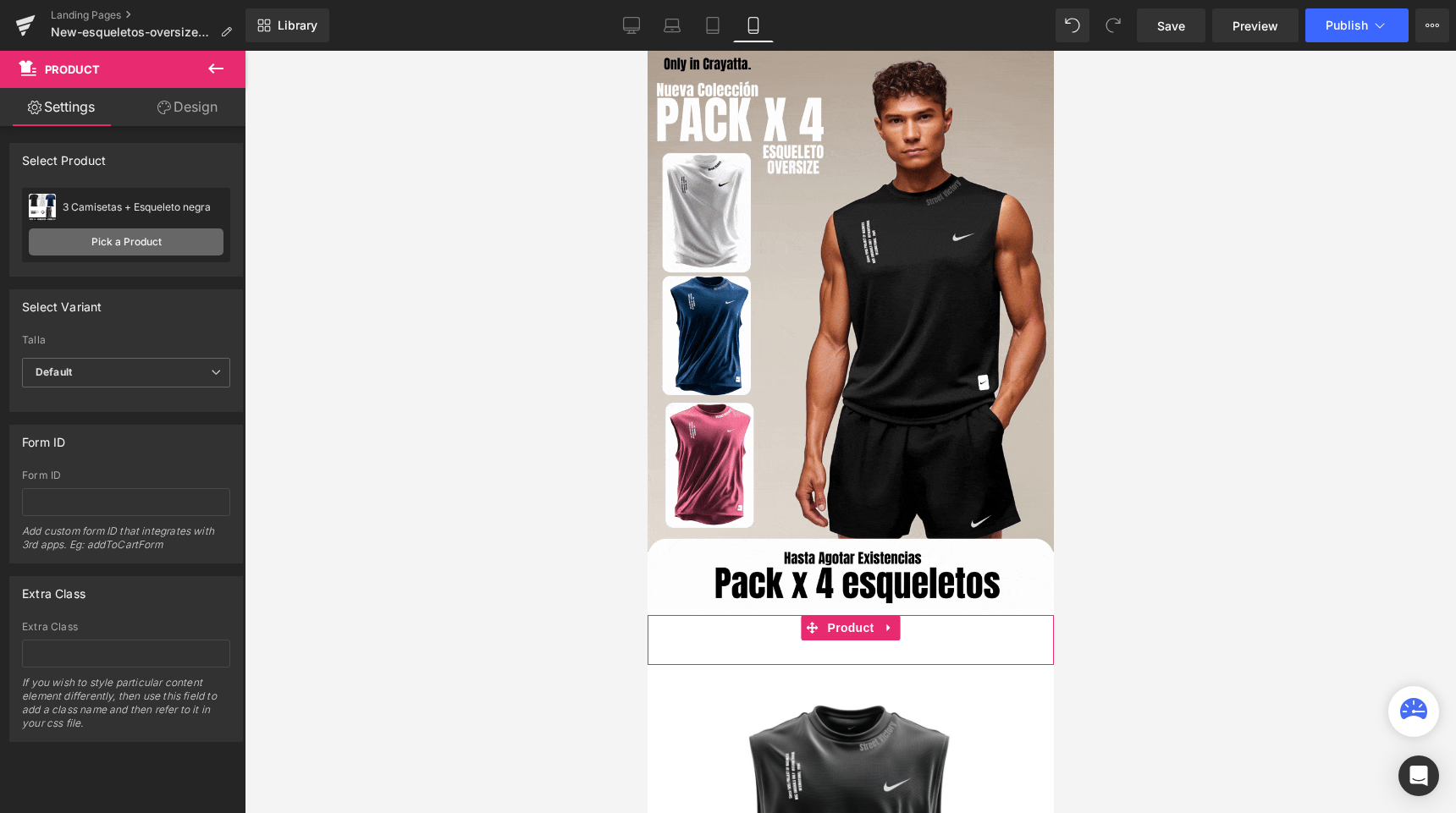
click at [130, 235] on link "Pick a Product" at bounding box center [126, 242] width 195 height 27
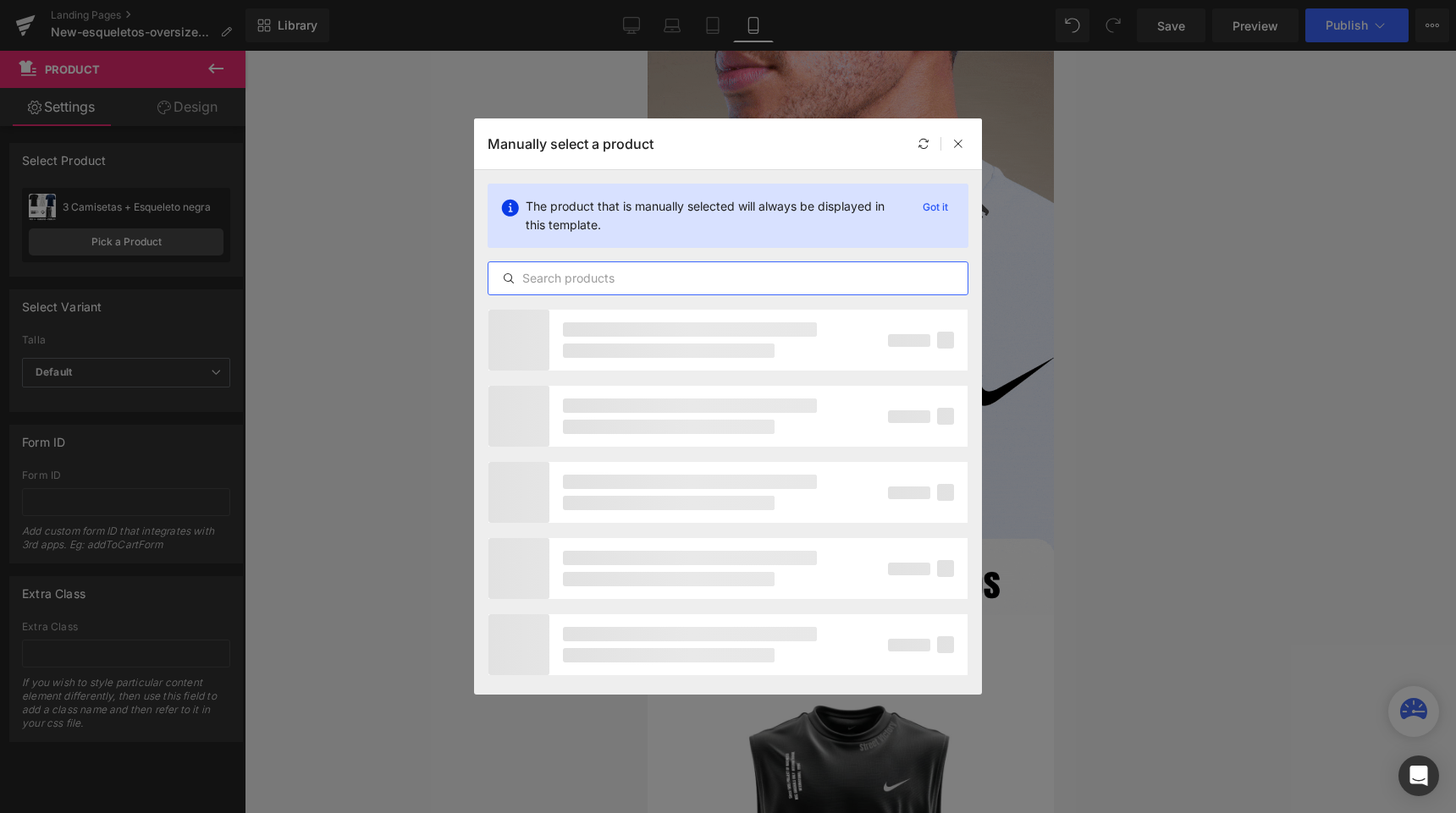
click at [640, 269] on input "text" at bounding box center [727, 278] width 479 height 20
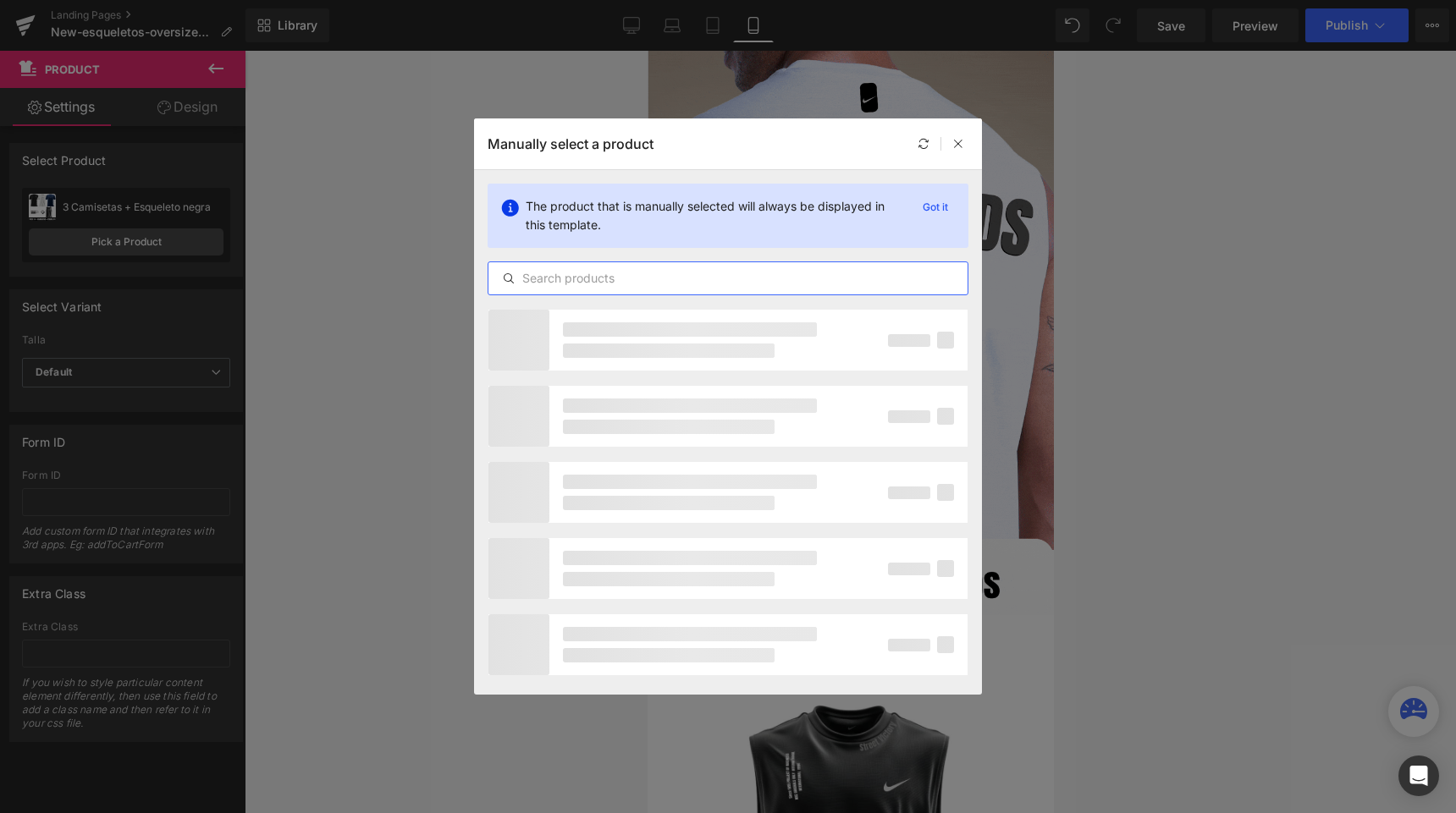
paste input "4 Esqueletos Premium Nk"
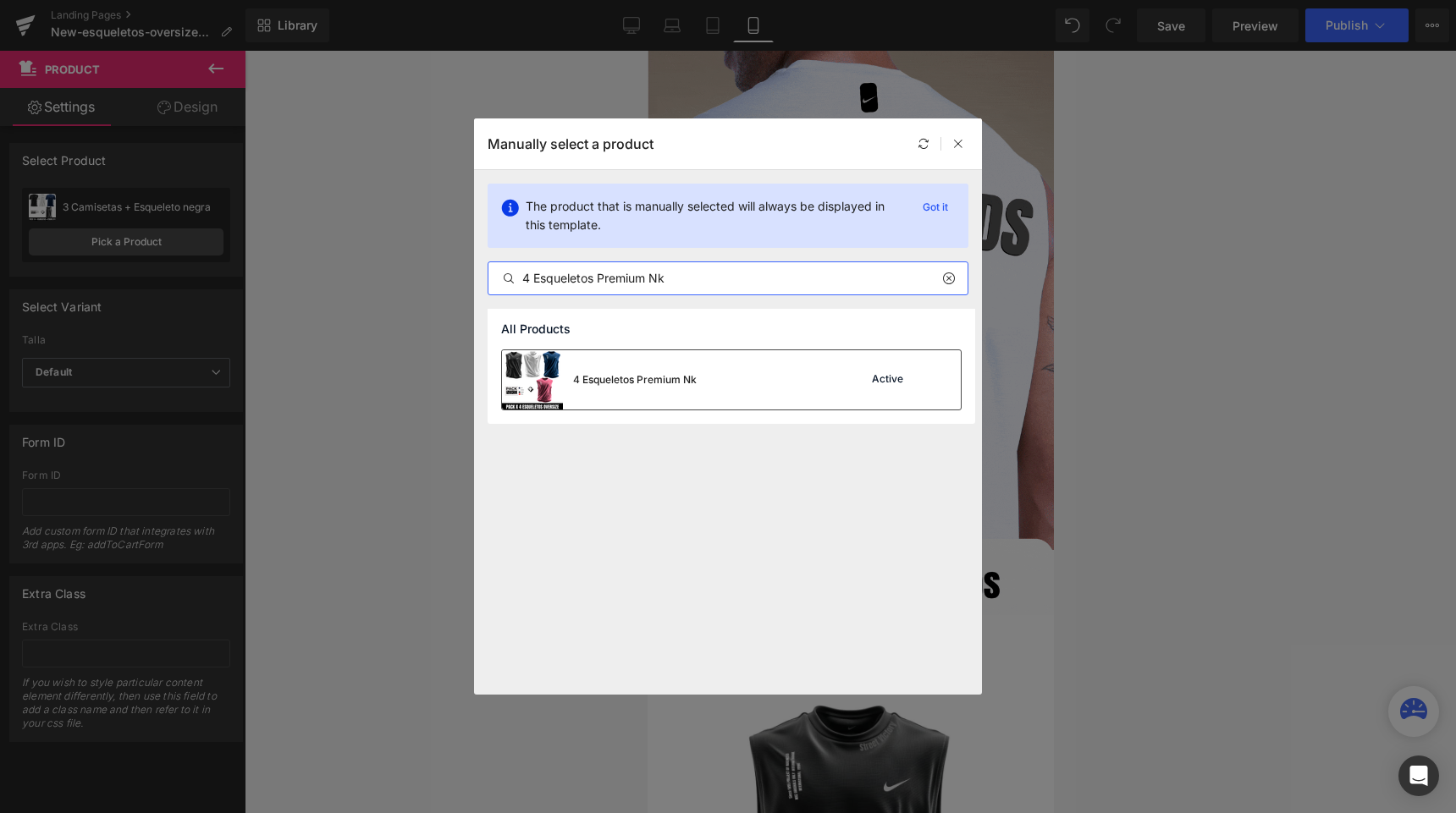
type input "4 Esqueletos Premium Nk"
click at [691, 376] on div "4 Esqueletos Premium Nk" at bounding box center [635, 380] width 124 height 15
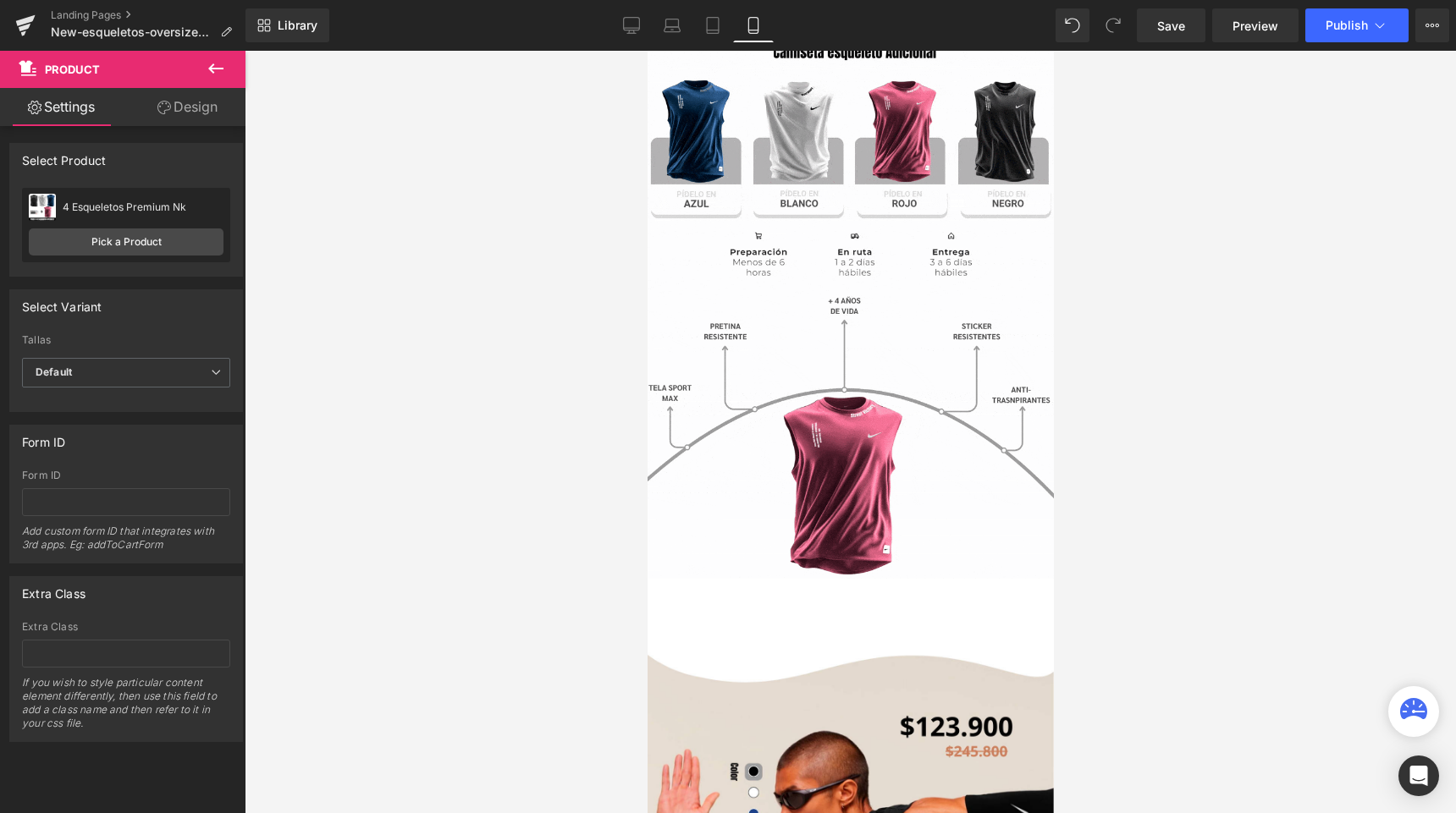
scroll to position [1060, 0]
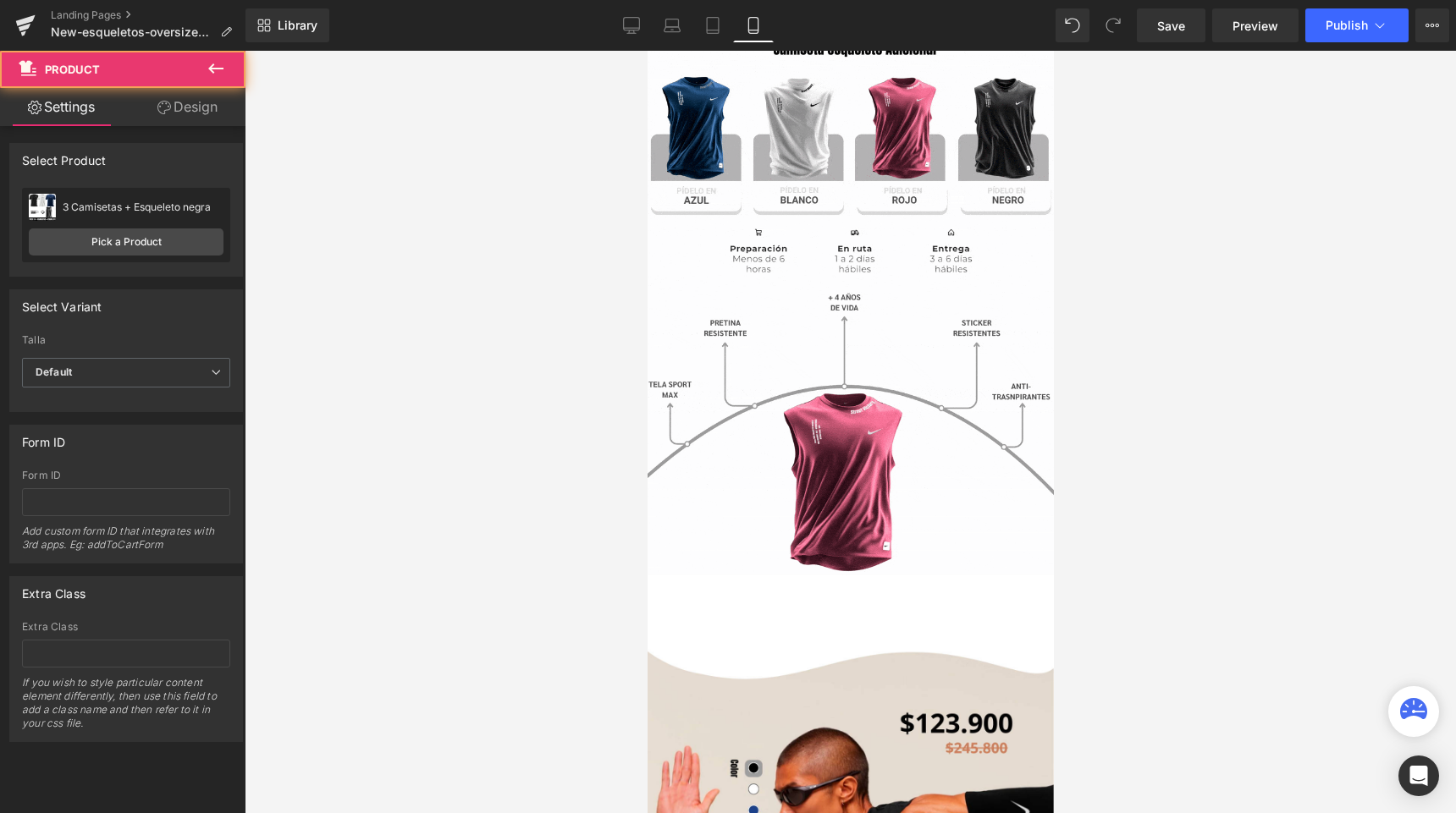
click at [721, 608] on div "Buy it now (P) Dynamic Checkout Button" at bounding box center [850, 614] width 389 height 43
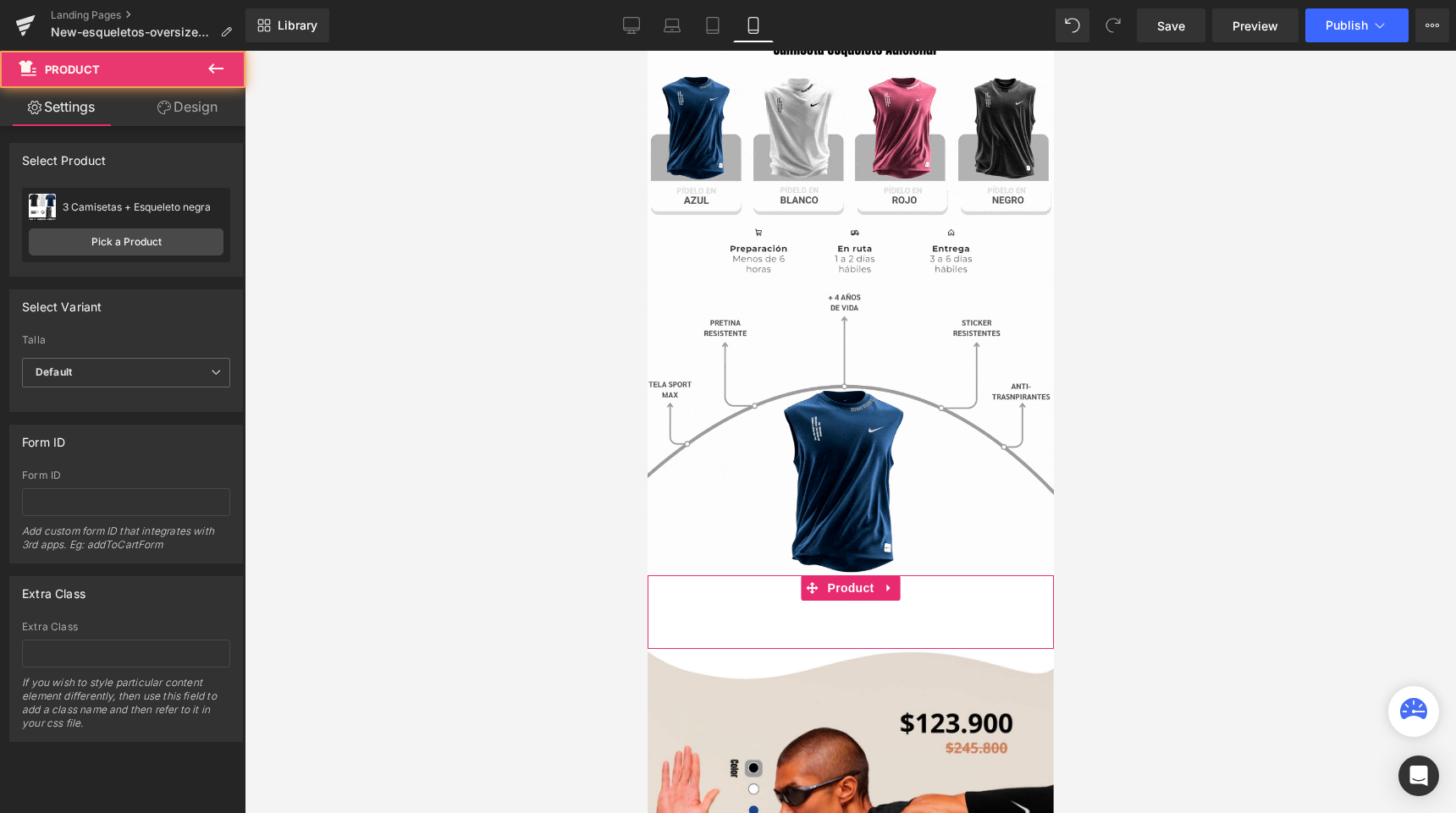
click at [674, 599] on div "Buy it now (P) Dynamic Checkout Button" at bounding box center [850, 614] width 389 height 43
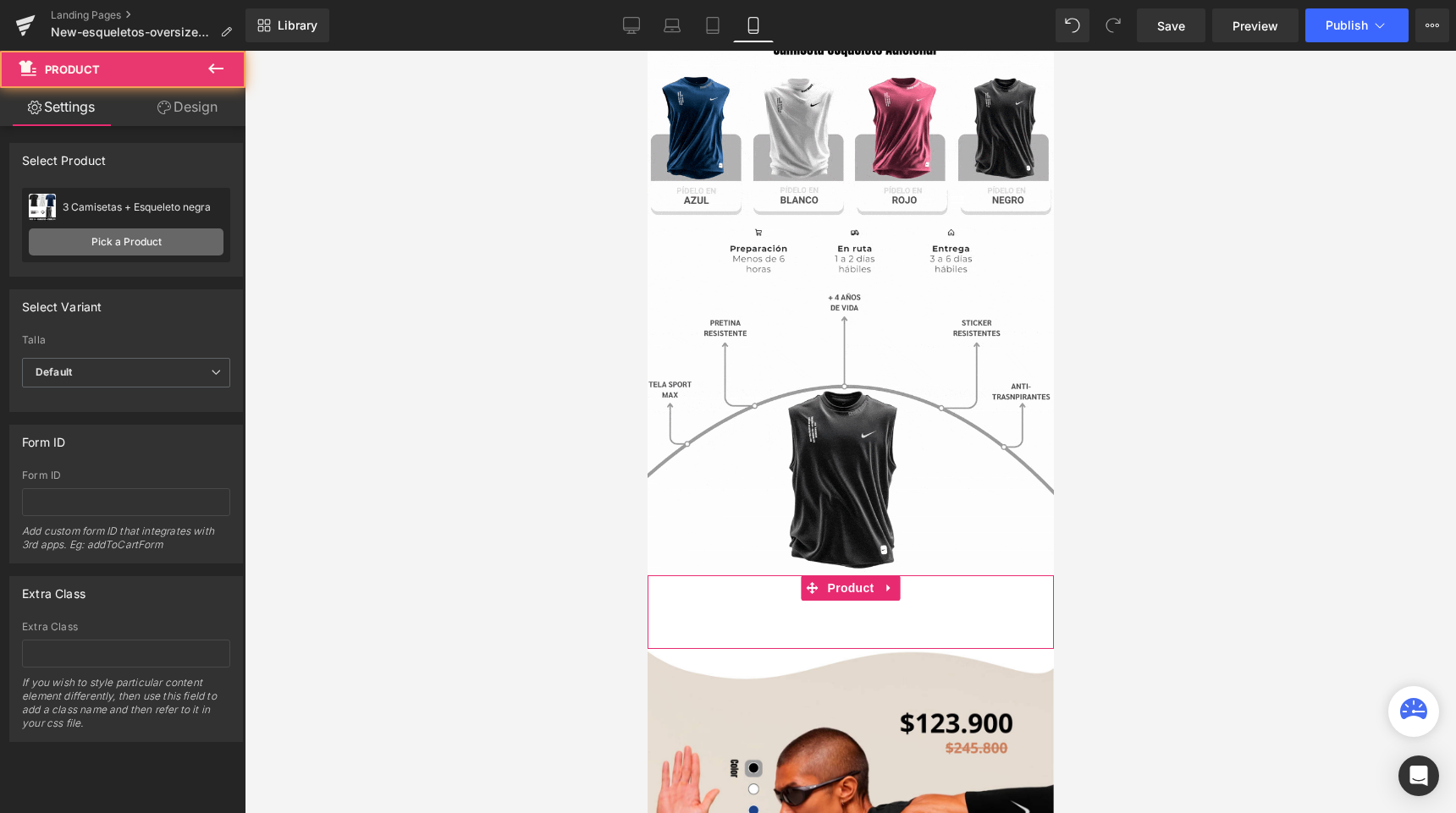
click at [173, 236] on link "Pick a Product" at bounding box center [126, 242] width 195 height 27
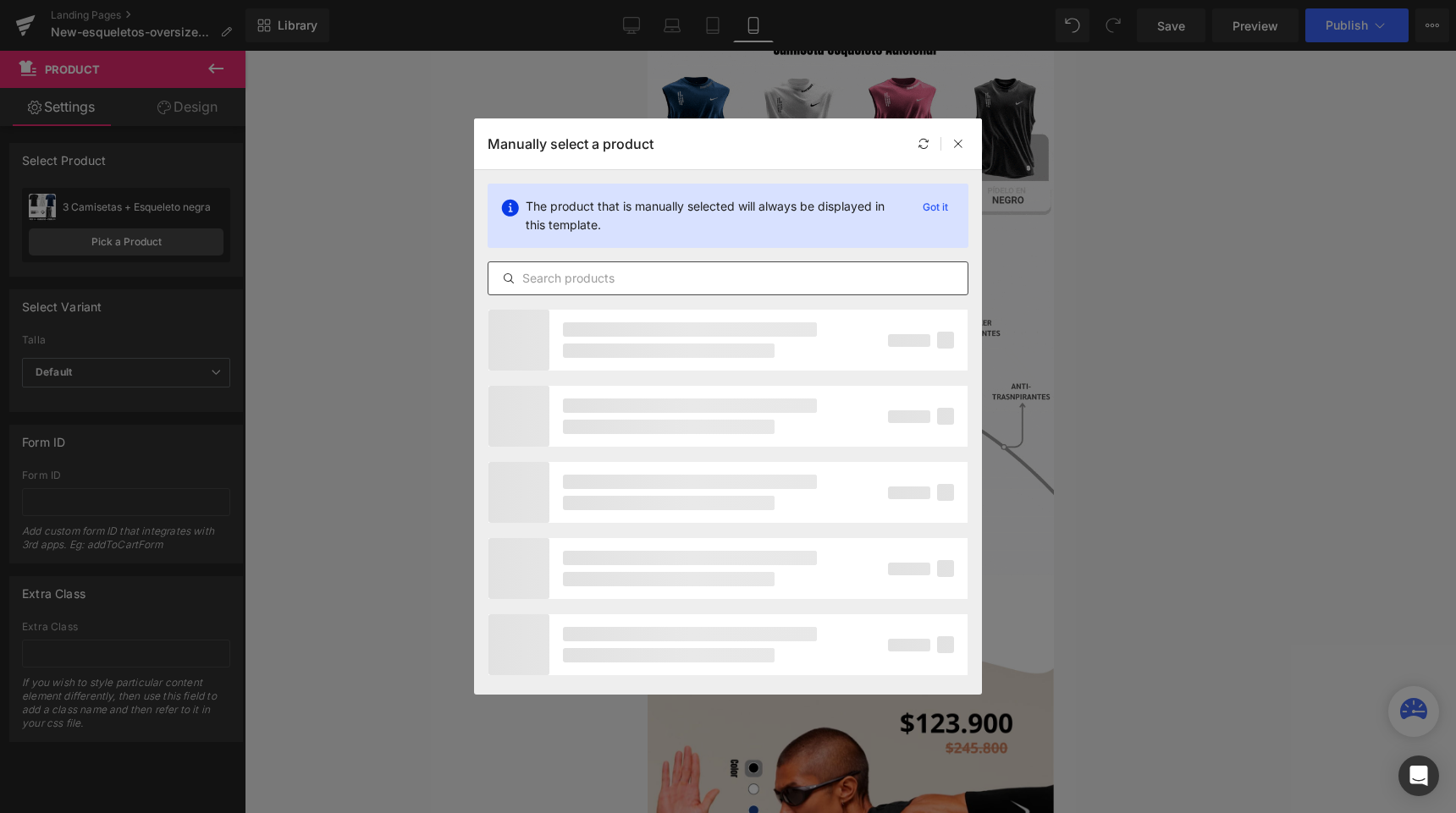
click at [558, 278] on input "text" at bounding box center [727, 278] width 479 height 20
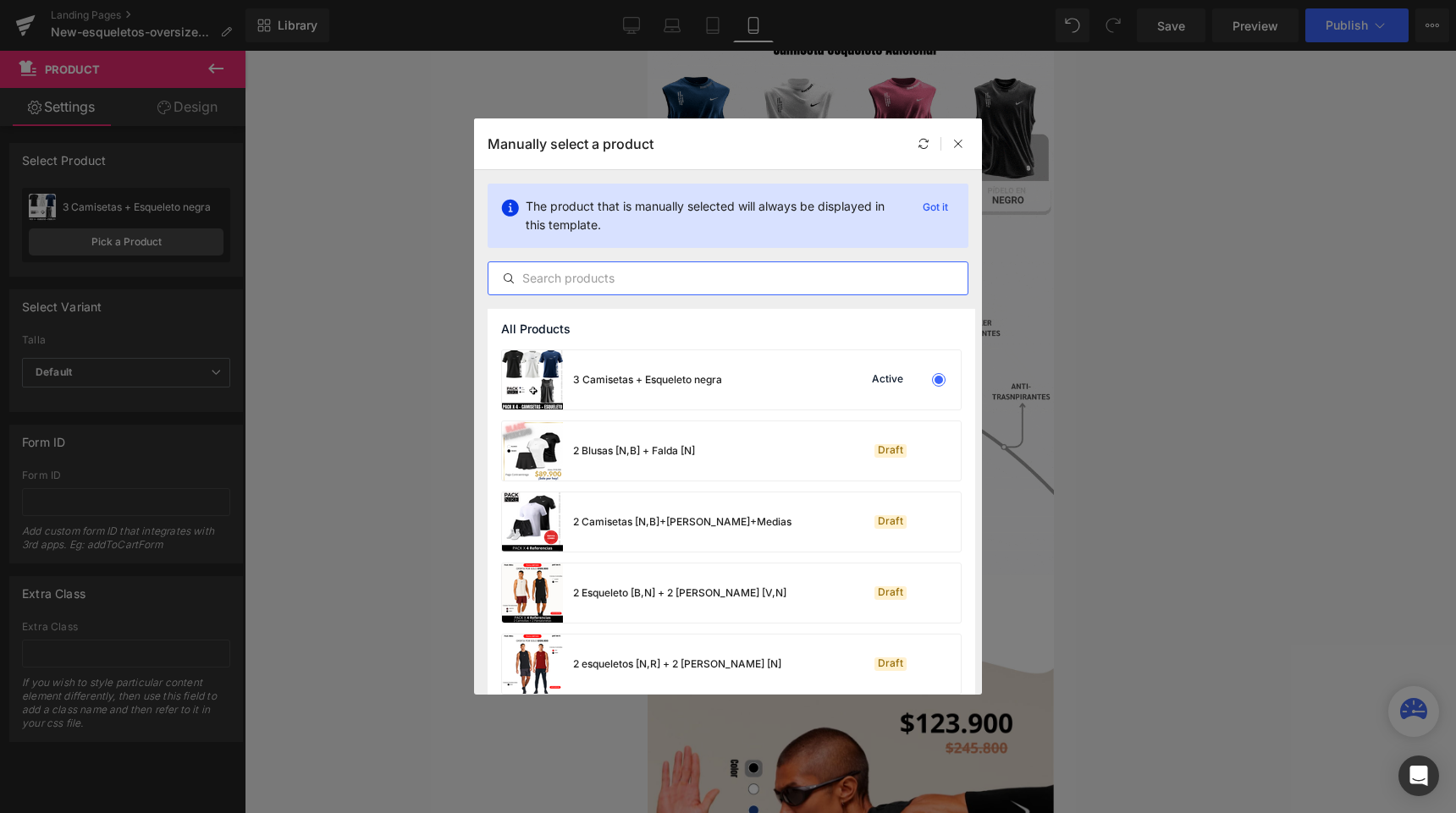
paste input "4 Esqueletos Premium Nk"
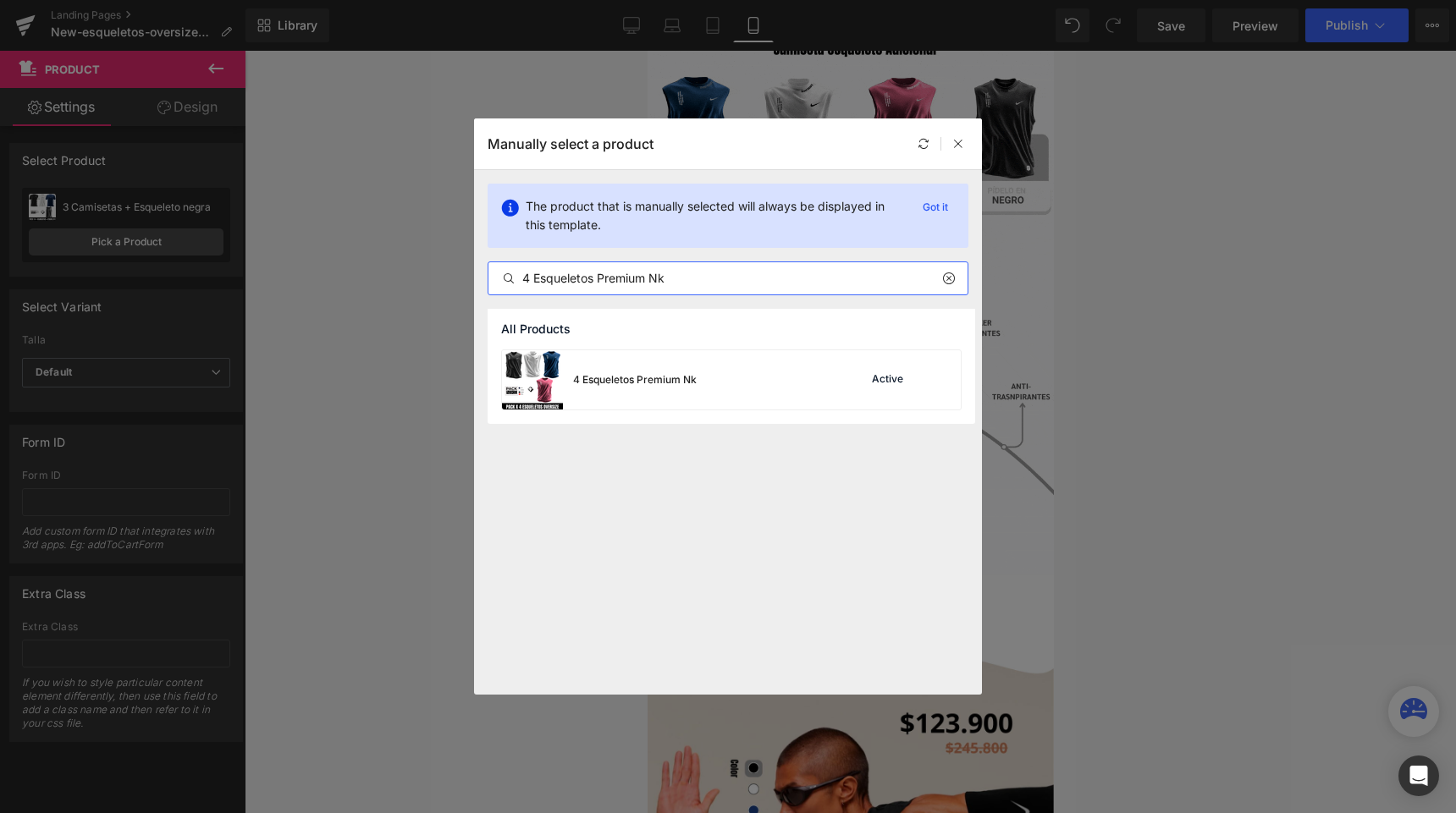
type input "4 Esqueletos Premium Nk"
click at [632, 355] on div "4 Esqueletos Premium Nk" at bounding box center [598, 379] width 195 height 59
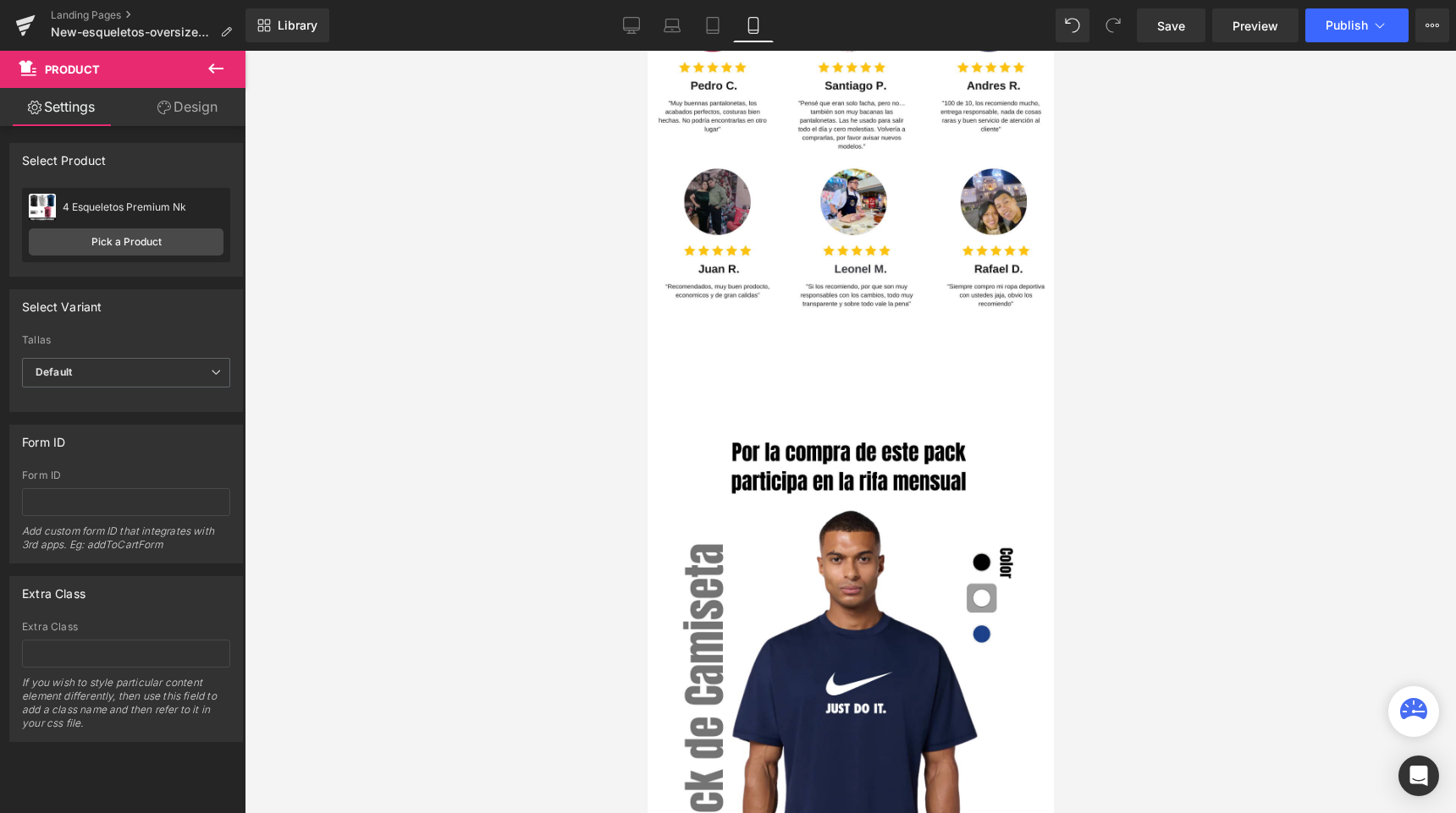
scroll to position [3063, 0]
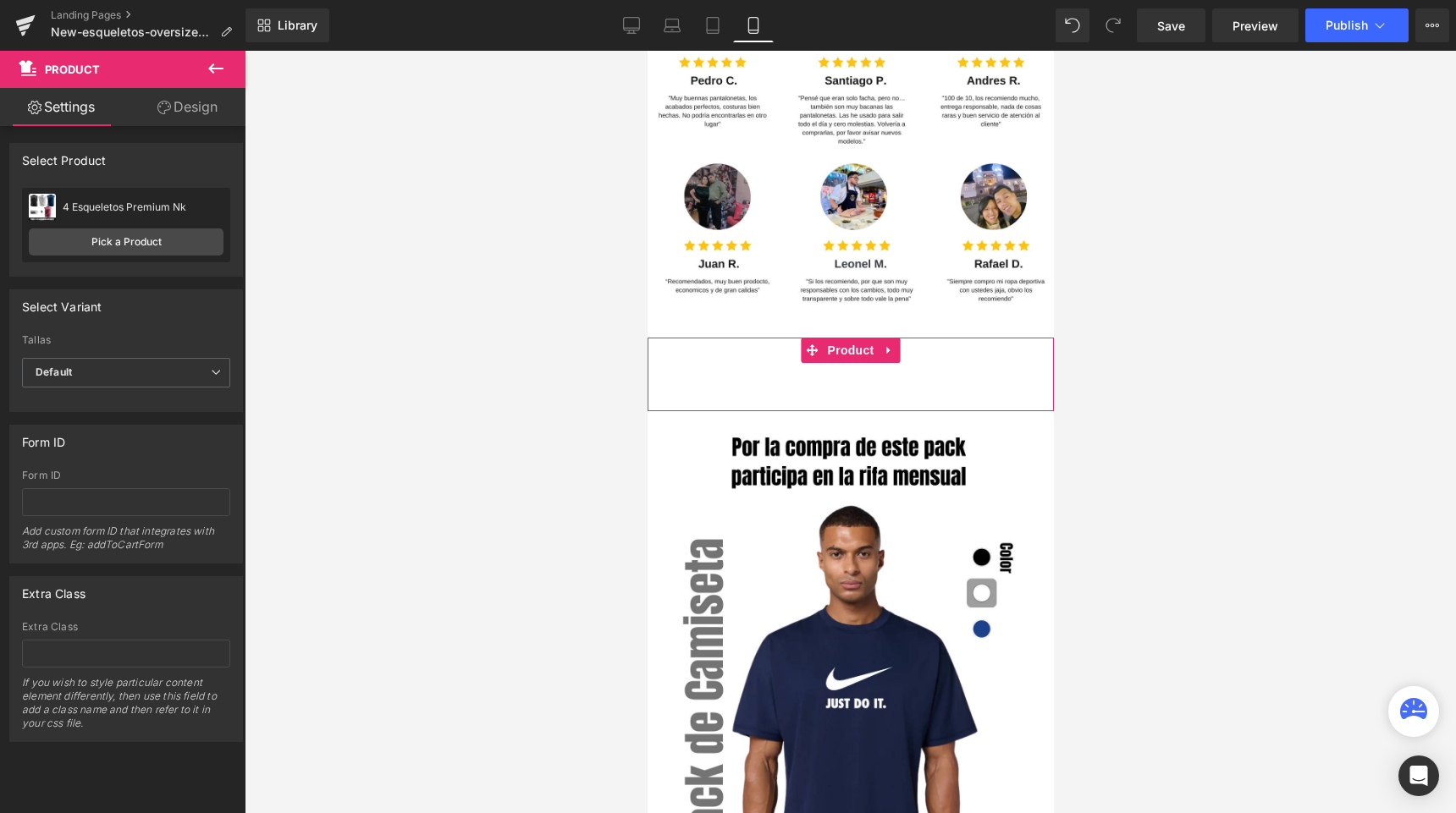
click at [765, 395] on div "Buy it now (P) Dynamic Checkout Button" at bounding box center [850, 376] width 389 height 43
click at [163, 248] on link "Pick a Product" at bounding box center [126, 242] width 195 height 27
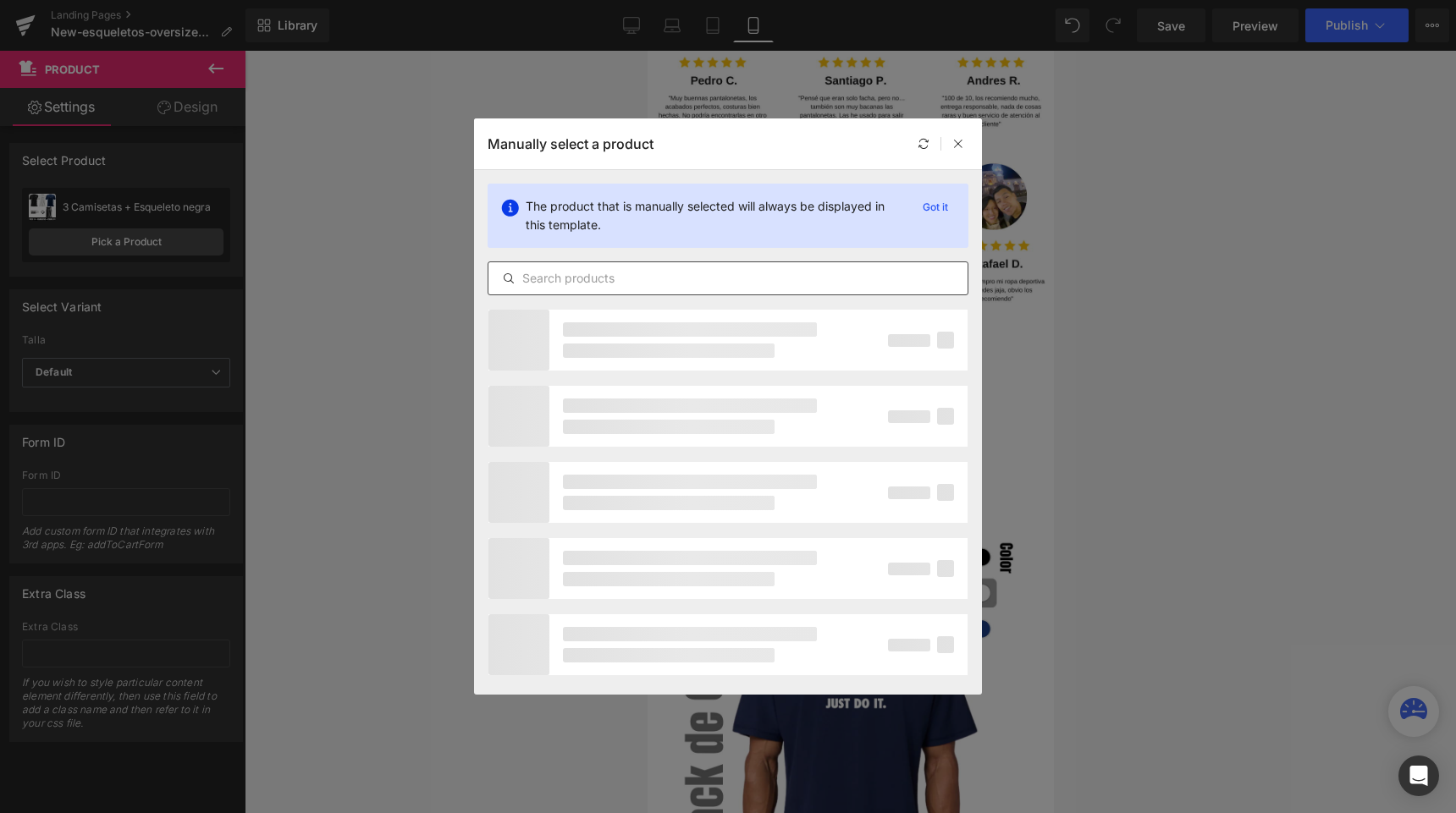
click at [539, 274] on input "text" at bounding box center [727, 278] width 479 height 20
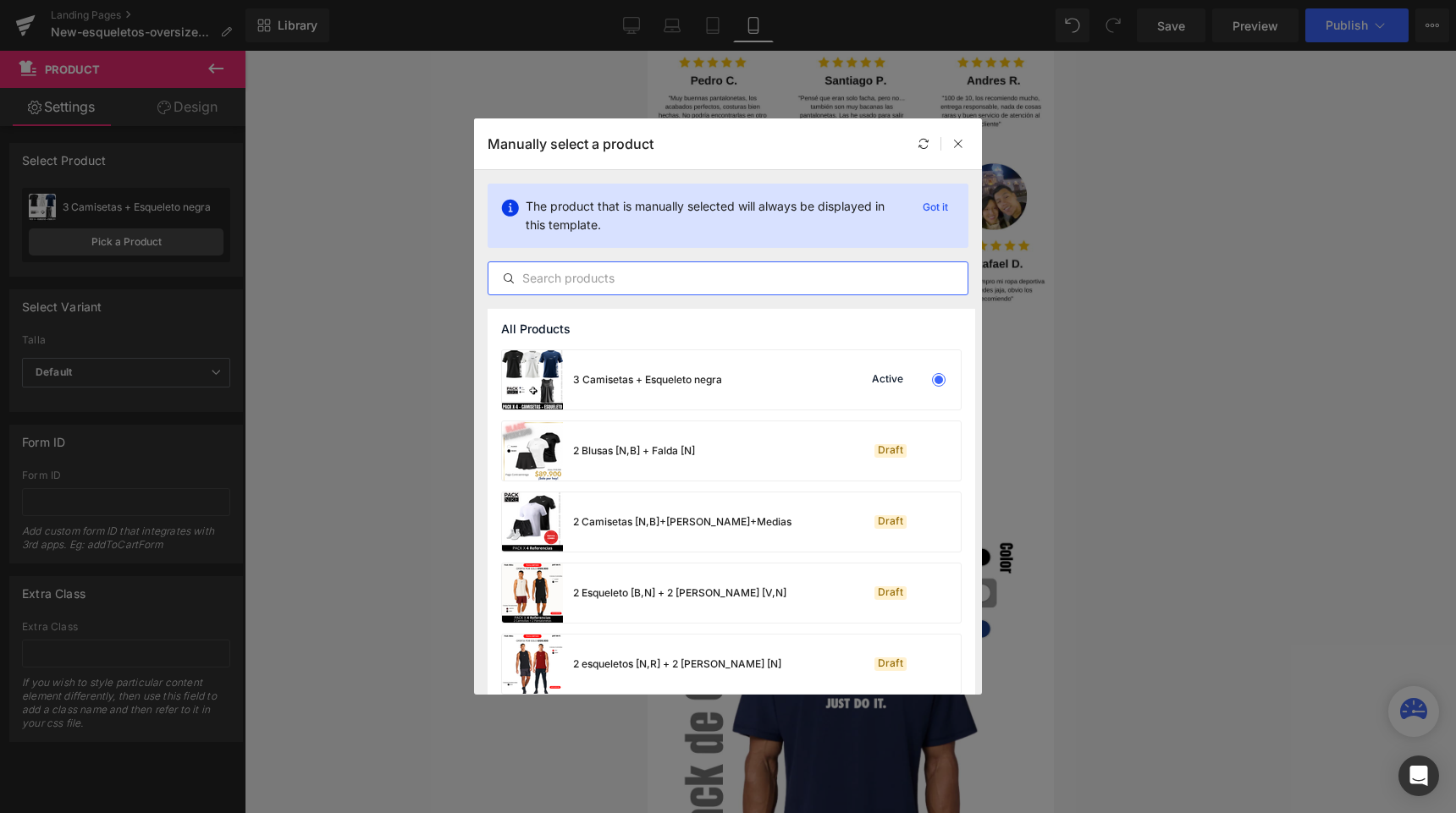
paste input "4 Esqueletos Premium Nk"
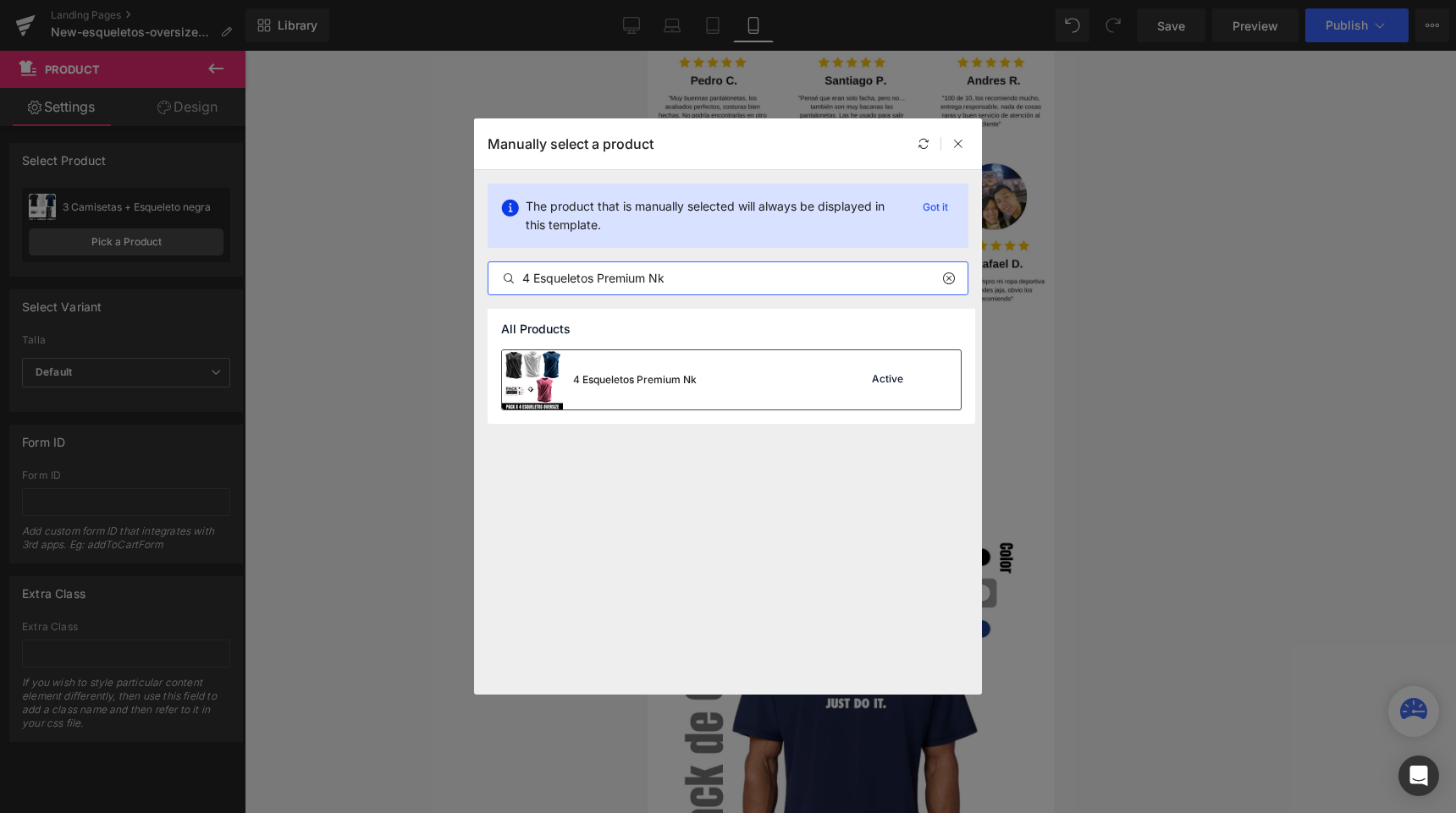
type input "4 Esqueletos Premium Nk"
click at [602, 366] on div "4 Esqueletos Premium Nk" at bounding box center [598, 379] width 195 height 59
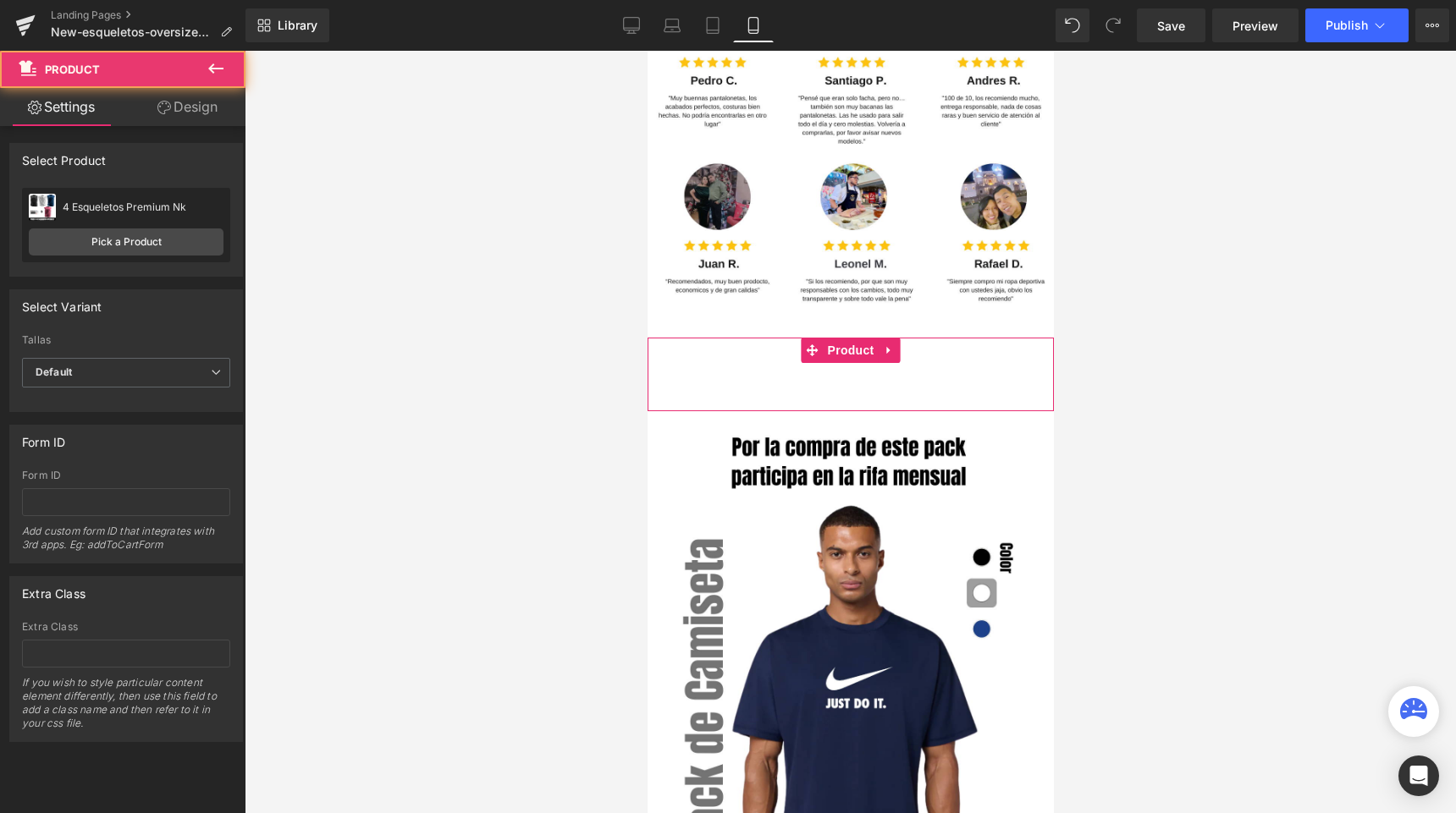
click at [781, 382] on div "Buy it now (P) Dynamic Checkout Button" at bounding box center [850, 376] width 389 height 43
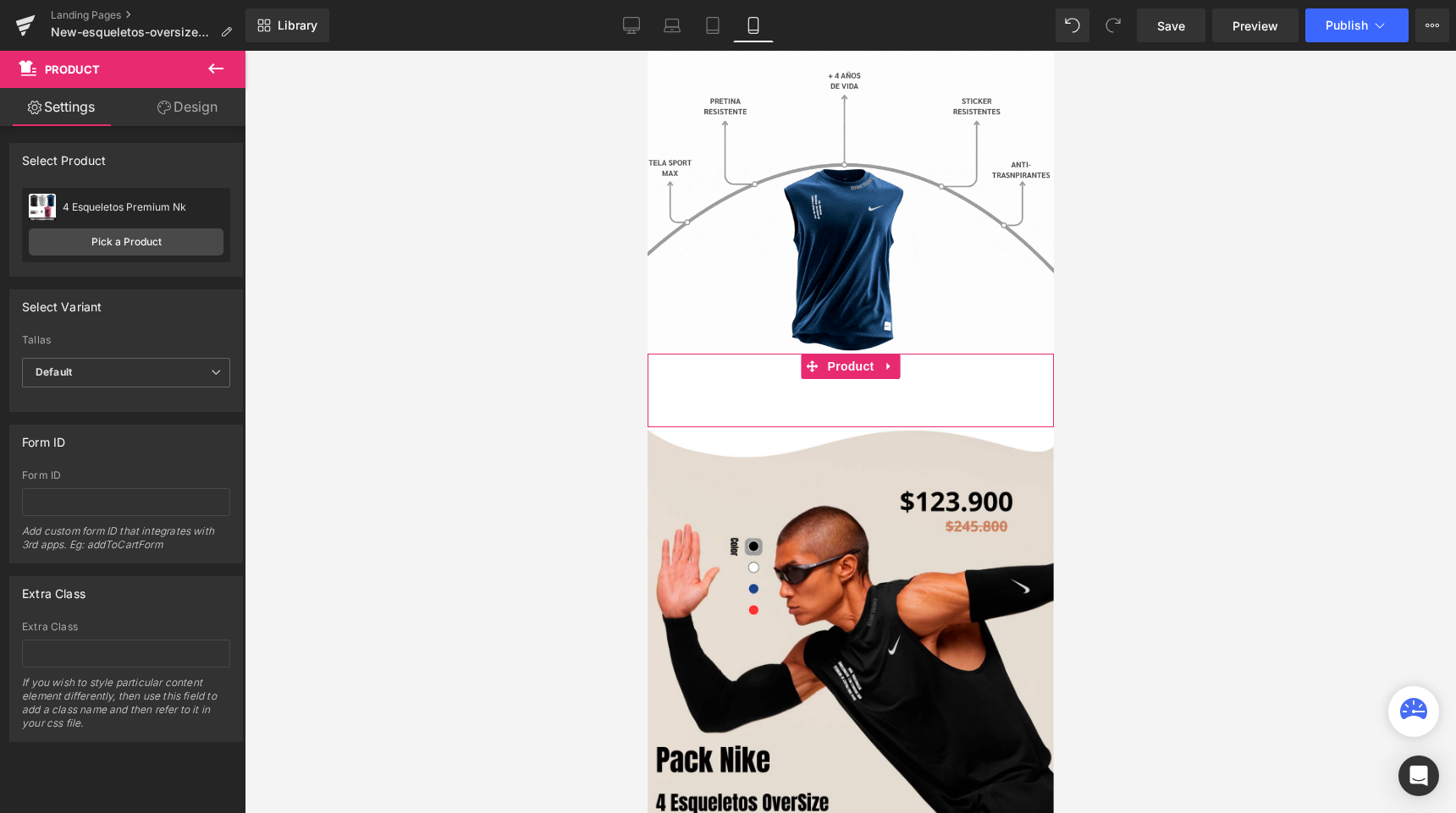
scroll to position [1271, 0]
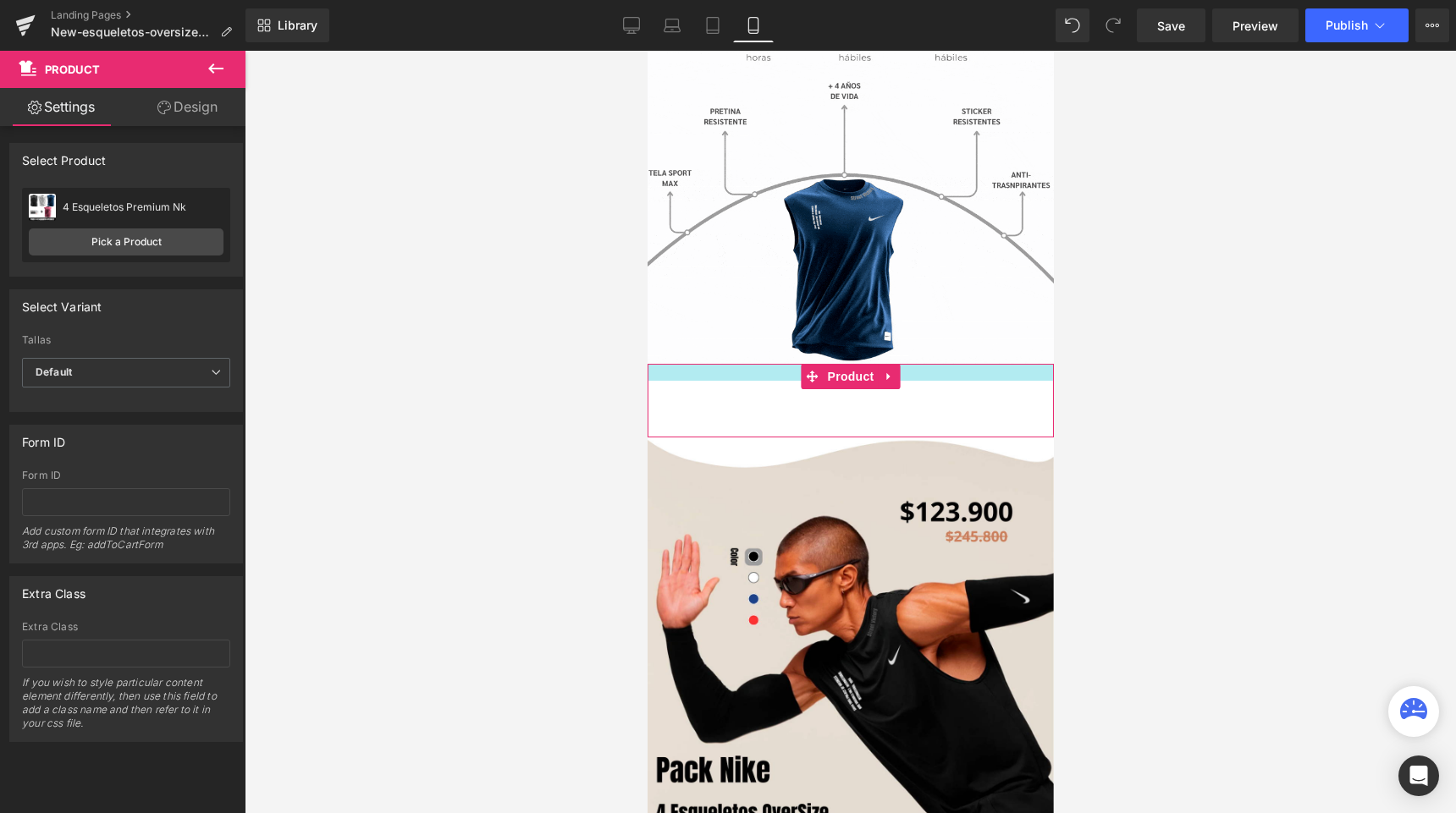
click at [743, 374] on div at bounding box center [850, 372] width 407 height 16
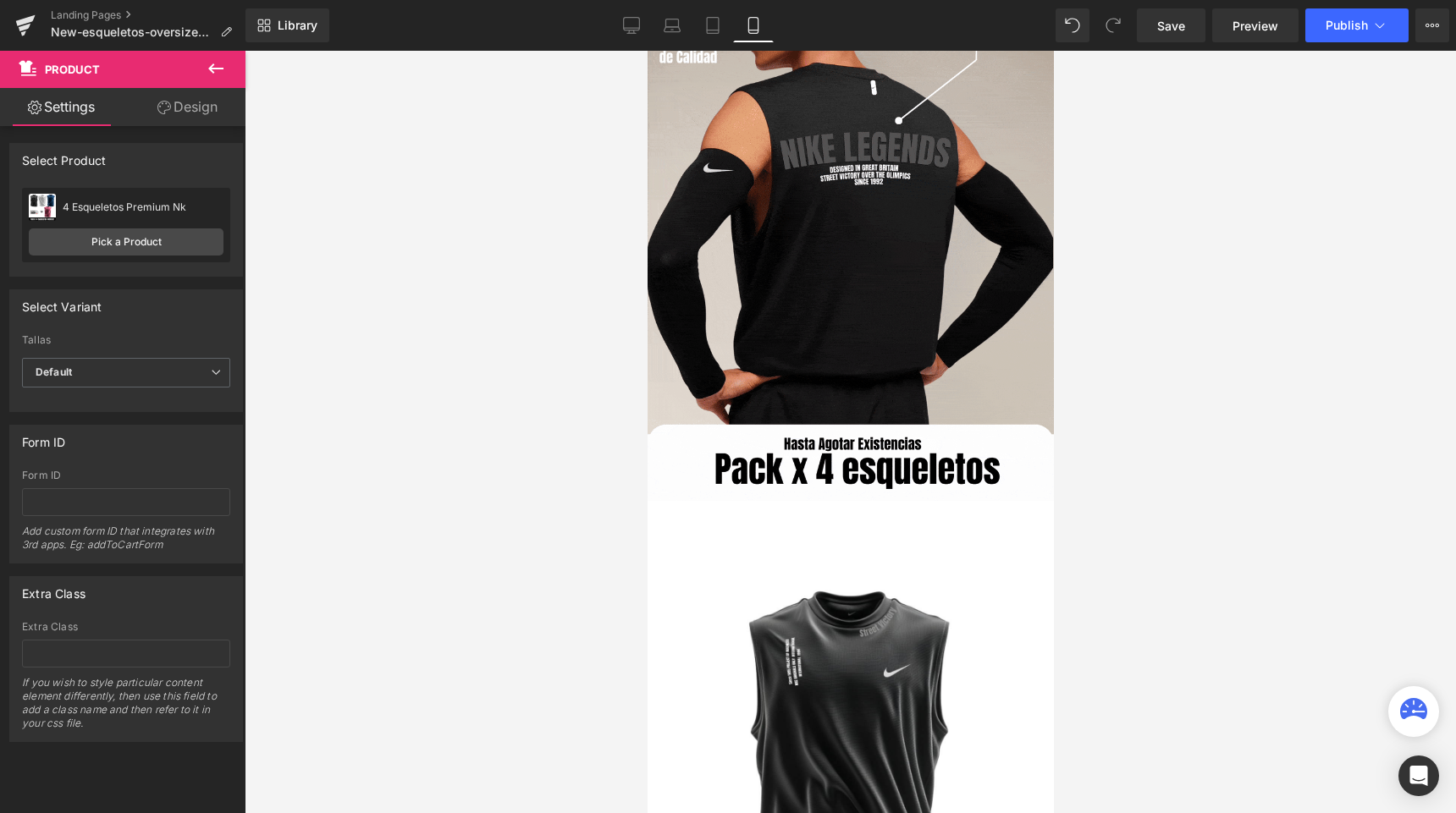
scroll to position [92, 0]
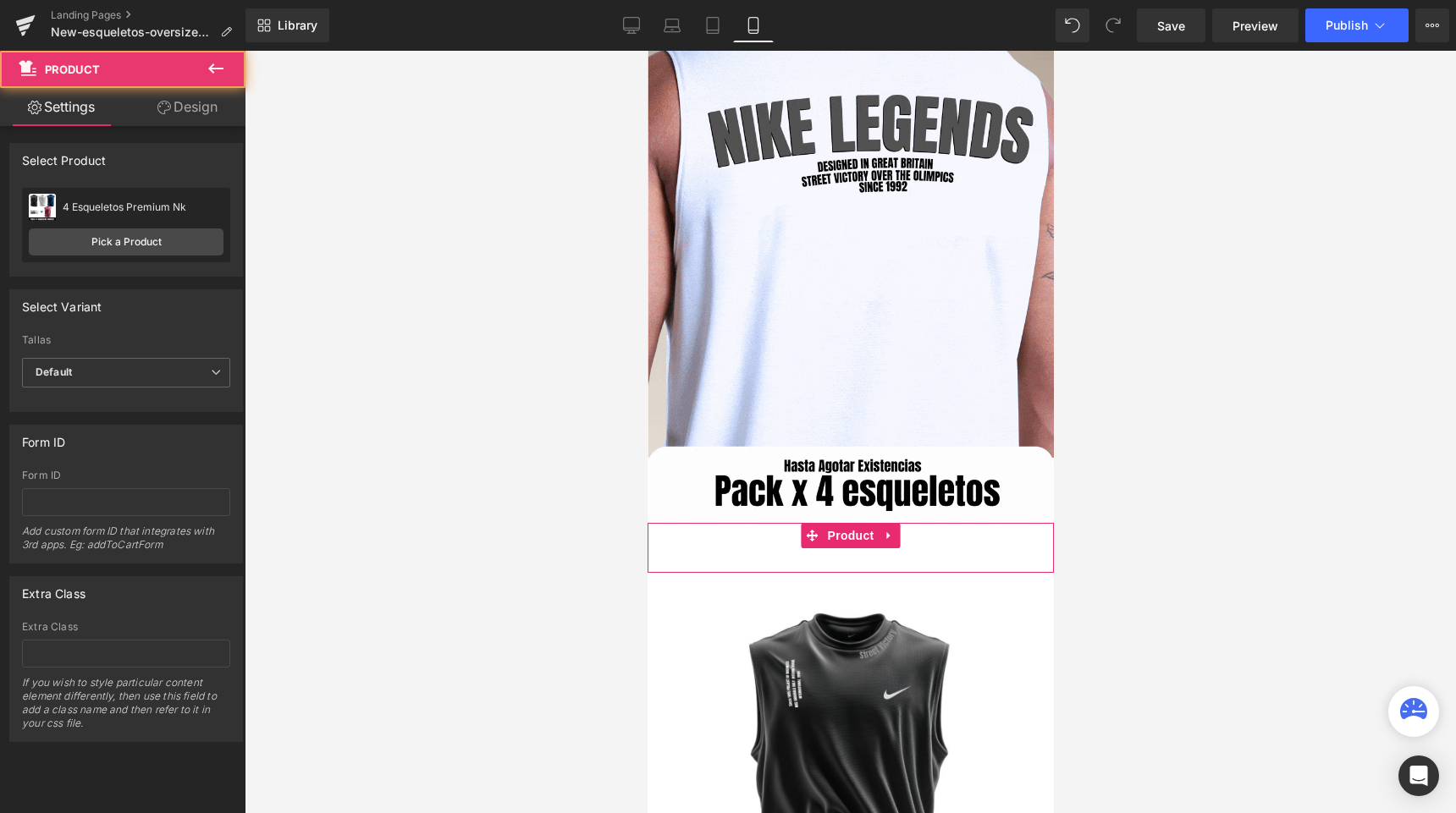
click at [717, 536] on div "Buy it now (P) Dynamic Checkout Button" at bounding box center [850, 544] width 389 height 43
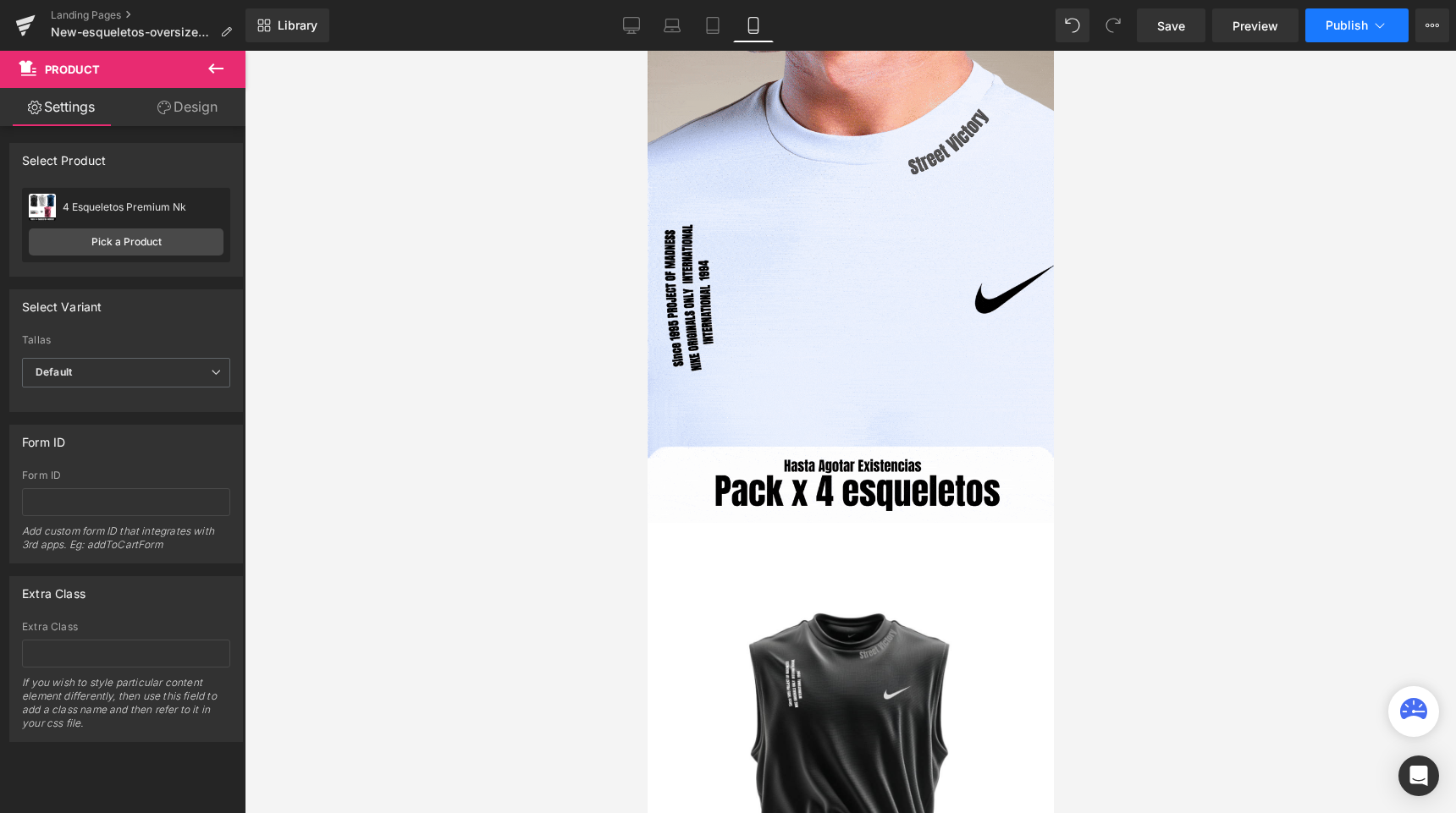
click at [1340, 29] on span "Publish" at bounding box center [1347, 25] width 43 height 14
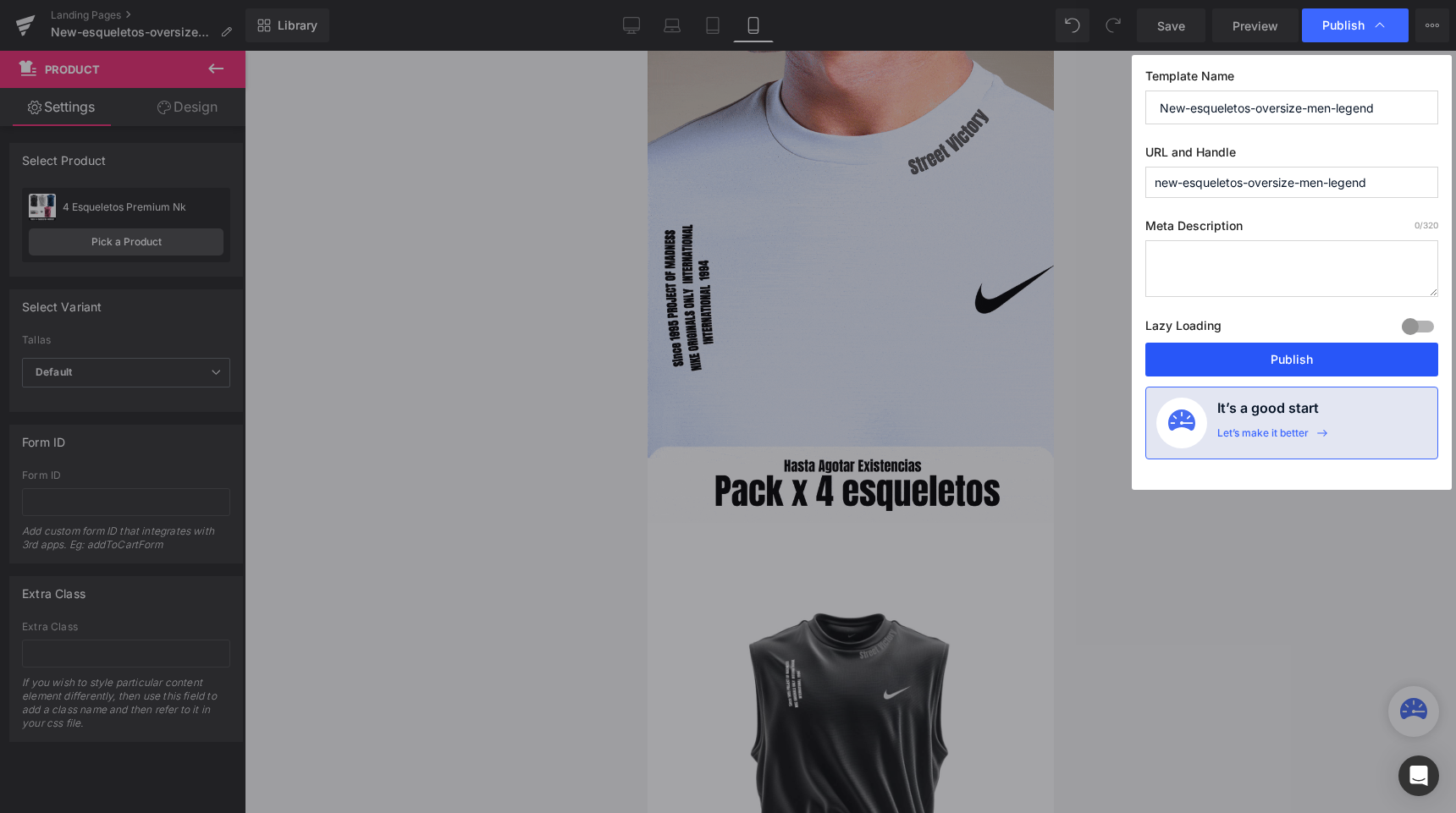
click at [1191, 350] on button "Publish" at bounding box center [1291, 359] width 293 height 34
